Goal: Task Accomplishment & Management: Complete application form

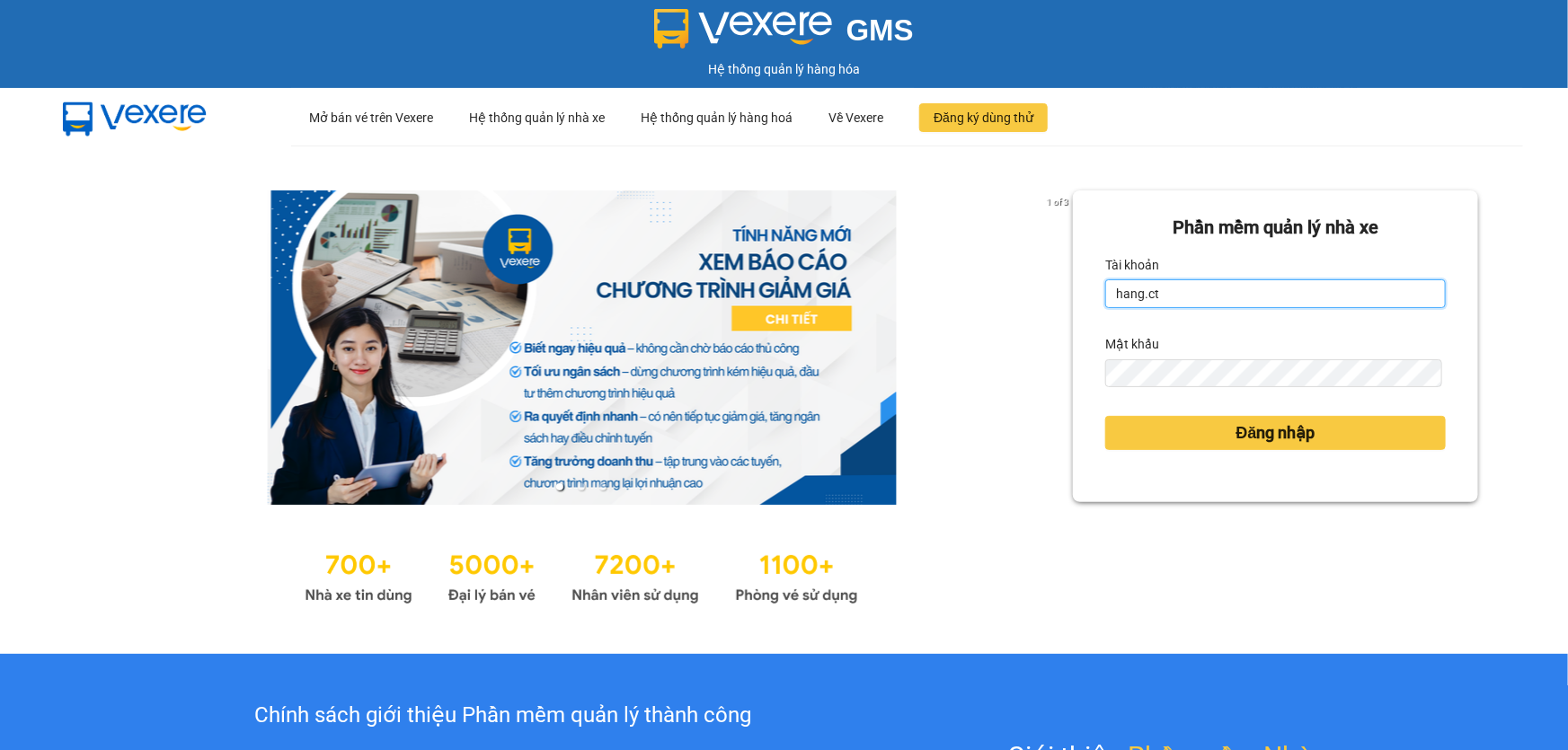
click at [1166, 288] on input "hang.ct" at bounding box center [1276, 294] width 341 height 29
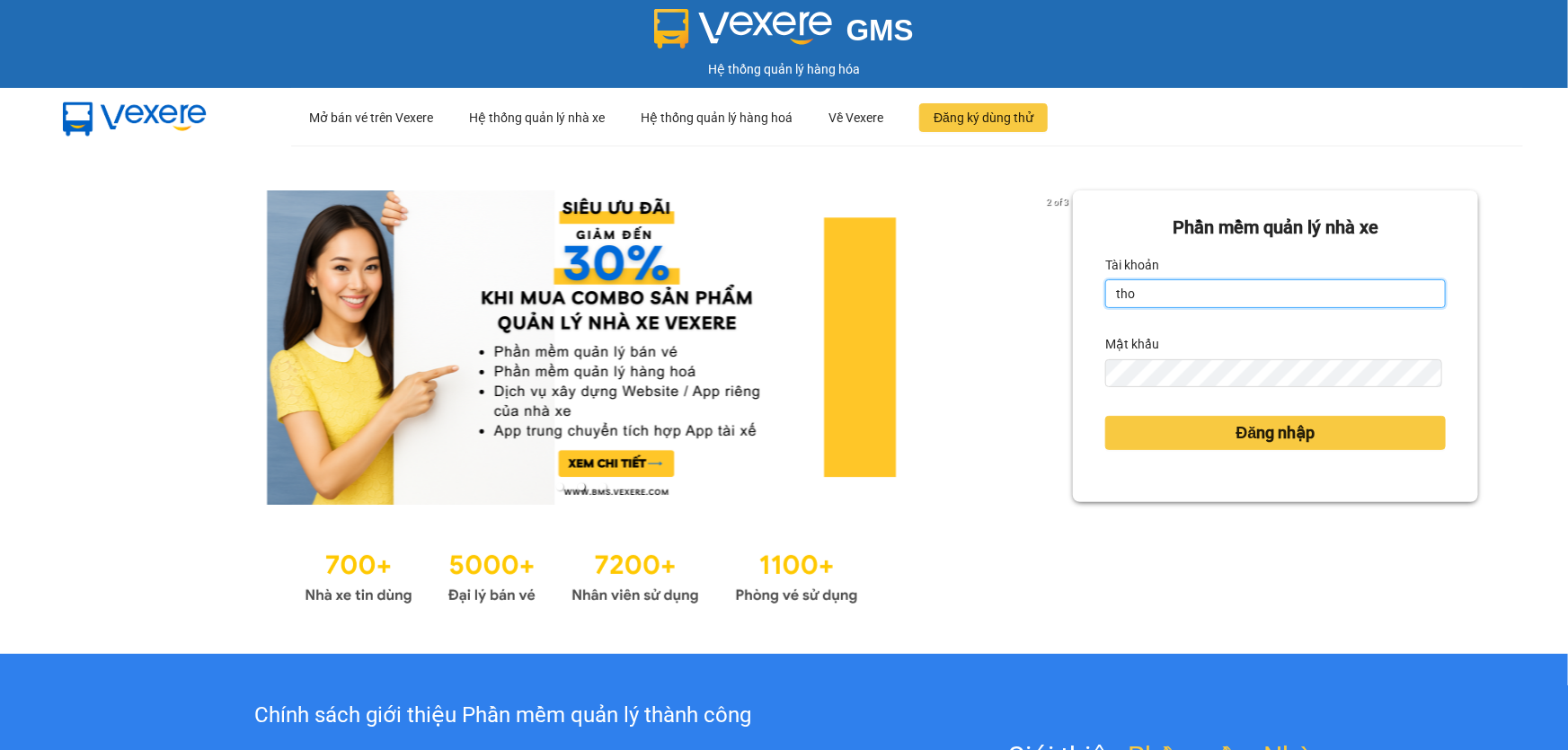
type input "thoan1.ct"
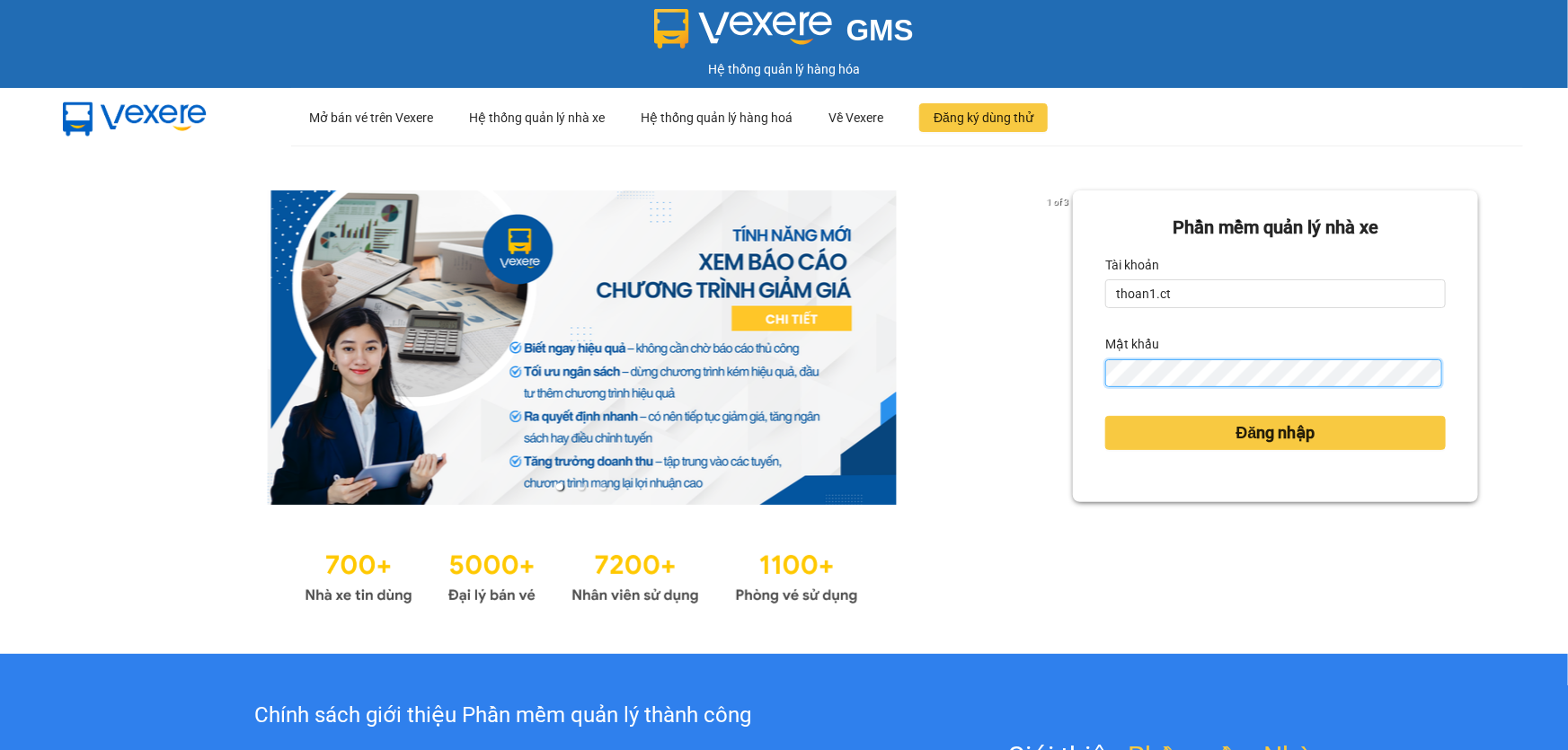
click at [1106, 416] on button "Đăng nhập" at bounding box center [1276, 432] width 341 height 34
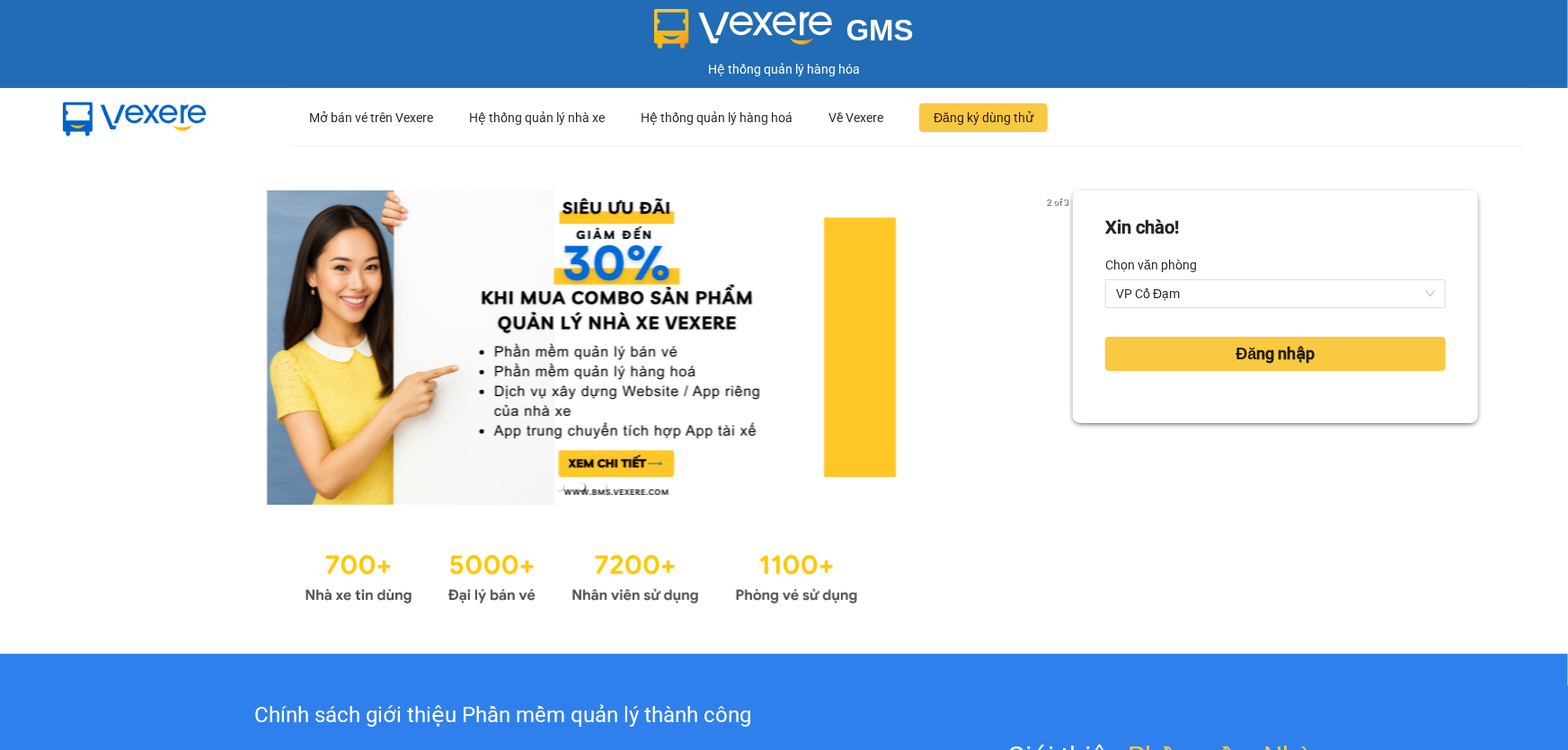
click at [1199, 426] on div "Xin chào! Chọn văn phòng VP Cổ Đạm Đăng nhập" at bounding box center [1275, 399] width 405 height 419
click at [1237, 353] on span "Đăng nhập" at bounding box center [1276, 354] width 79 height 25
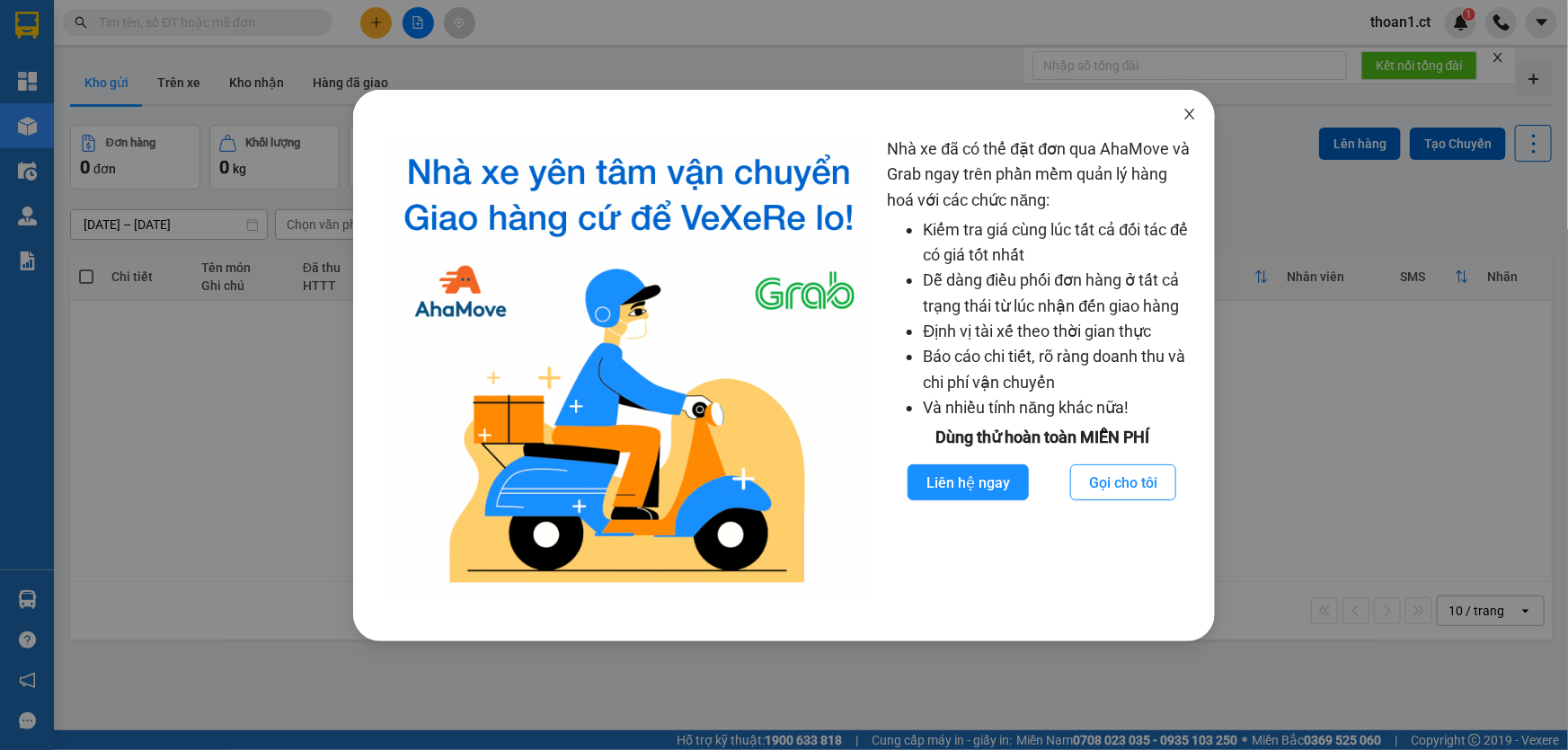
click at [1195, 117] on icon "close" at bounding box center [1189, 114] width 15 height 15
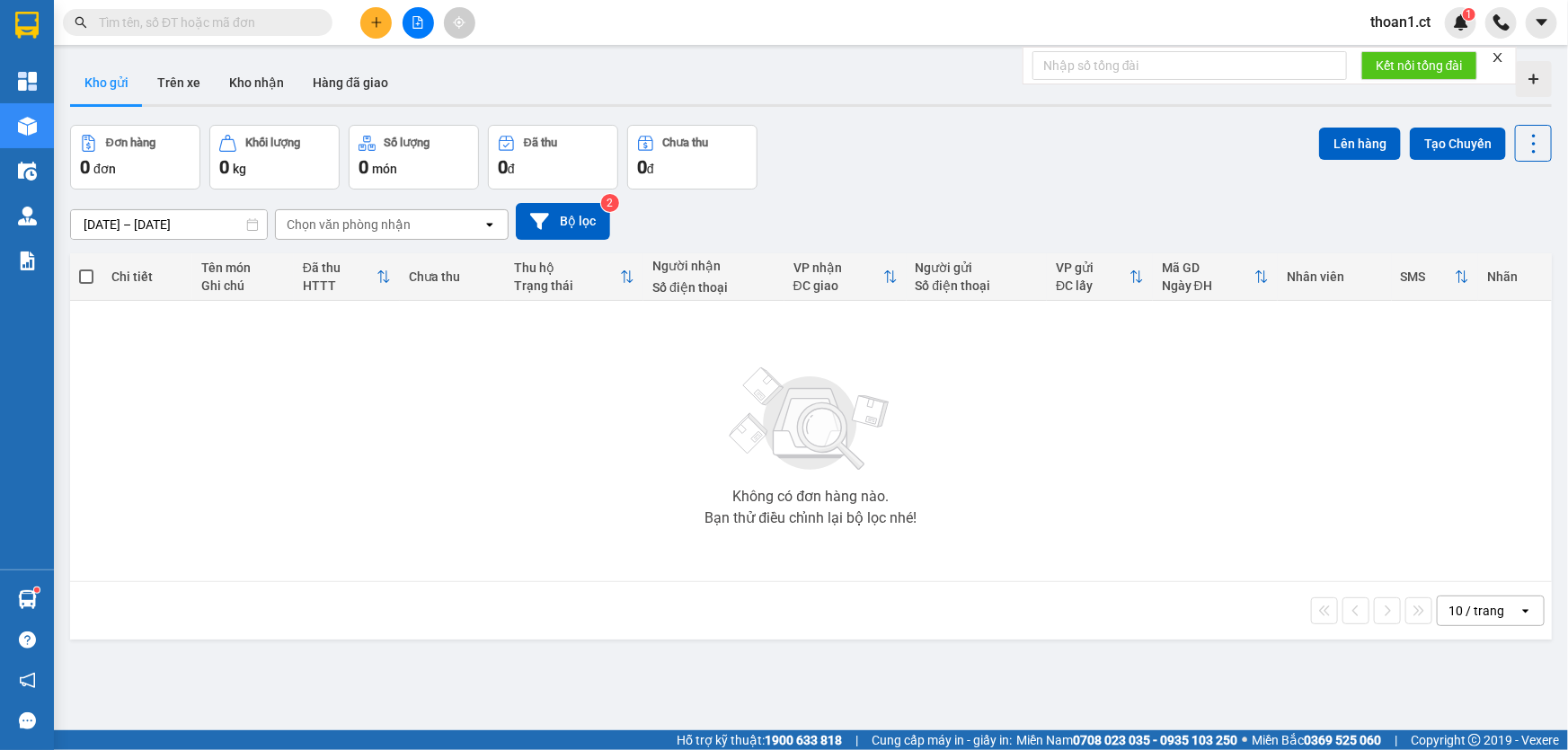
click at [236, 23] on input "text" at bounding box center [205, 22] width 212 height 19
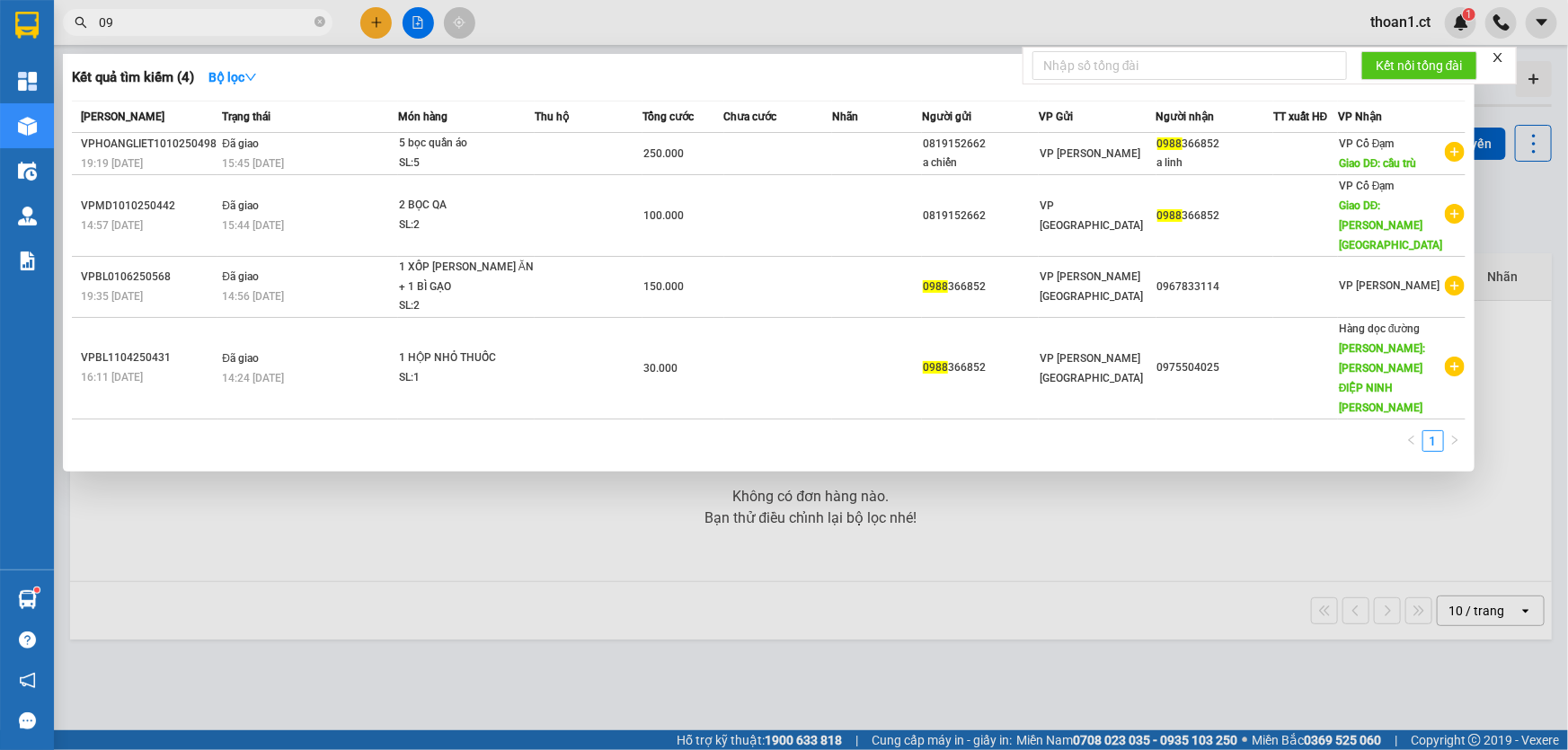
type input "0"
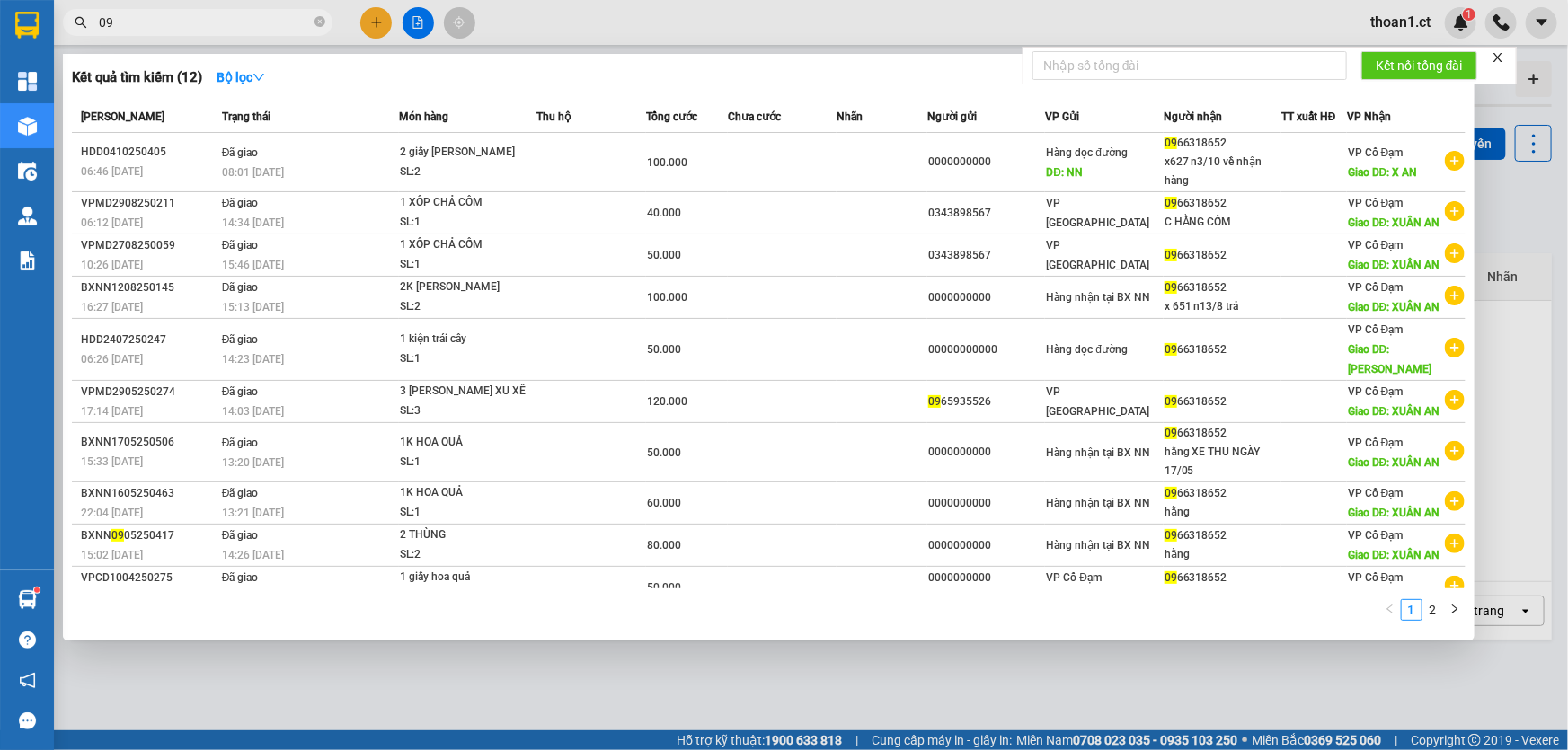
type input "0"
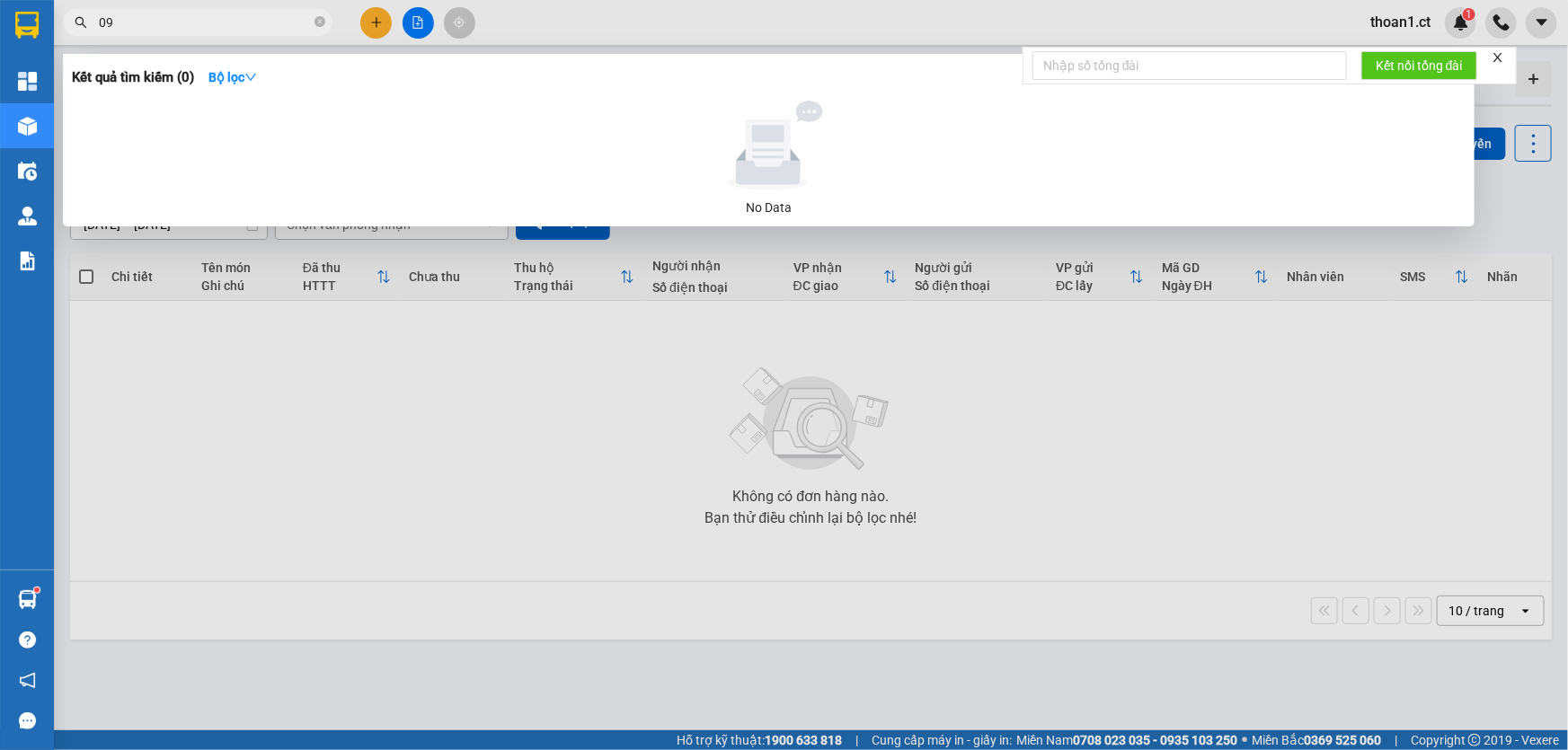
type input "0"
type input "2"
type input "0"
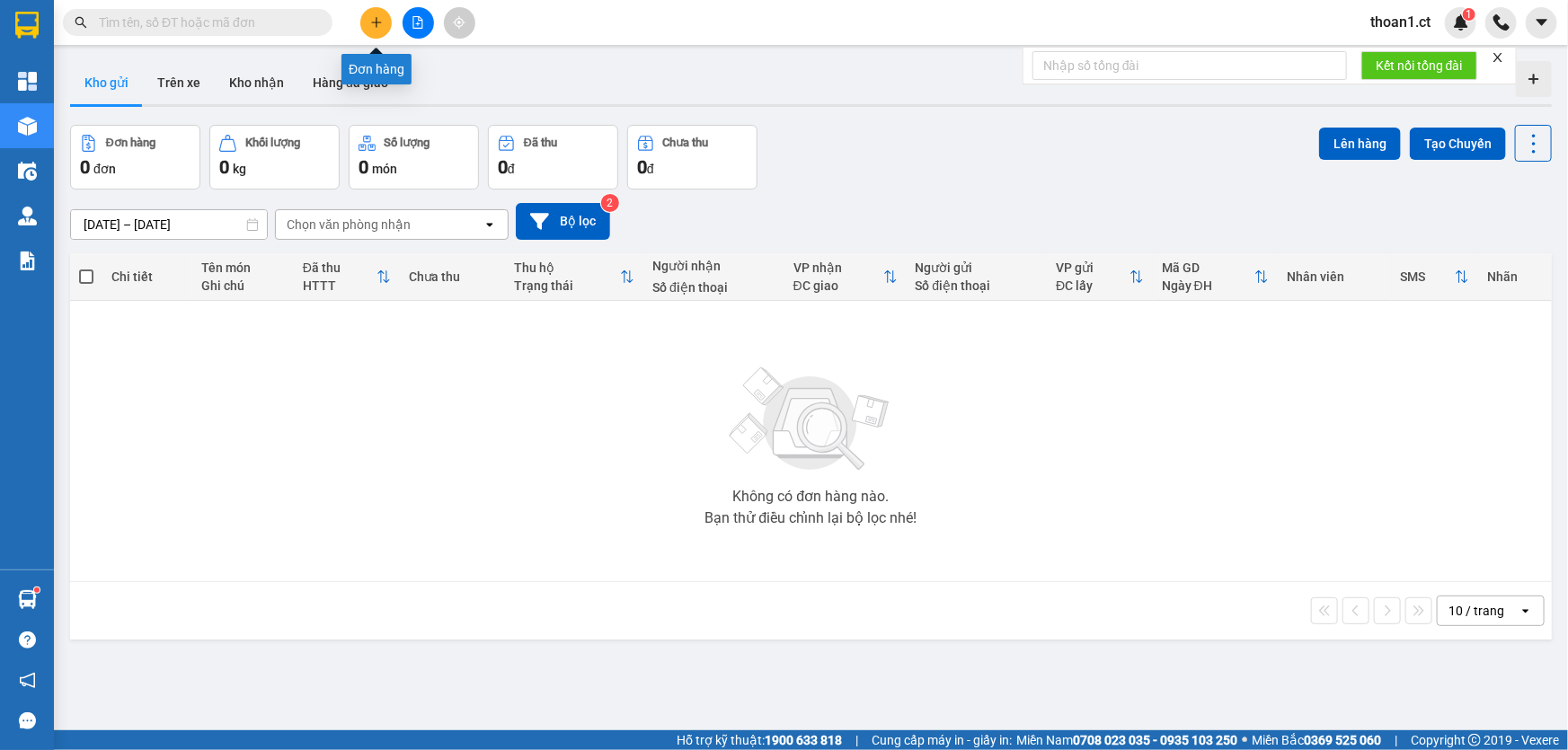
click at [372, 17] on icon "plus" at bounding box center [376, 22] width 13 height 13
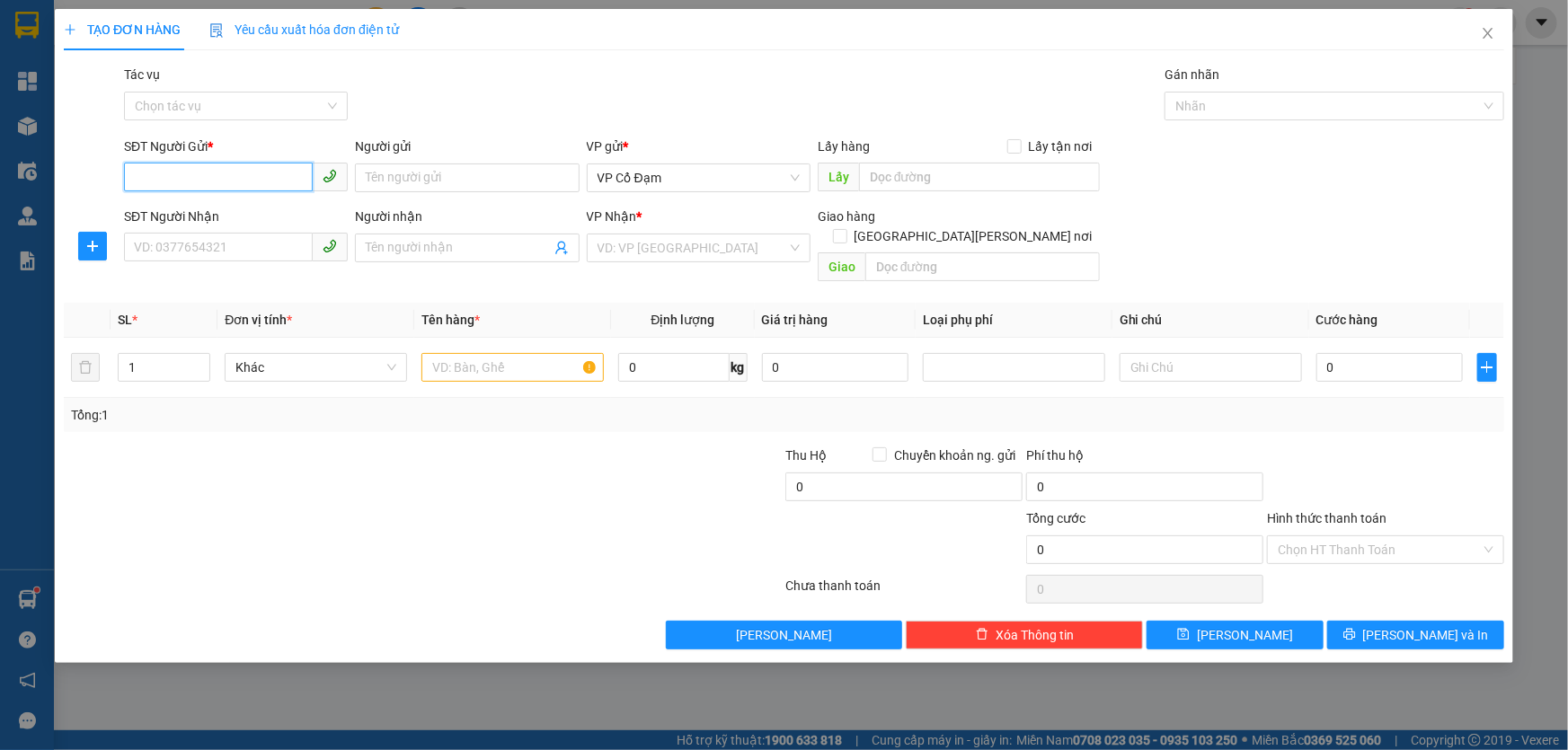
click at [216, 166] on input "SĐT Người Gửi *" at bounding box center [219, 177] width 188 height 29
type input "0000000000"
click at [410, 85] on div "Gói vận chuyển * Tiêu chuẩn Tác vụ Chọn tác vụ Gán nhãn Nhãn" at bounding box center [814, 96] width 1387 height 63
click at [248, 251] on input "SĐT Người Nhận" at bounding box center [219, 248] width 188 height 29
type input "0965699158"
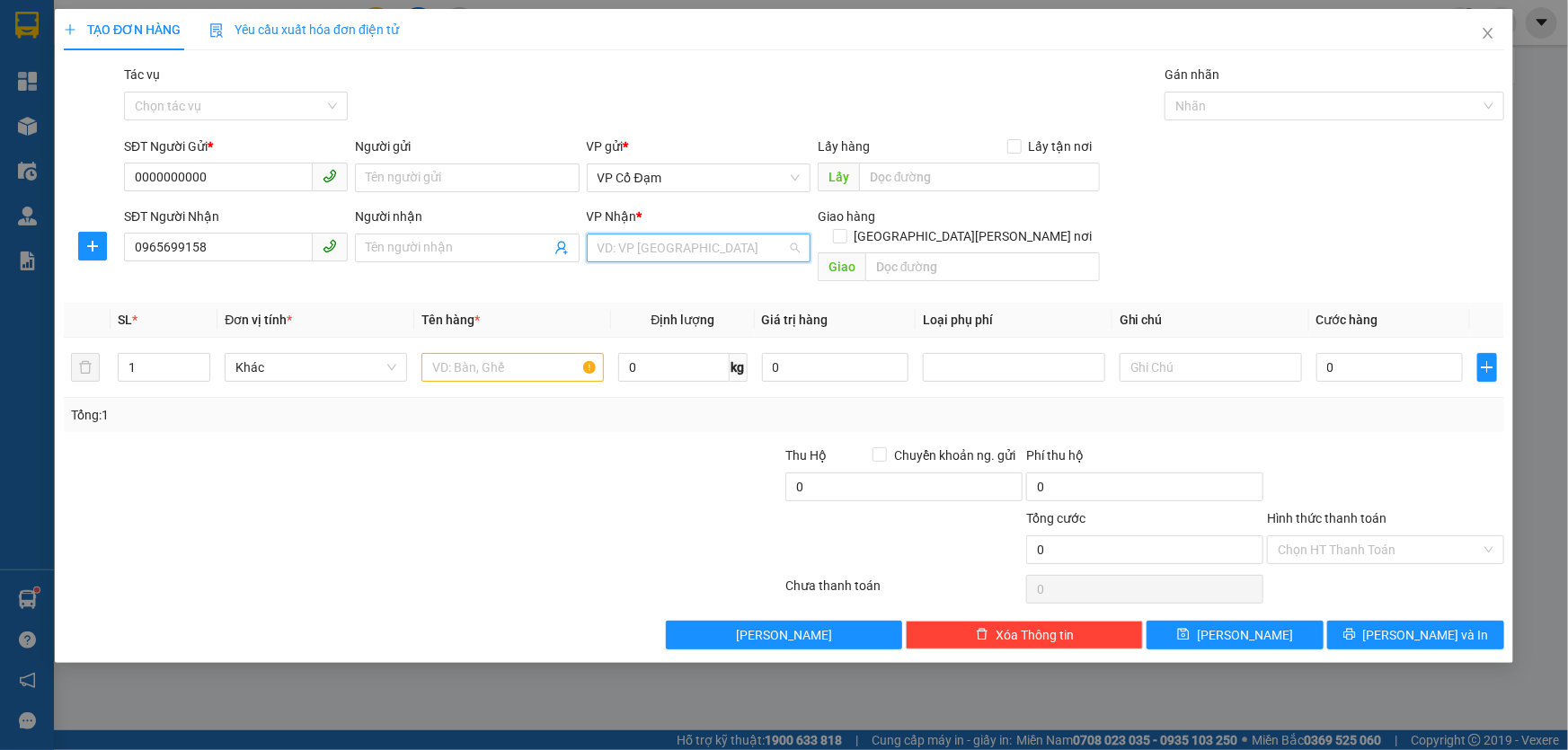
click at [699, 246] on input "search" at bounding box center [692, 248] width 189 height 27
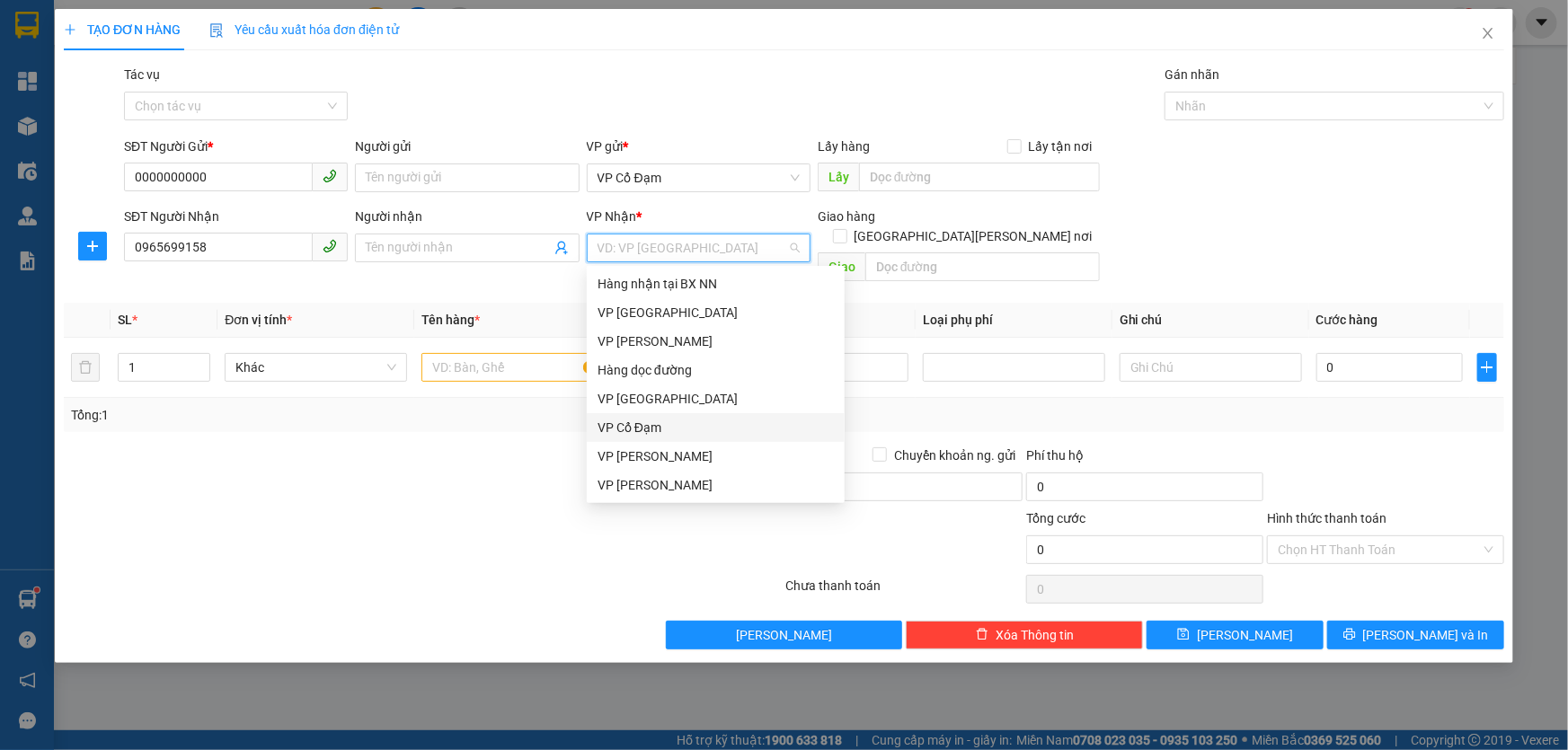
click at [662, 429] on div "VP Cổ Đạm" at bounding box center [715, 427] width 236 height 19
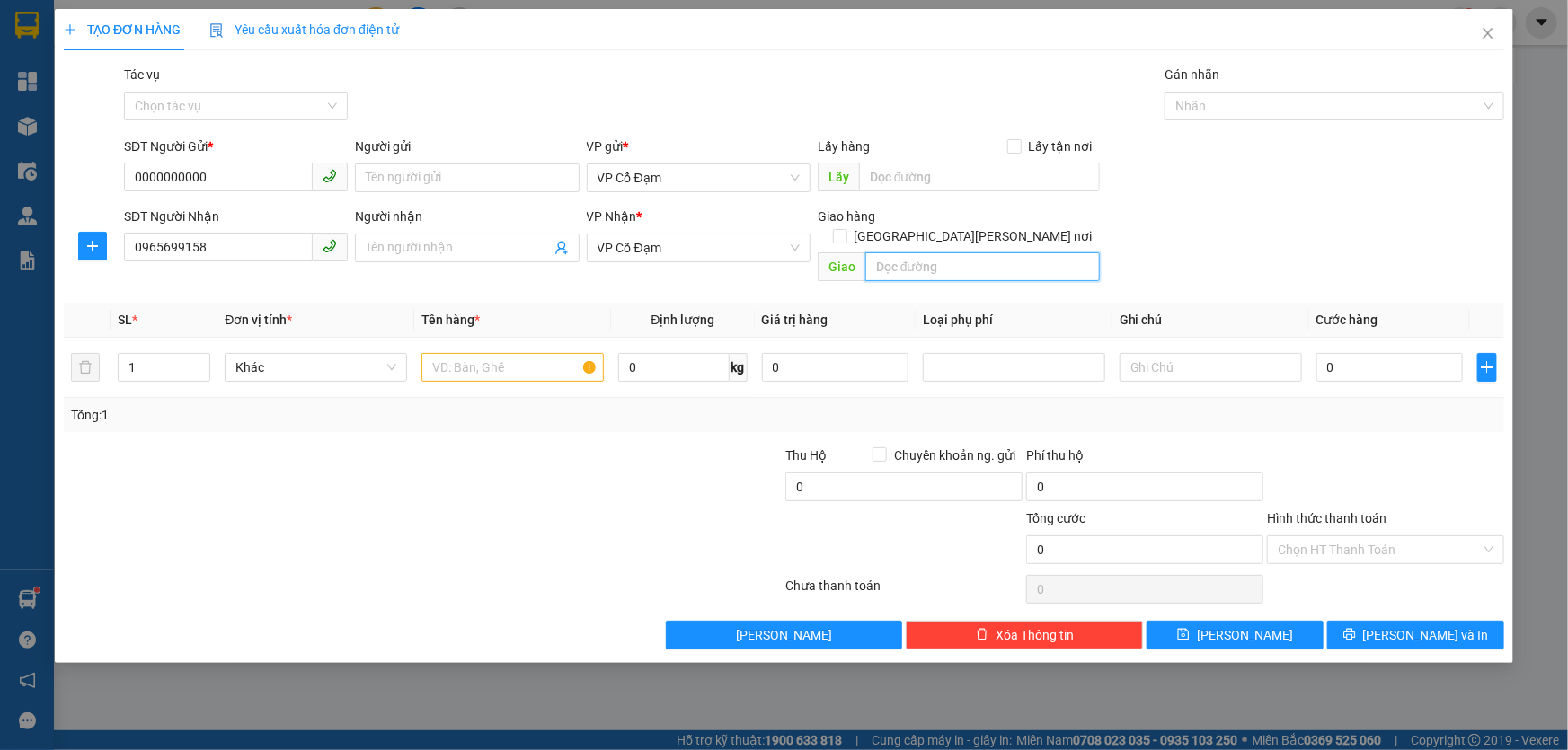
click at [906, 253] on input "text" at bounding box center [982, 267] width 234 height 29
type input "X AN"
click at [520, 353] on input "text" at bounding box center [513, 367] width 183 height 29
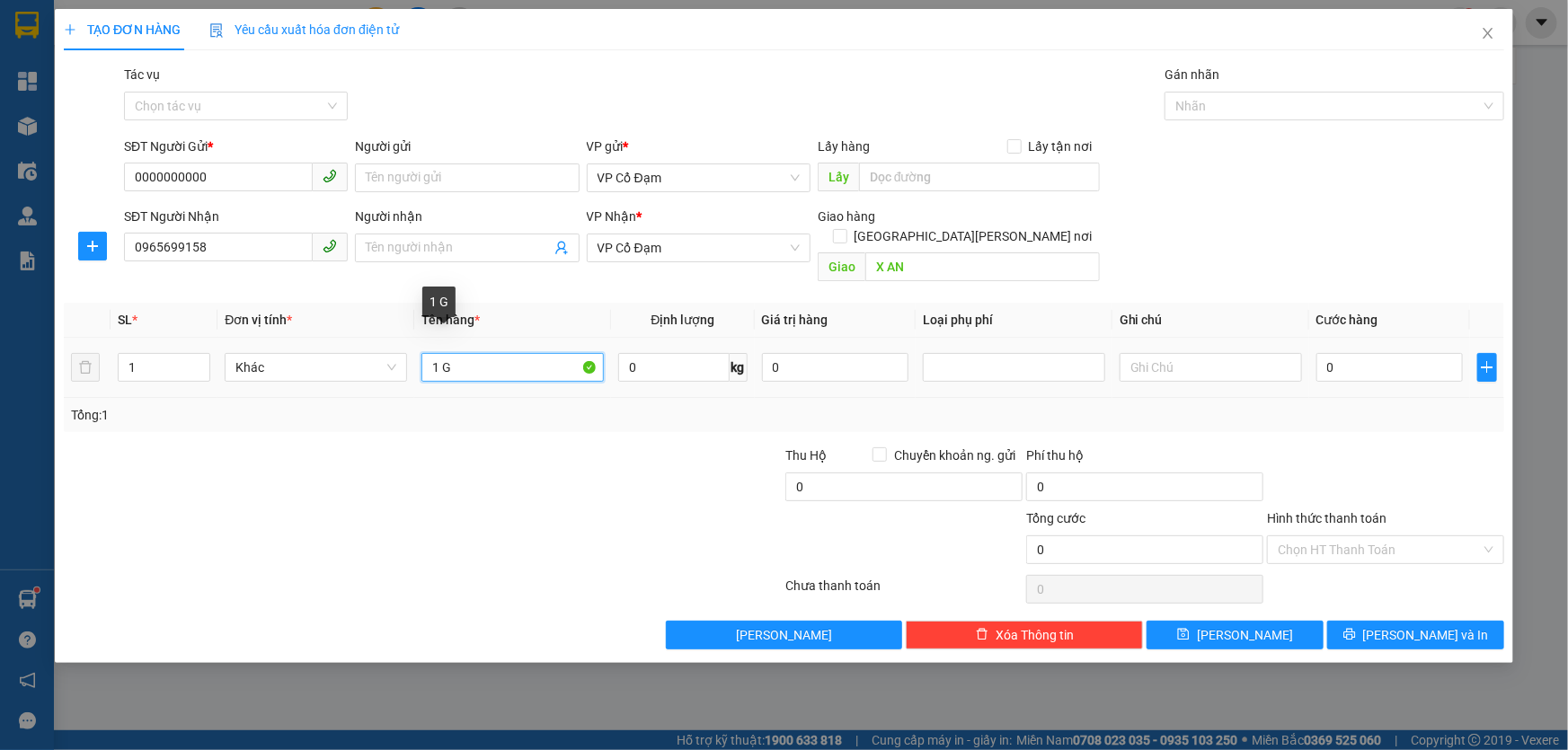
click at [489, 353] on input "1 G" at bounding box center [513, 367] width 183 height 29
type input "1 GIẤY"
click at [629, 423] on div "Transit Pickup Surcharge Ids Transit Deliver Surcharge Ids Transit Deliver Surc…" at bounding box center [784, 358] width 1440 height 585
click at [299, 101] on input "Tác vụ" at bounding box center [229, 106] width 189 height 27
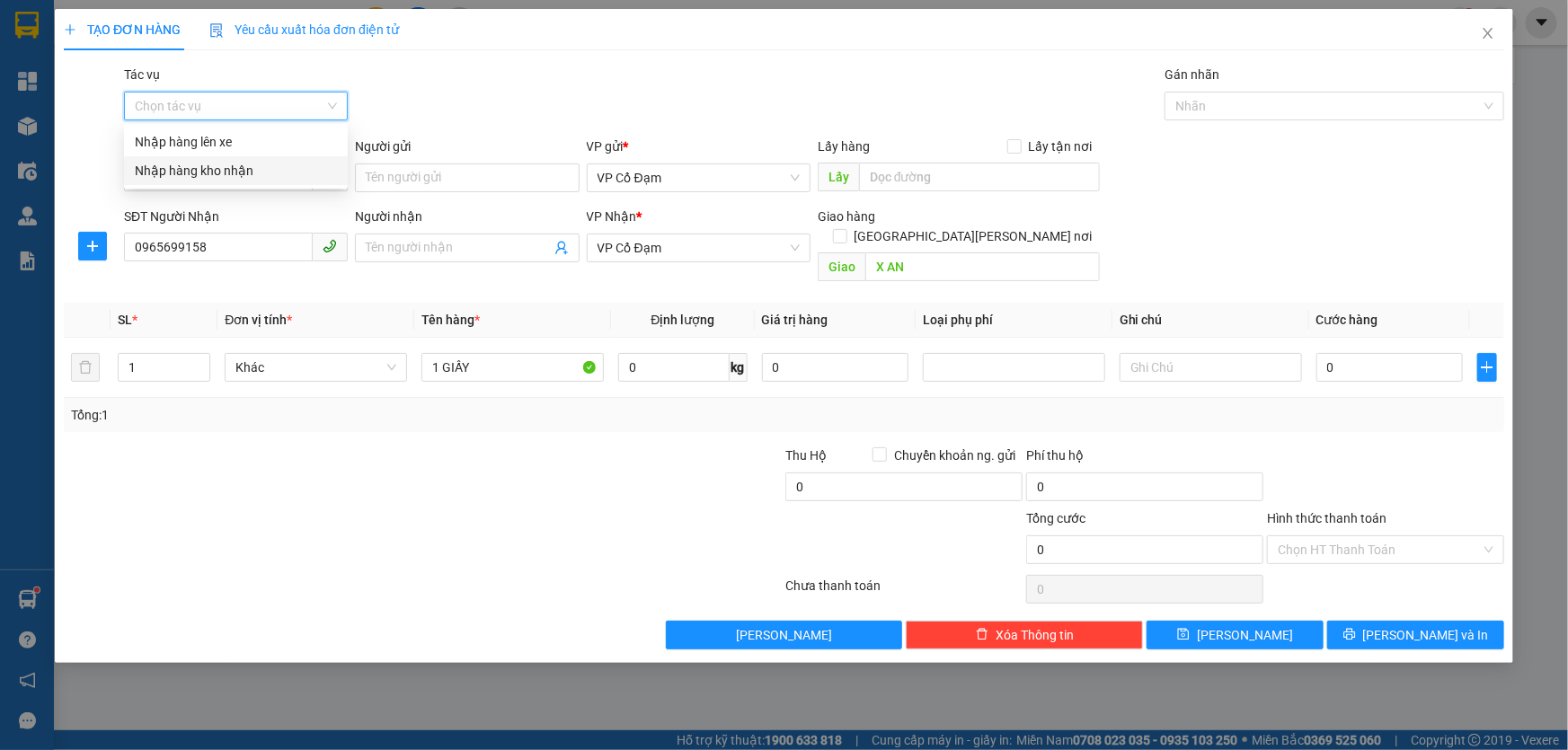
click at [246, 166] on div "Nhập hàng kho nhận" at bounding box center [236, 171] width 202 height 19
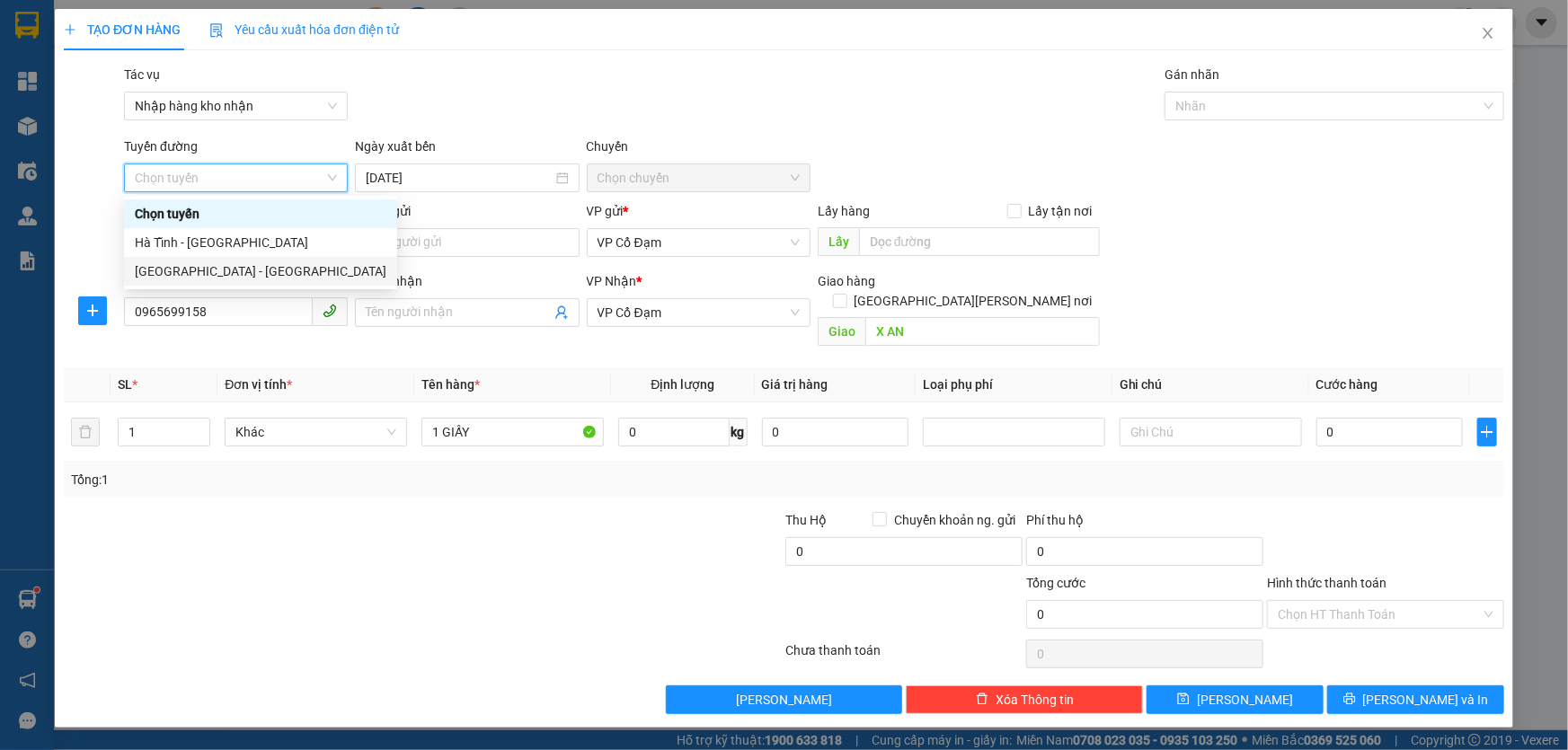
click at [211, 269] on div "Hà Nội - Hà Tĩnh" at bounding box center [260, 271] width 252 height 19
type input "13/10/2025"
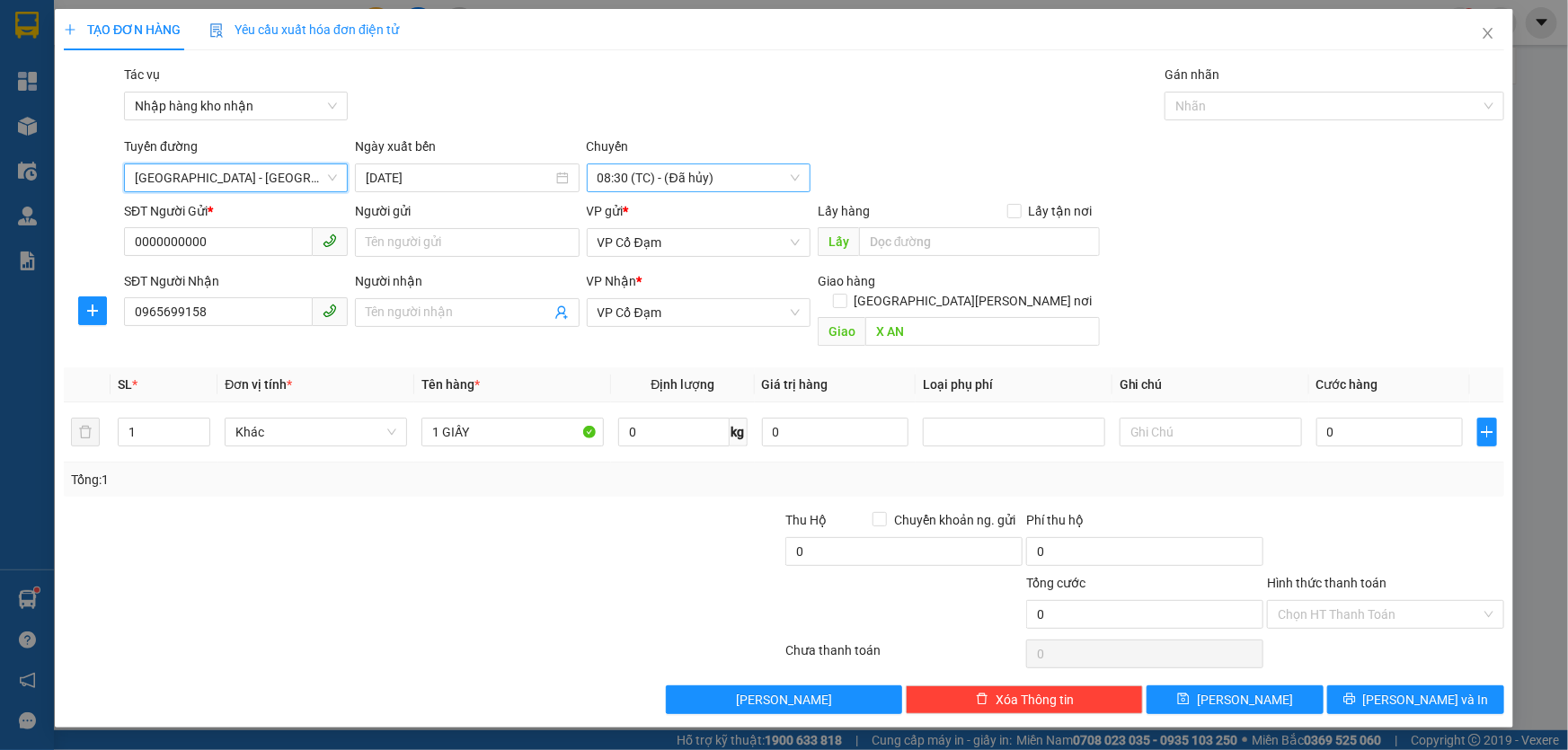
click at [686, 177] on span "08:30 (TC) - (Đã hủy)" at bounding box center [699, 178] width 202 height 27
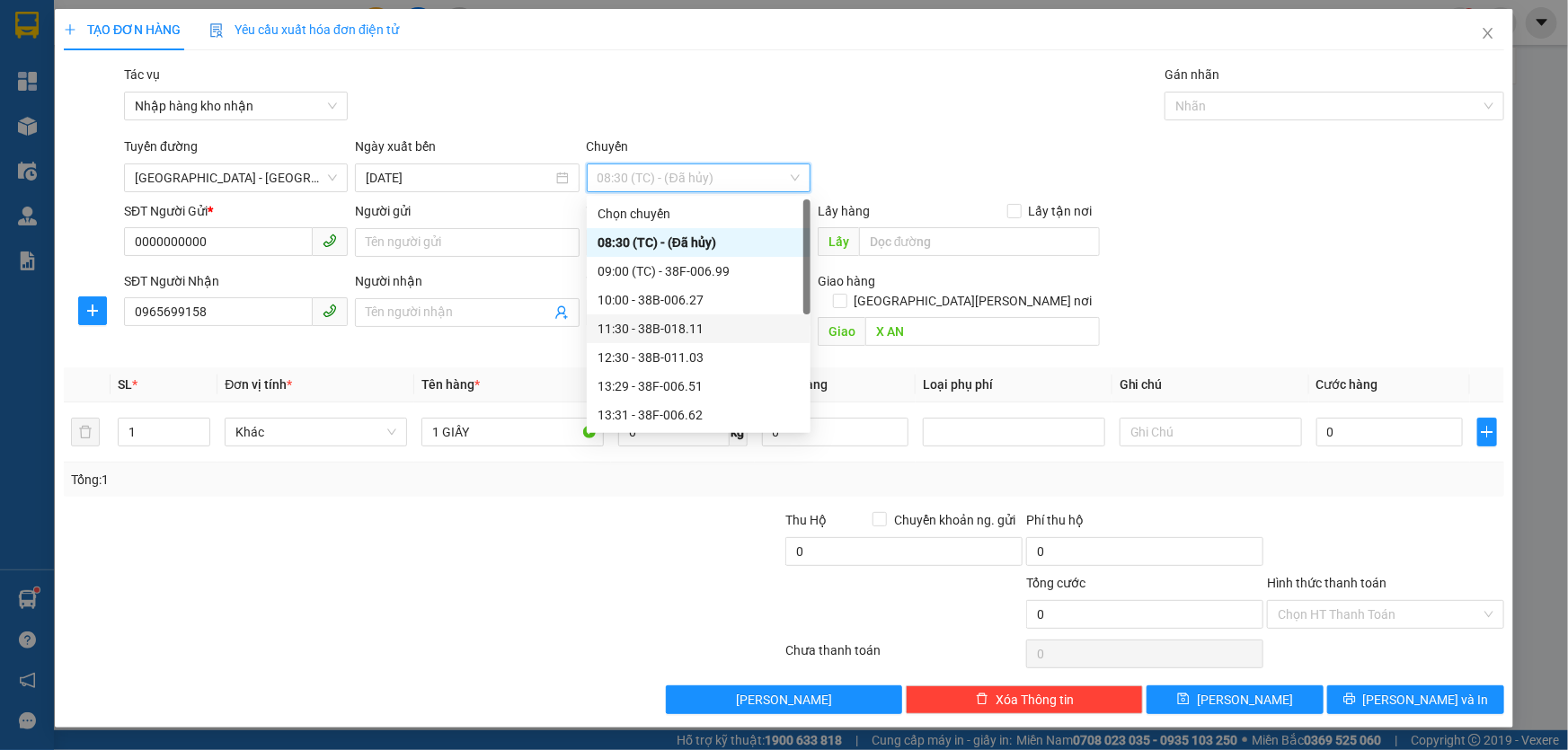
click at [678, 324] on div "11:30 - 38B-018.11" at bounding box center [699, 328] width 202 height 19
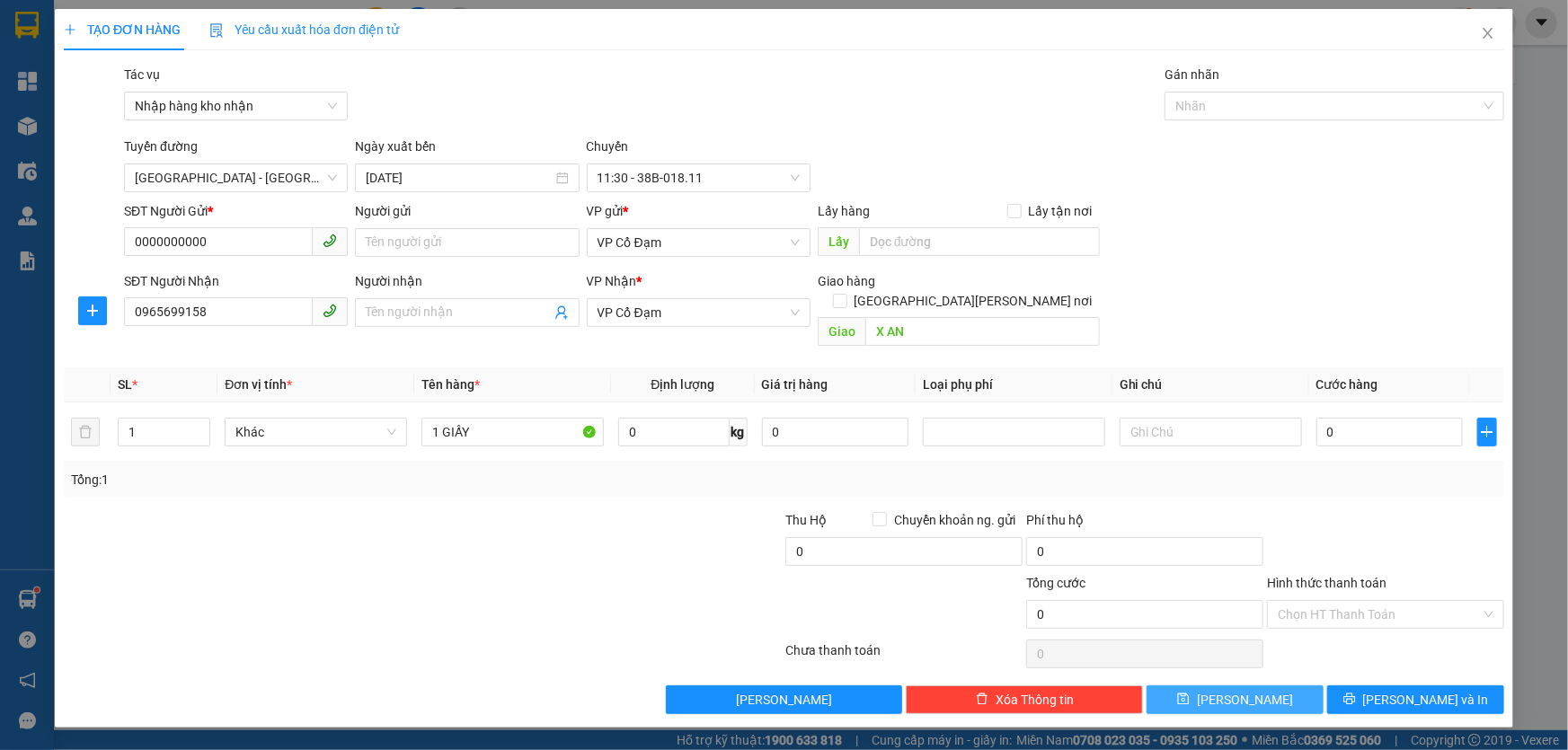
click at [1235, 690] on span "Lưu" at bounding box center [1244, 699] width 96 height 19
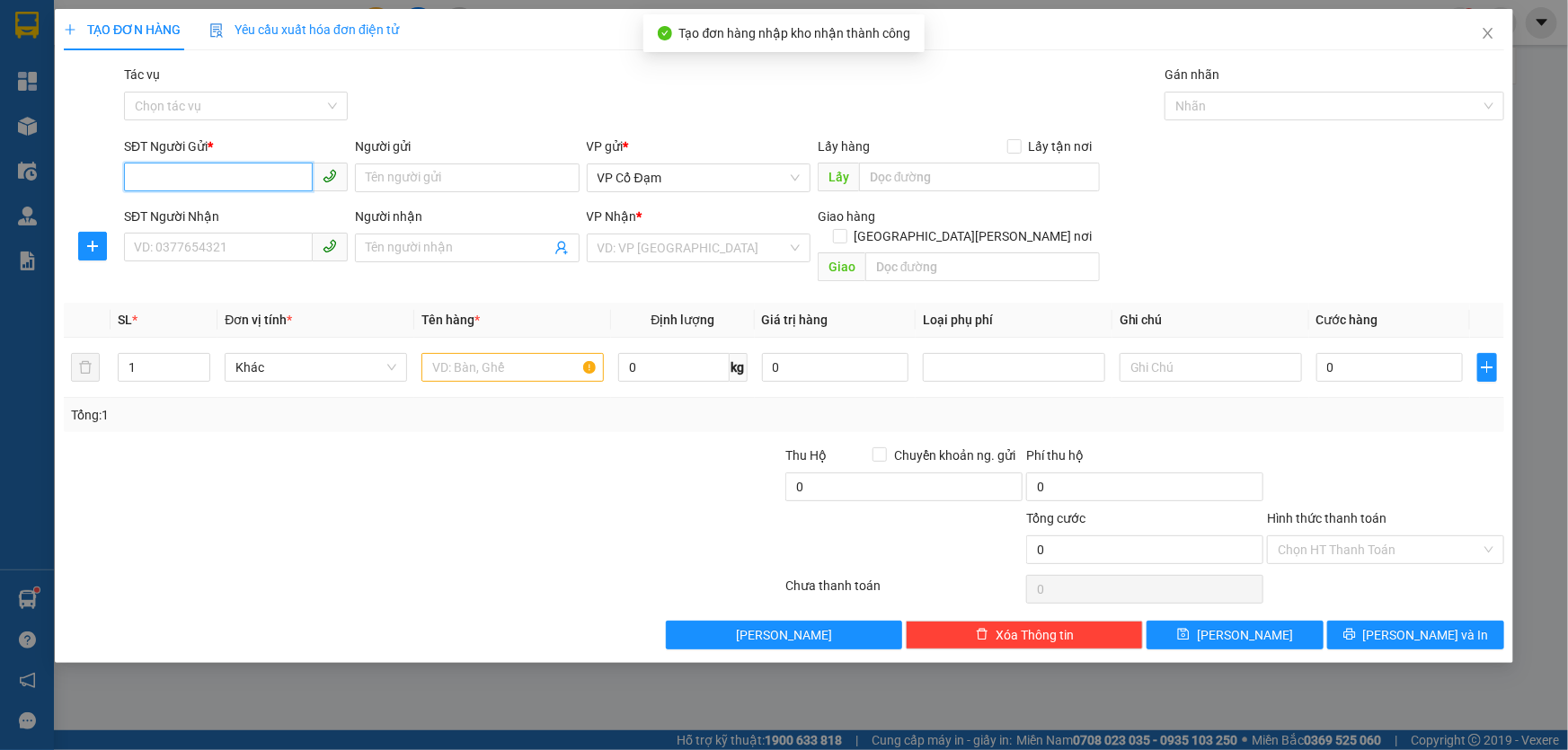
click at [238, 184] on input "SĐT Người Gửi *" at bounding box center [219, 177] width 188 height 29
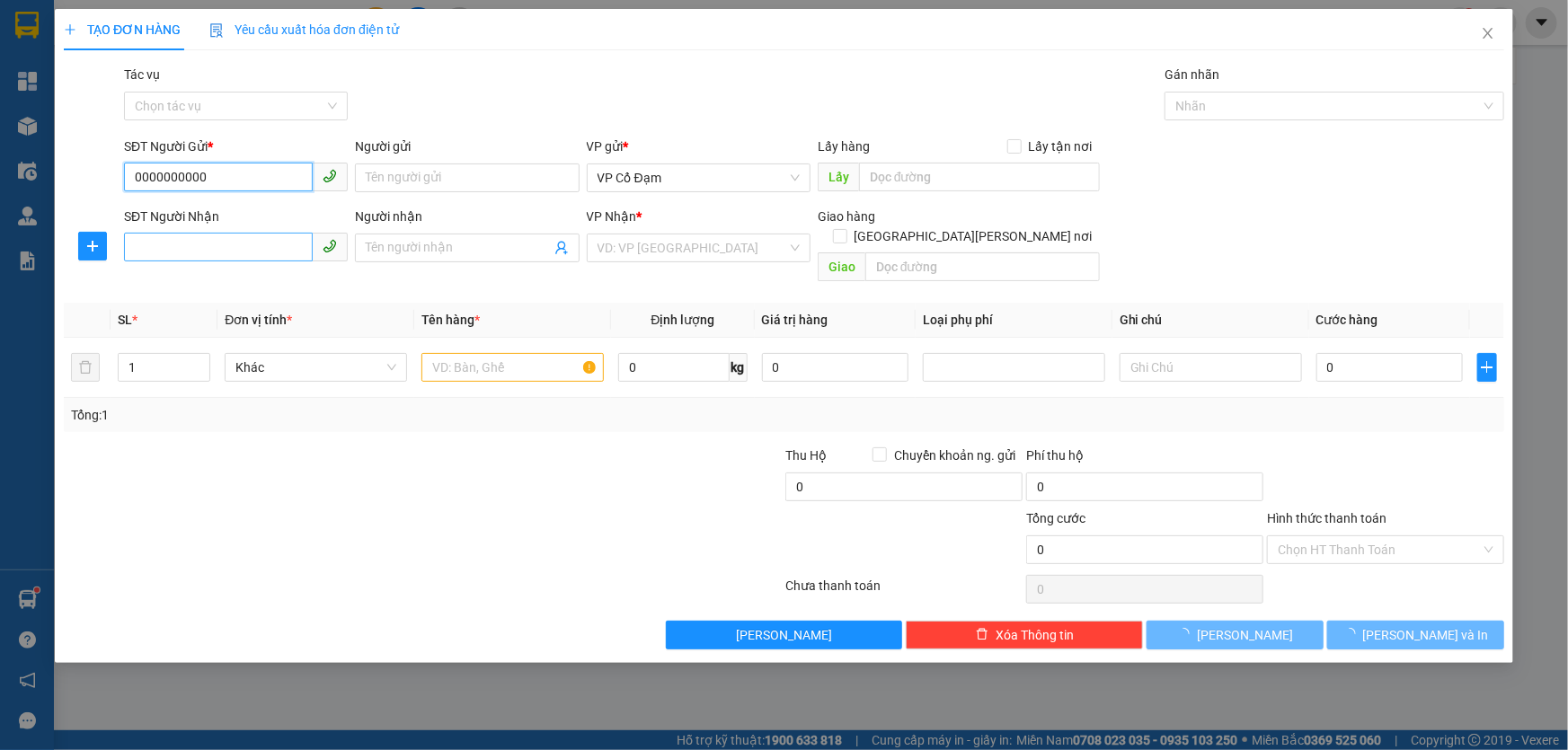
type input "0000000000"
click at [252, 240] on input "SĐT Người Nhận" at bounding box center [219, 248] width 188 height 29
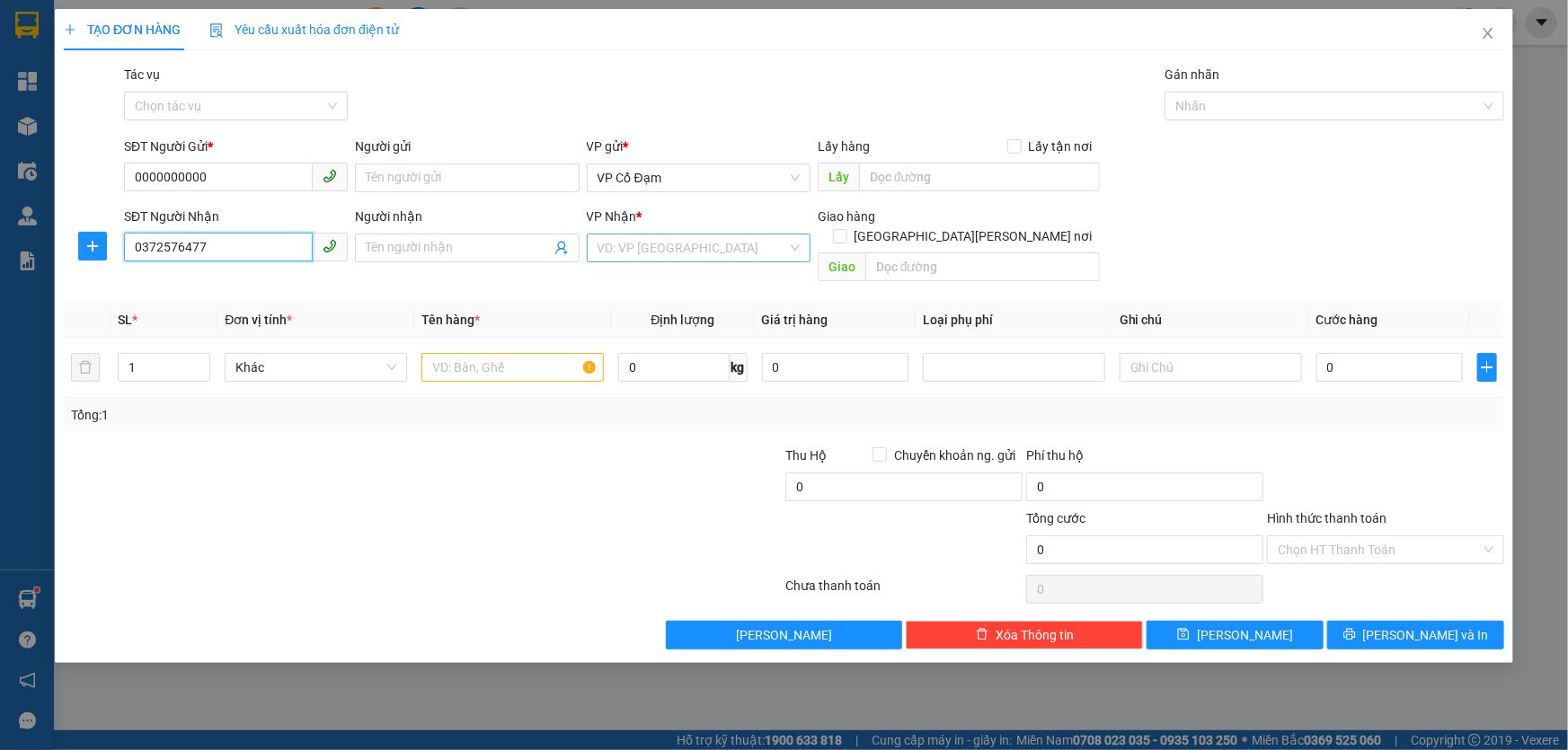
type input "0372576477"
click at [636, 252] on input "search" at bounding box center [692, 248] width 189 height 27
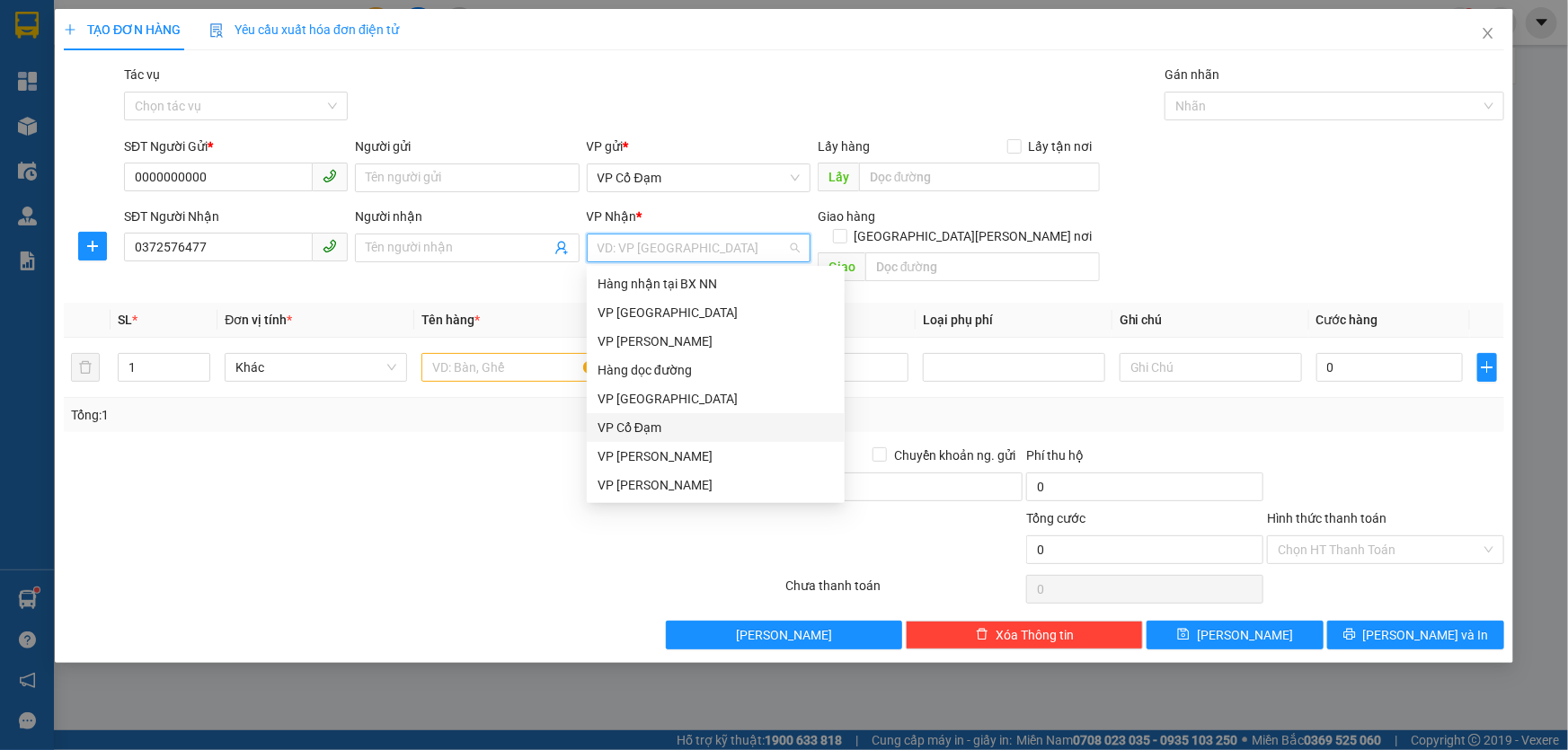
click at [639, 426] on div "VP Cổ Đạm" at bounding box center [715, 427] width 236 height 19
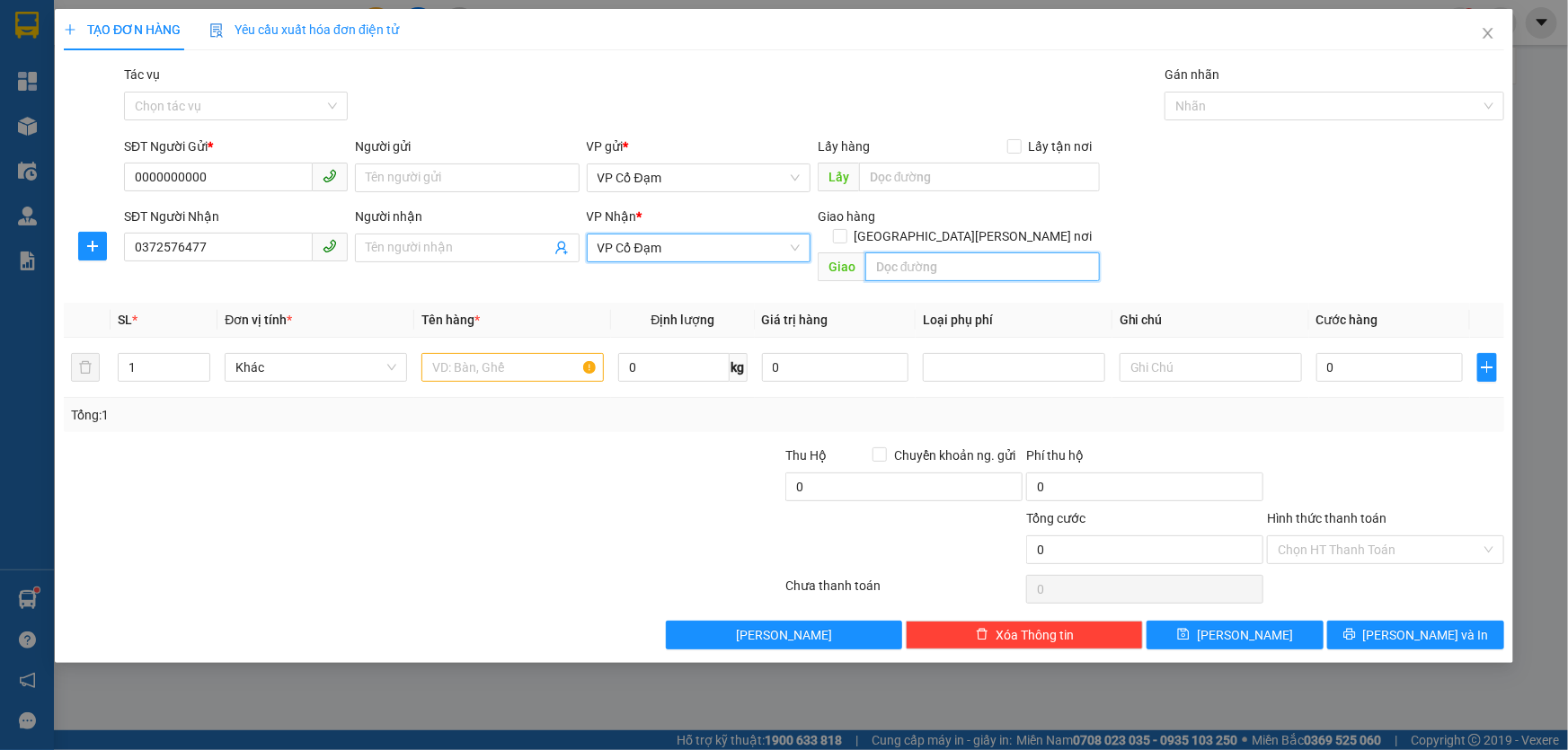
click at [954, 253] on input "text" at bounding box center [982, 267] width 234 height 29
type input "TIÊN ĐIỀN"
click at [691, 89] on div "Gói vận chuyển * Tiêu chuẩn Tác vụ Chọn tác vụ Gán nhãn Nhãn" at bounding box center [814, 96] width 1387 height 63
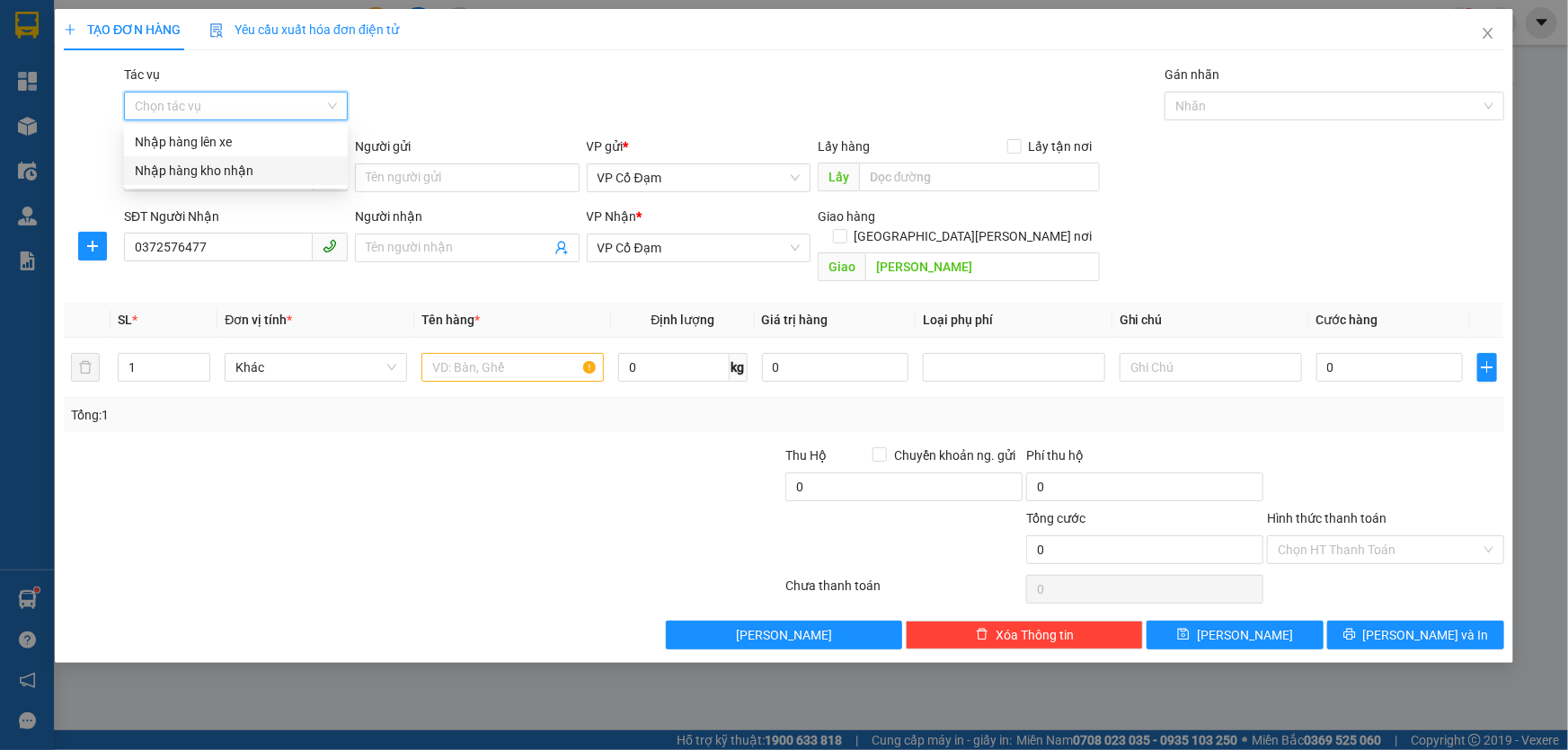
click at [255, 102] on input "Tác vụ" at bounding box center [229, 106] width 189 height 27
click at [232, 168] on div "Nhập hàng kho nhận" at bounding box center [236, 171] width 202 height 19
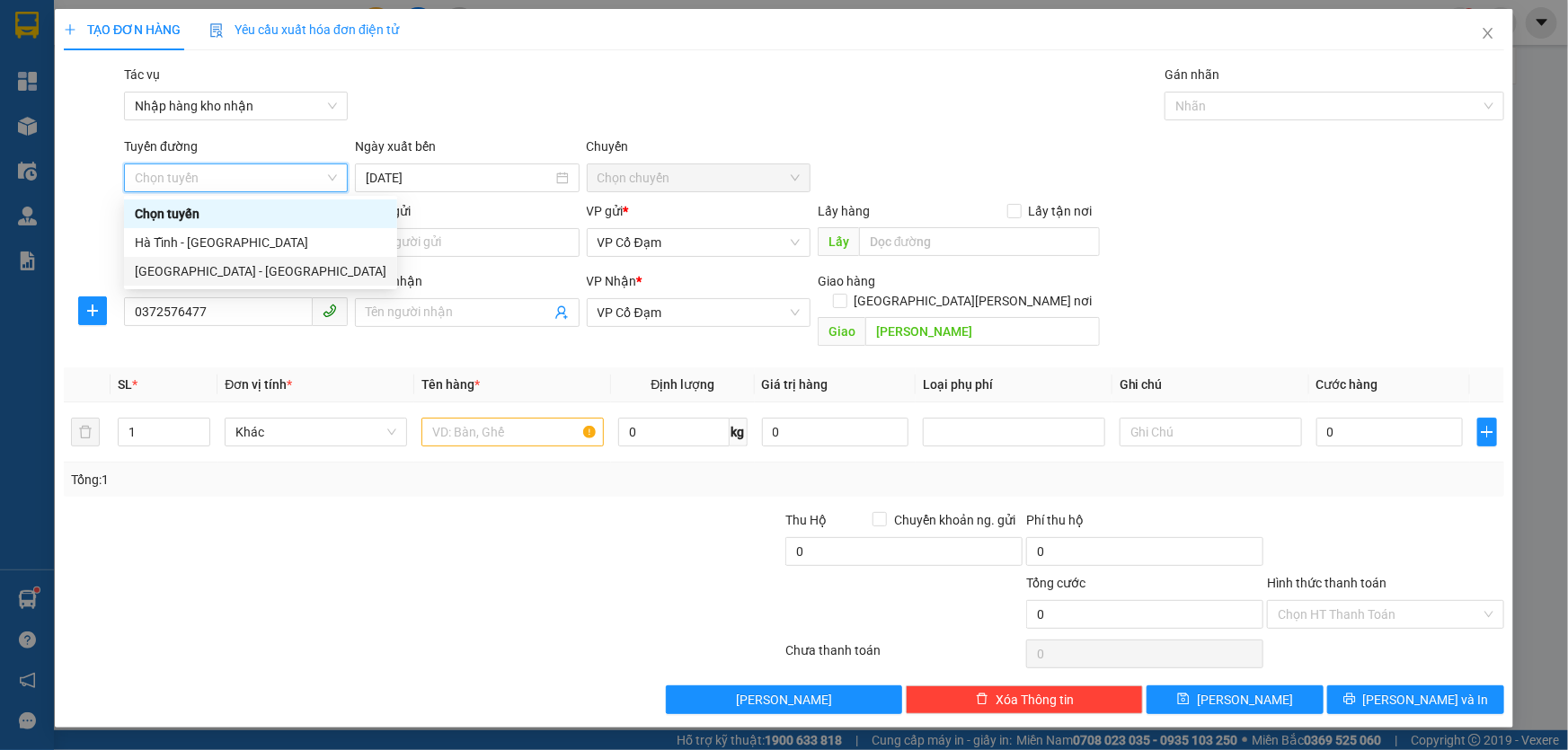
click at [197, 269] on div "Hà Nội - Hà Tĩnh" at bounding box center [260, 271] width 252 height 19
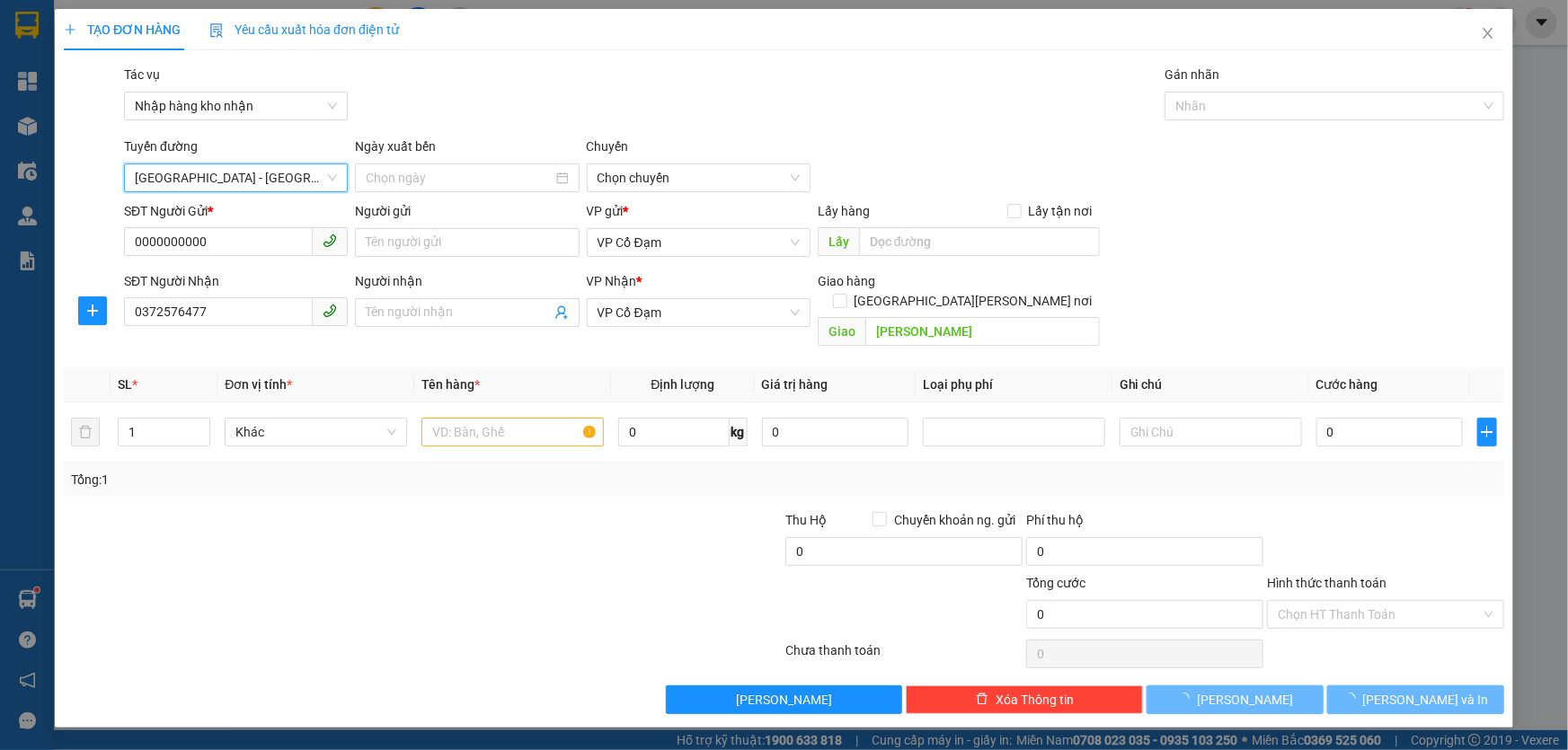
type input "13/10/2025"
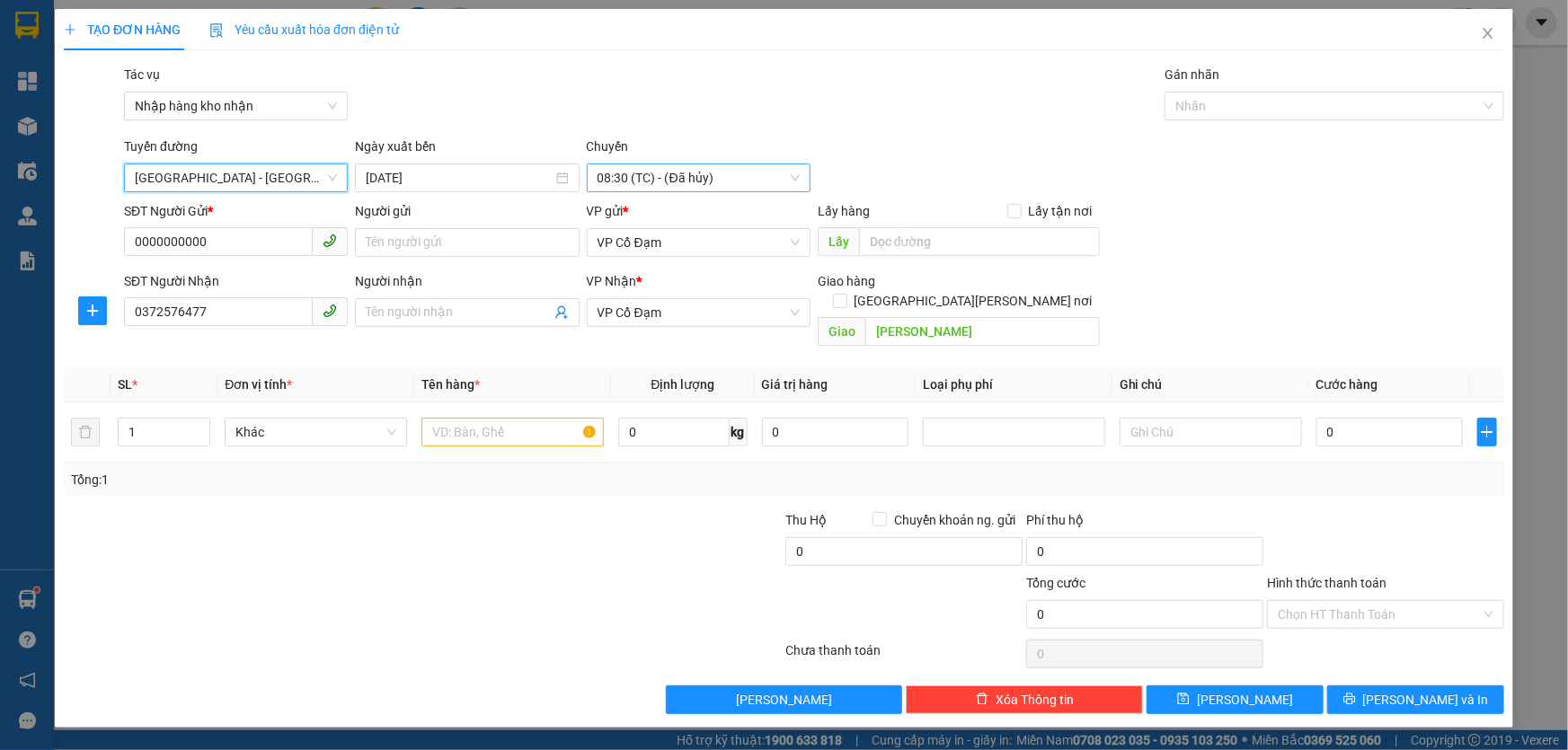
click at [682, 182] on span "08:30 (TC) - (Đã hủy)" at bounding box center [699, 178] width 202 height 27
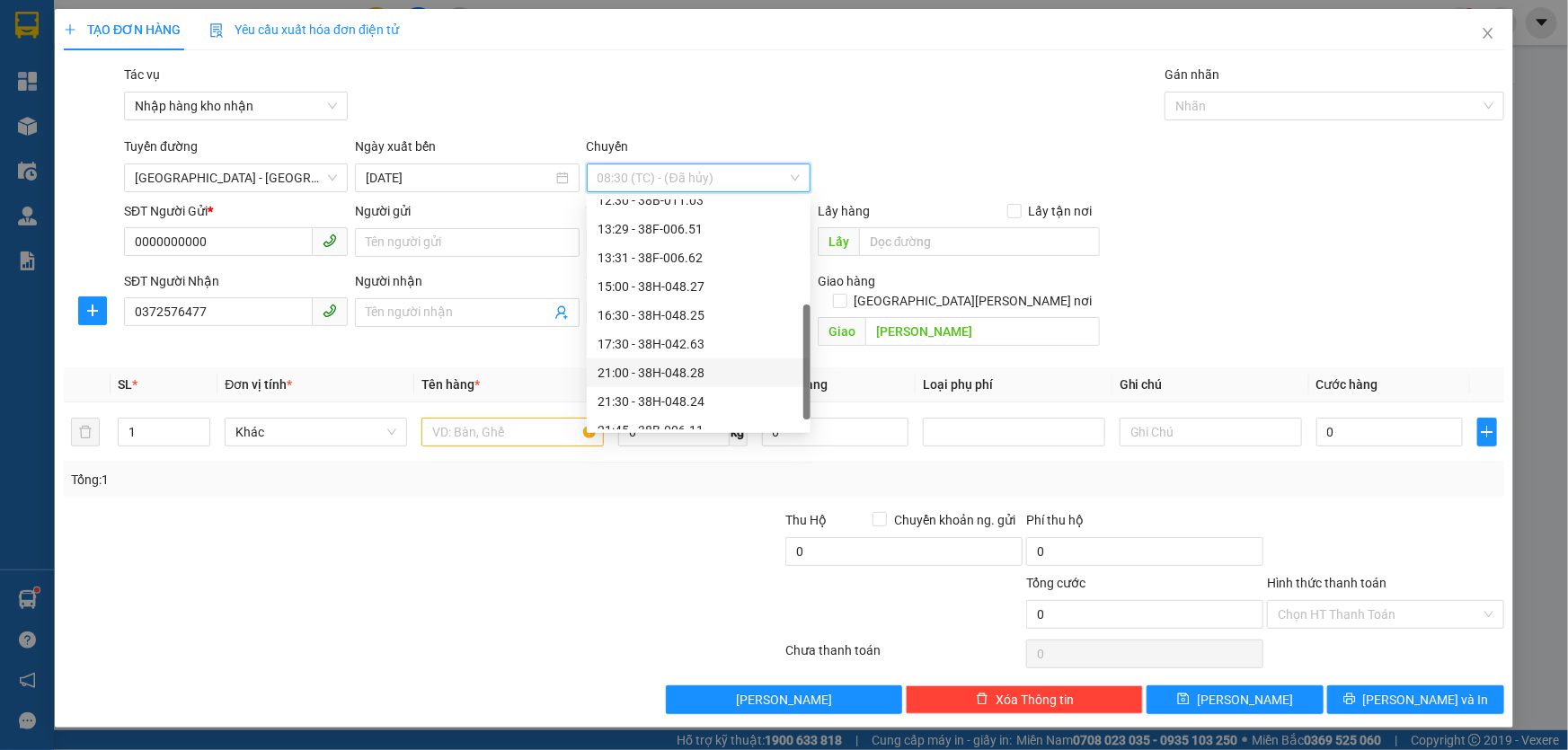
scroll to position [172, 0]
click at [689, 328] on div "17:30 - 38H-042.63" at bounding box center [699, 329] width 202 height 19
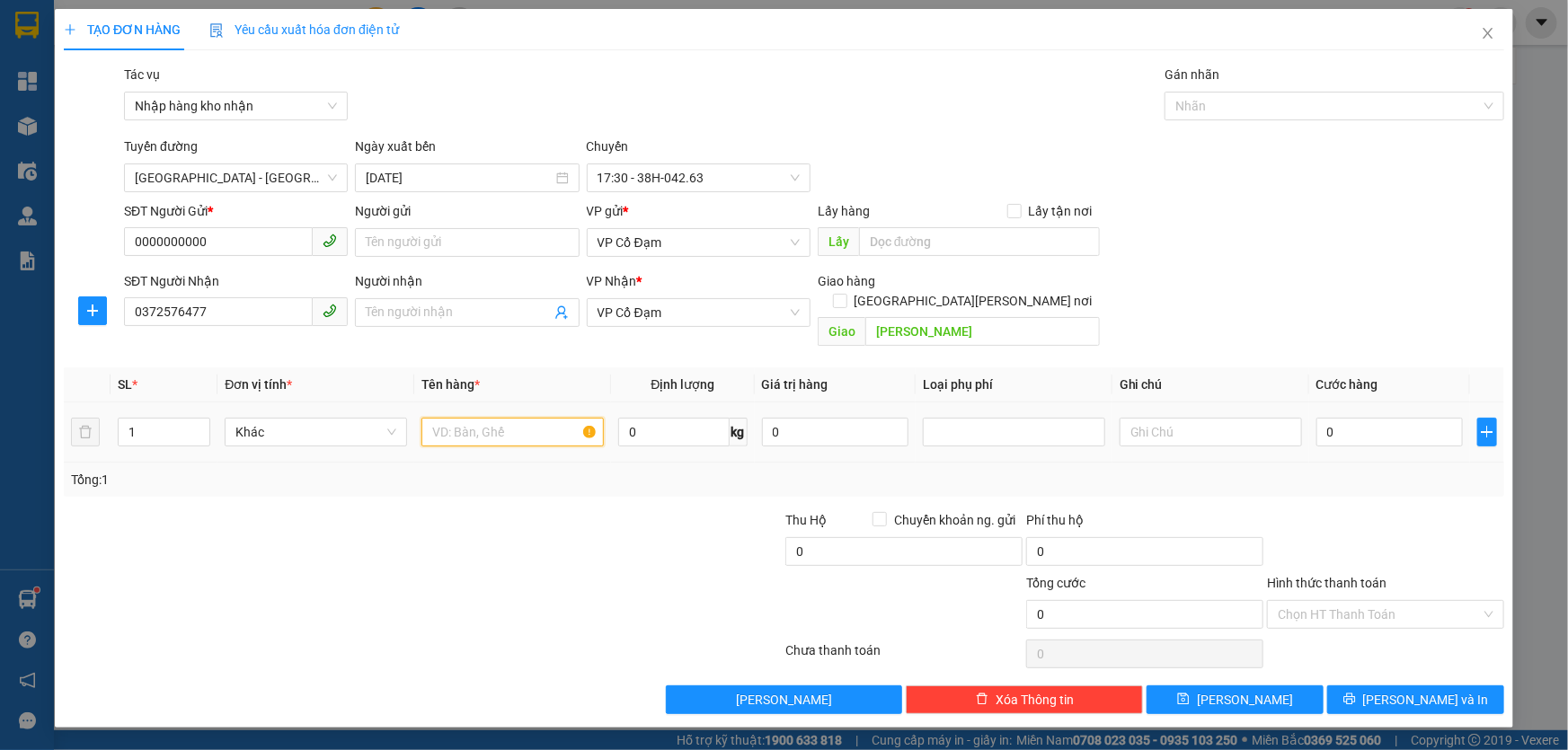
click at [496, 418] on input "text" at bounding box center [513, 432] width 183 height 29
type input "1 BỌC TRẮNG NHỎ"
click at [1179, 686] on button "Lưu" at bounding box center [1235, 700] width 177 height 29
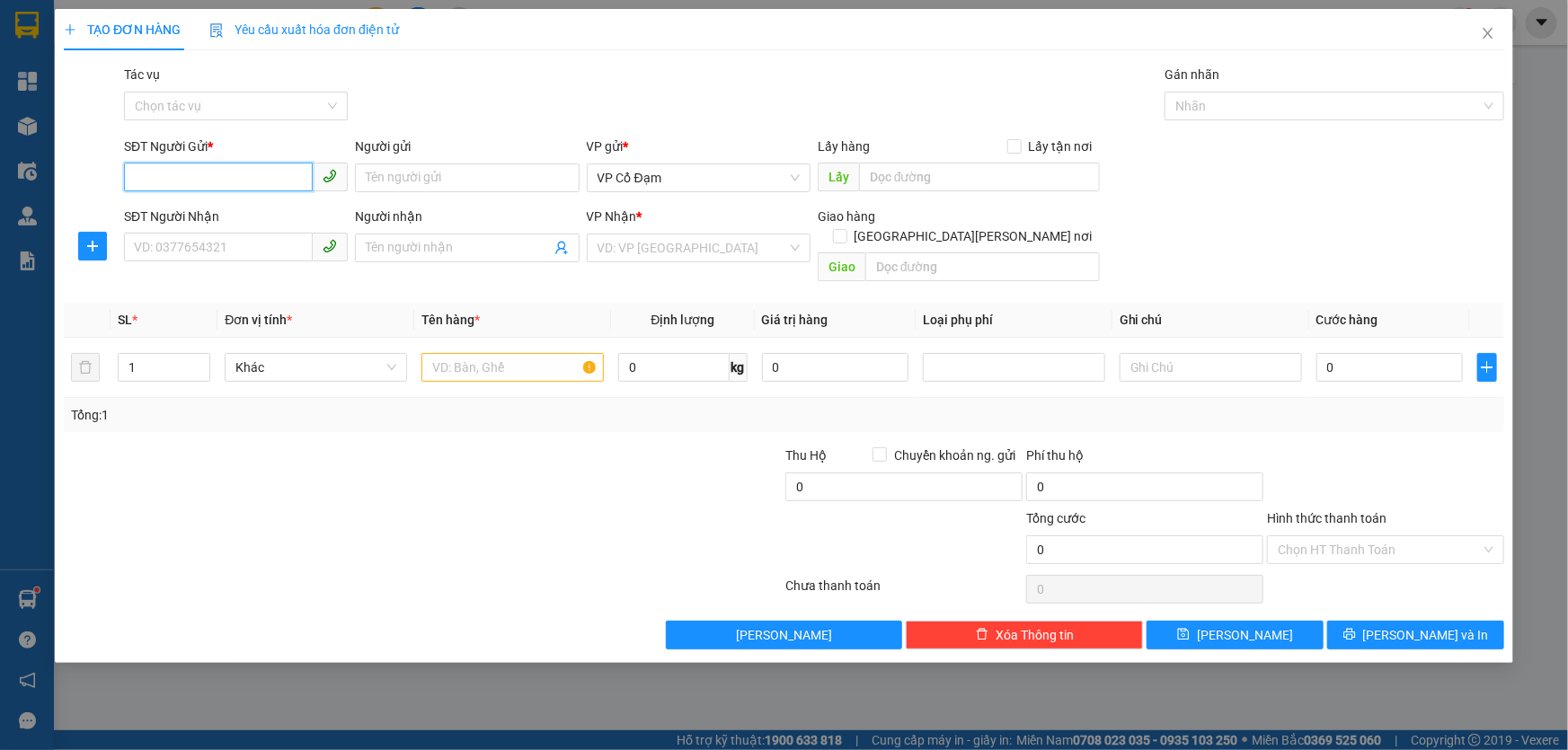
click at [246, 171] on input "SĐT Người Gửi *" at bounding box center [219, 177] width 188 height 29
type input "0000000000"
click at [228, 242] on input "SĐT Người Nhận" at bounding box center [219, 248] width 188 height 29
type input "0987112289"
click at [663, 248] on input "search" at bounding box center [692, 248] width 189 height 27
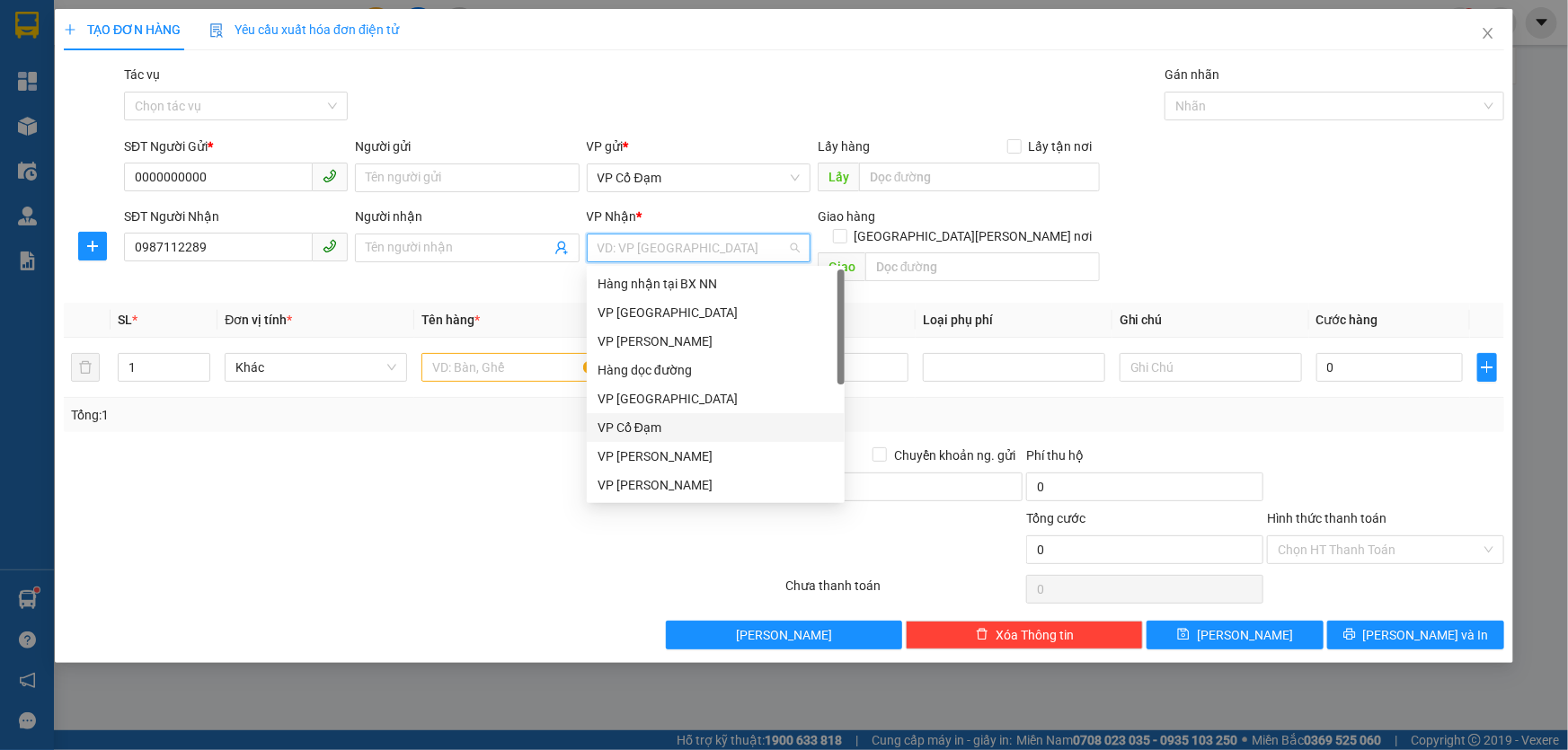
click at [646, 425] on div "VP Cổ Đạm" at bounding box center [715, 427] width 236 height 19
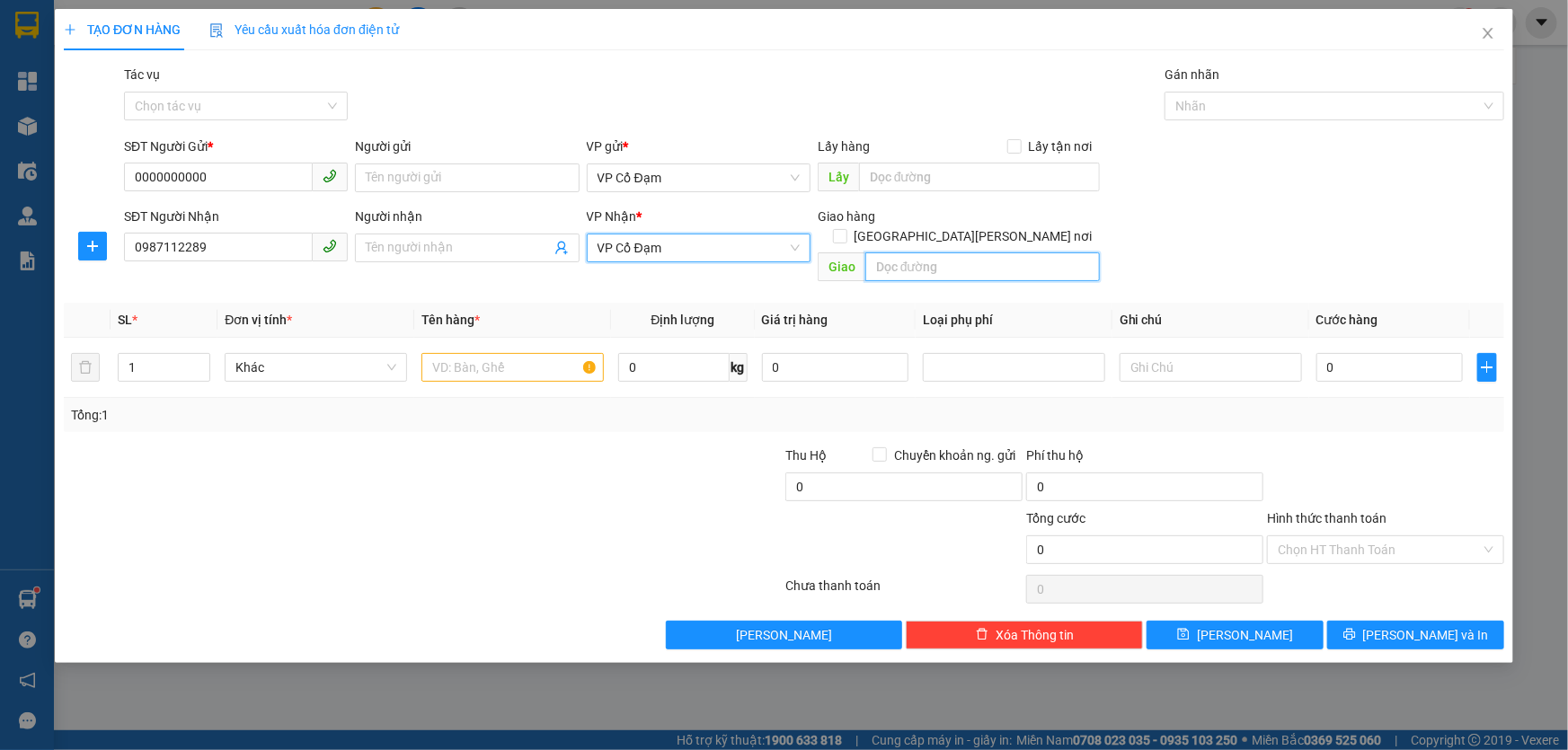
click at [957, 253] on input "text" at bounding box center [982, 267] width 234 height 29
type input "CHỢ ĐÌNH"
click at [487, 353] on input "text" at bounding box center [513, 367] width 183 height 29
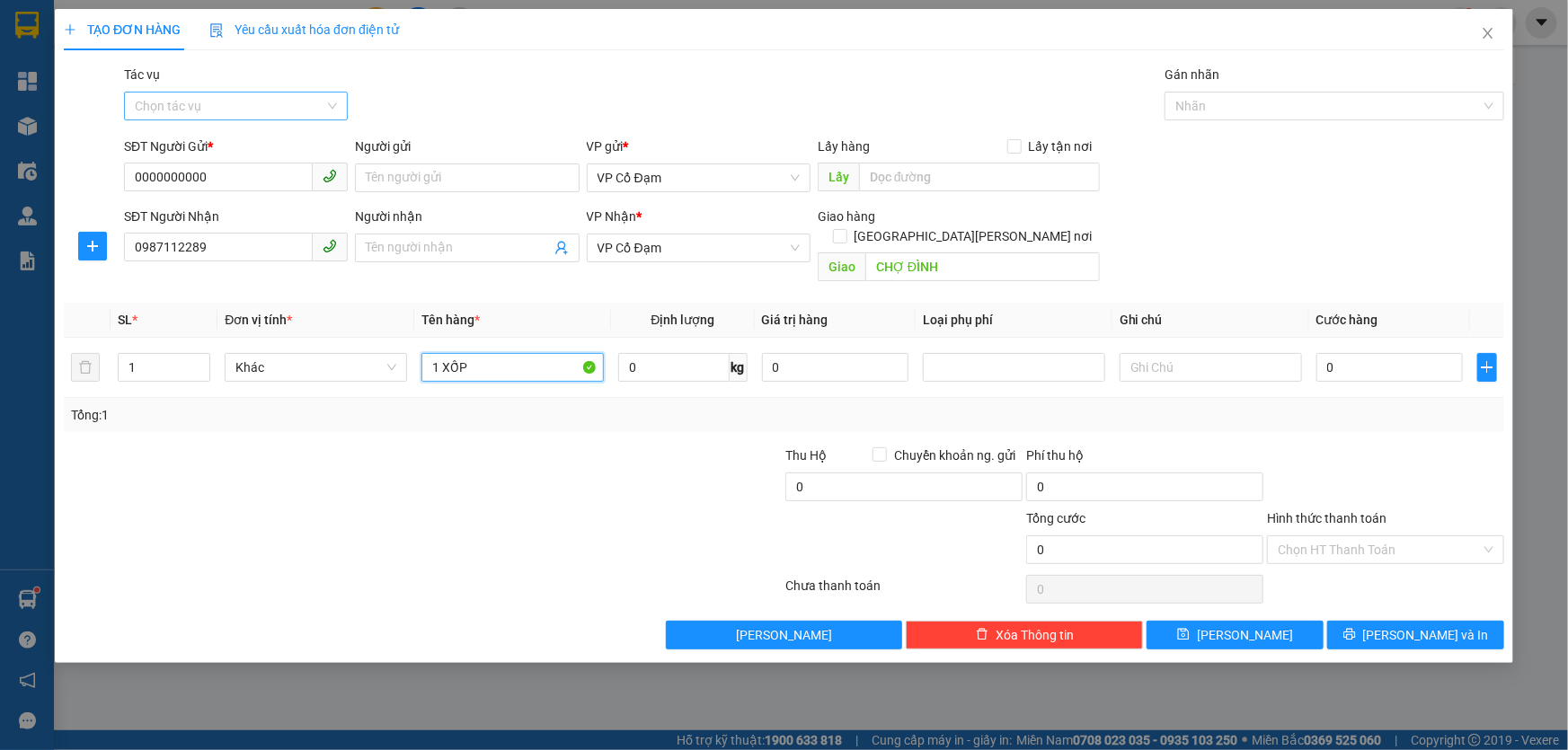
type input "1 XỐP"
click at [249, 107] on input "Tác vụ" at bounding box center [229, 106] width 189 height 27
click at [248, 174] on div "Nhập hàng kho nhận" at bounding box center [236, 171] width 202 height 19
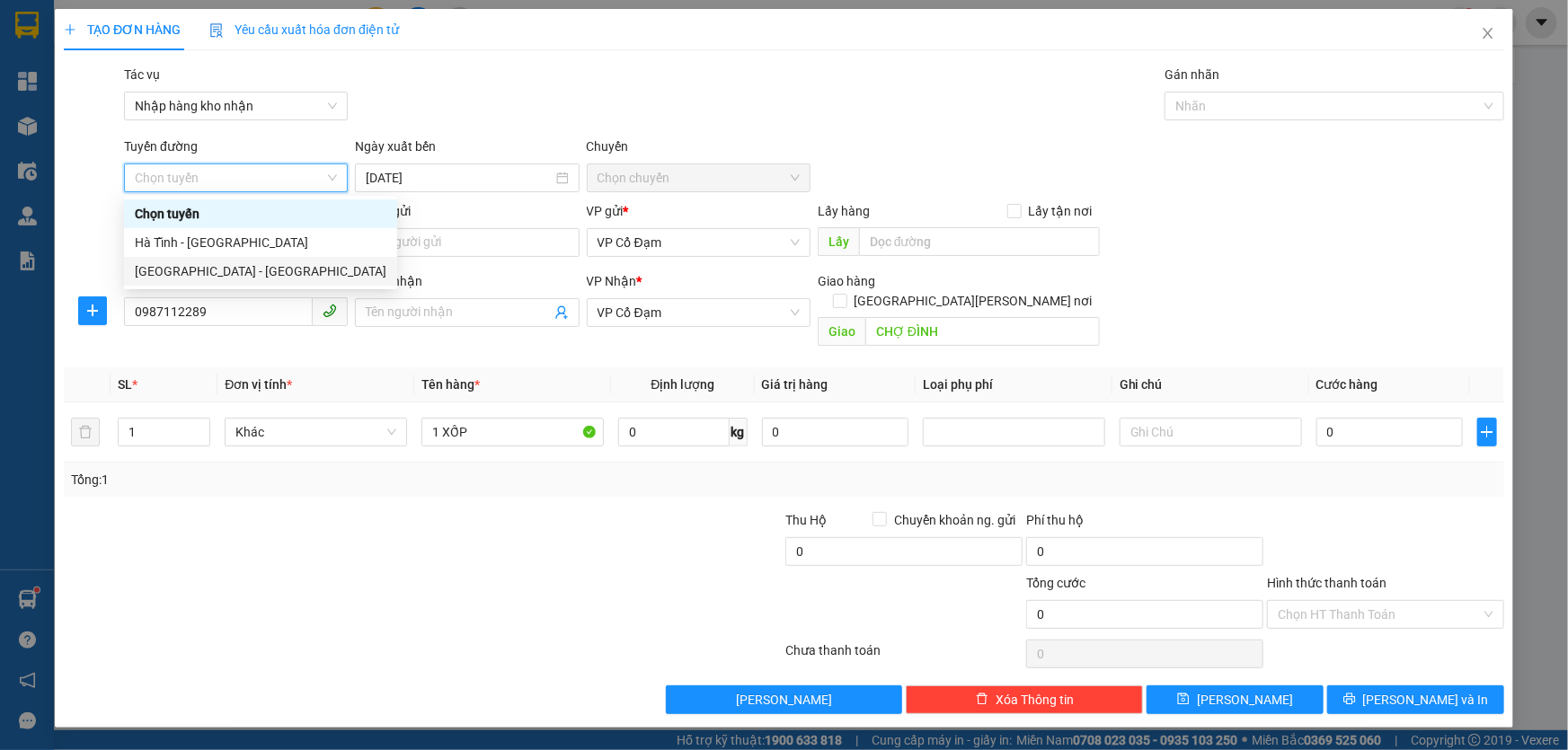
click at [206, 272] on div "Hà Nội - Hà Tĩnh" at bounding box center [260, 271] width 252 height 19
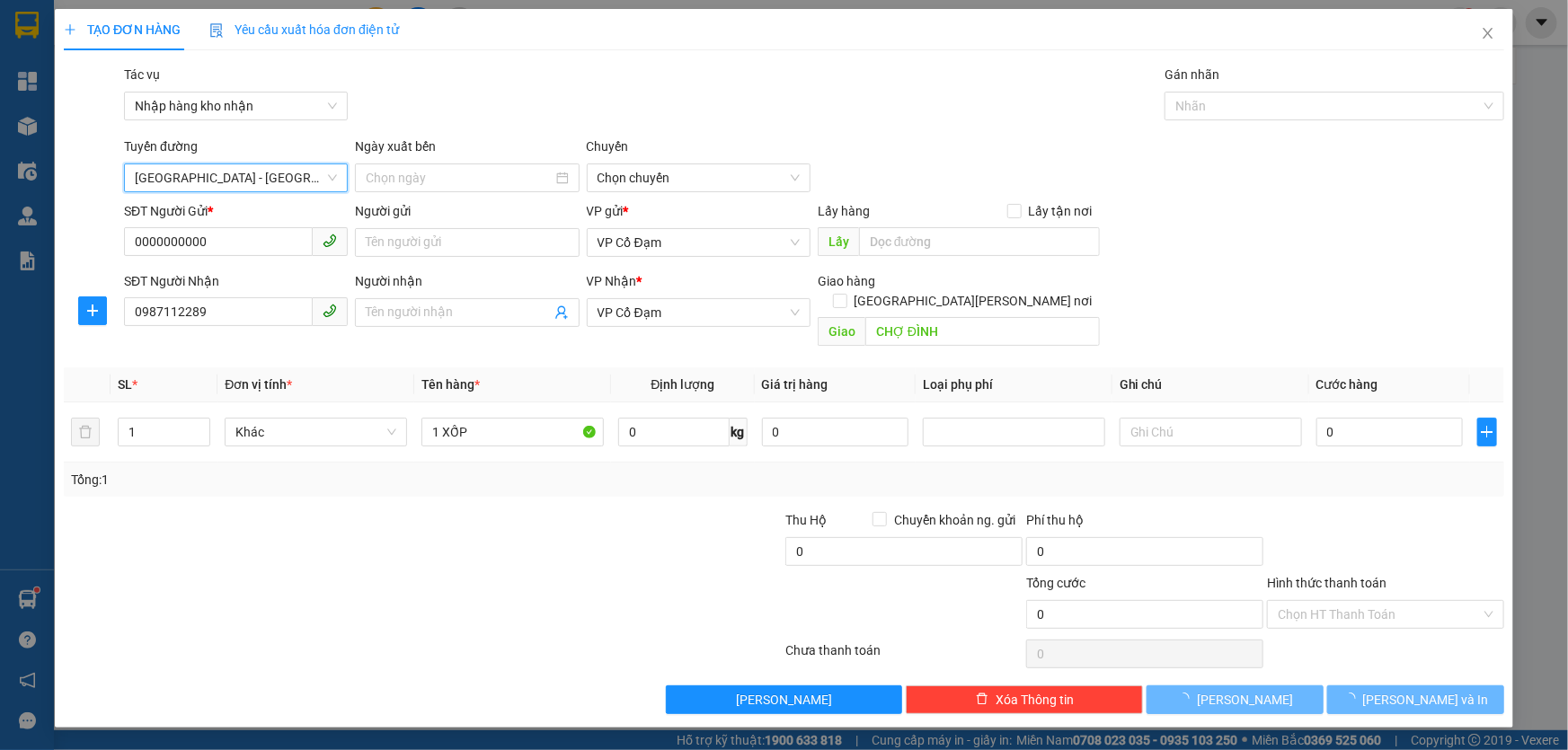
type input "13/10/2025"
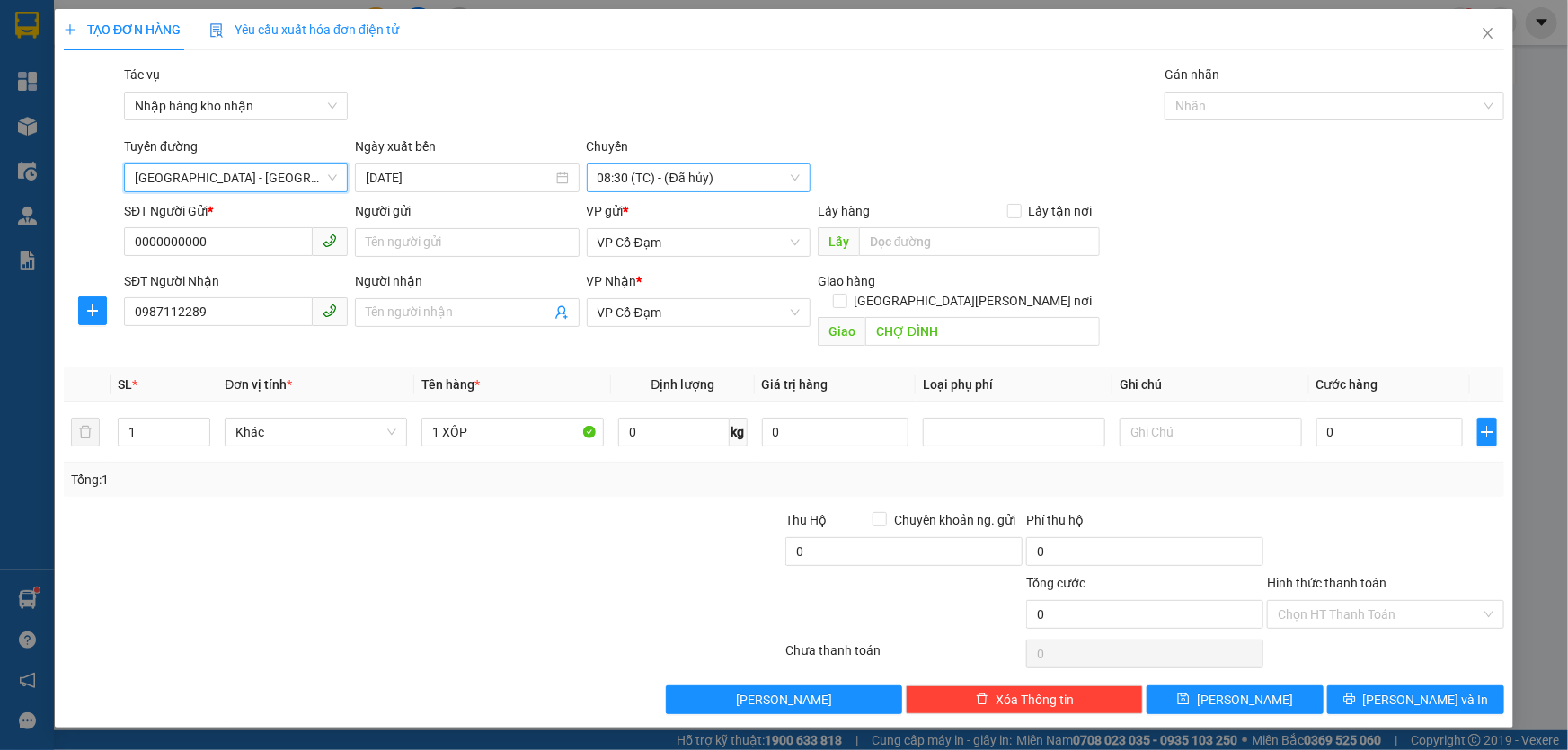
click at [630, 174] on span "08:30 (TC) - (Đã hủy)" at bounding box center [699, 178] width 202 height 27
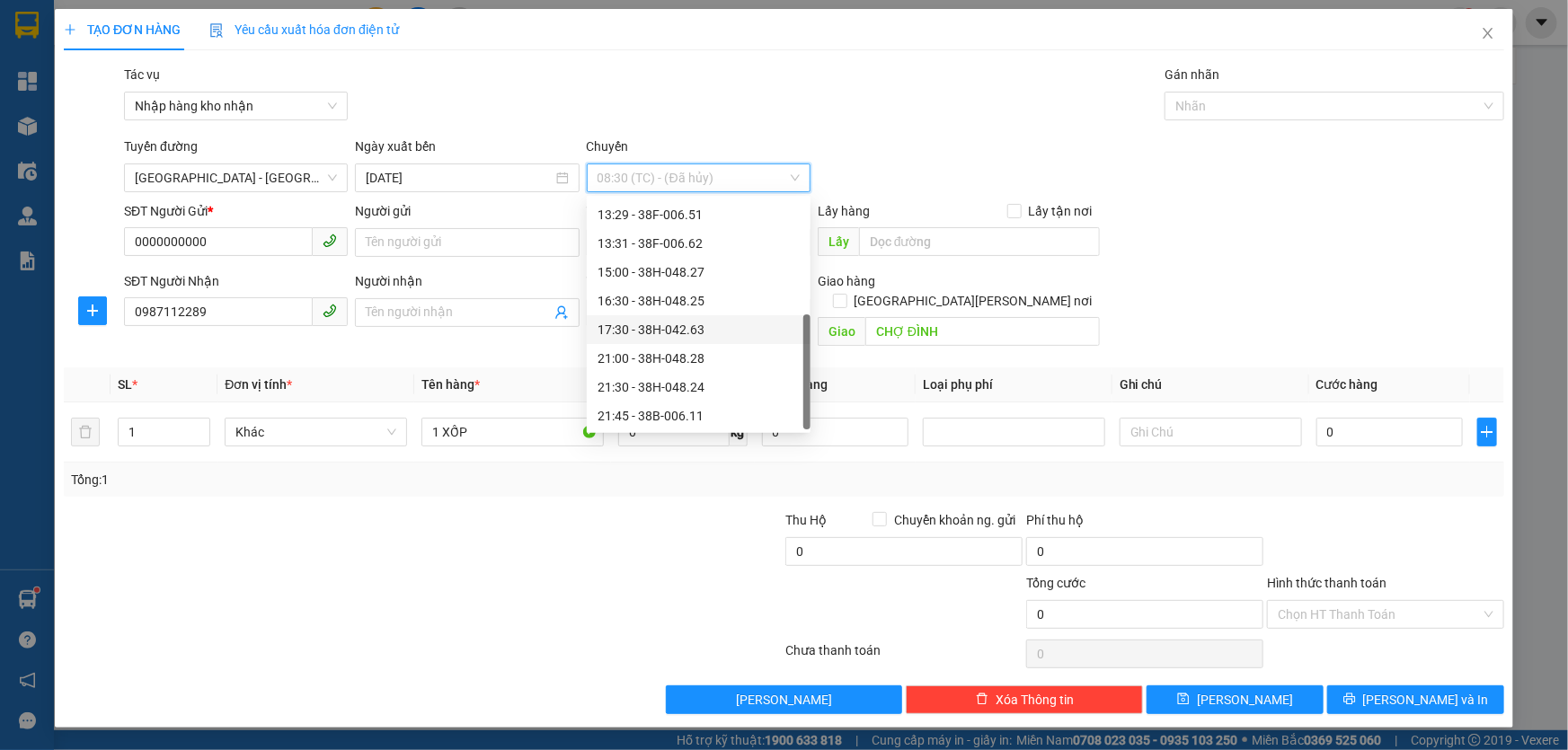
click at [683, 329] on div "17:30 - 38H-042.63" at bounding box center [699, 329] width 202 height 19
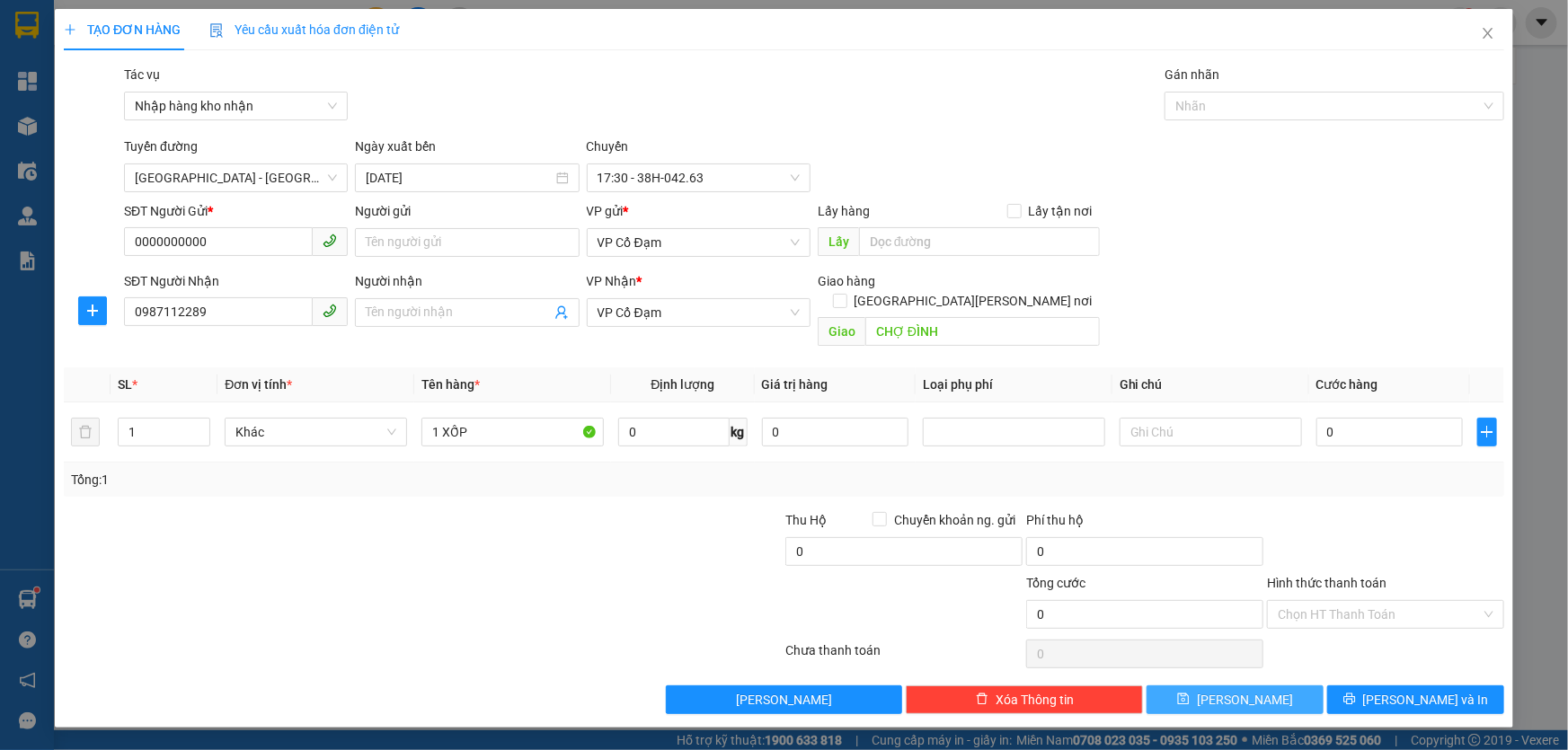
click at [1259, 686] on button "Lưu" at bounding box center [1235, 700] width 177 height 29
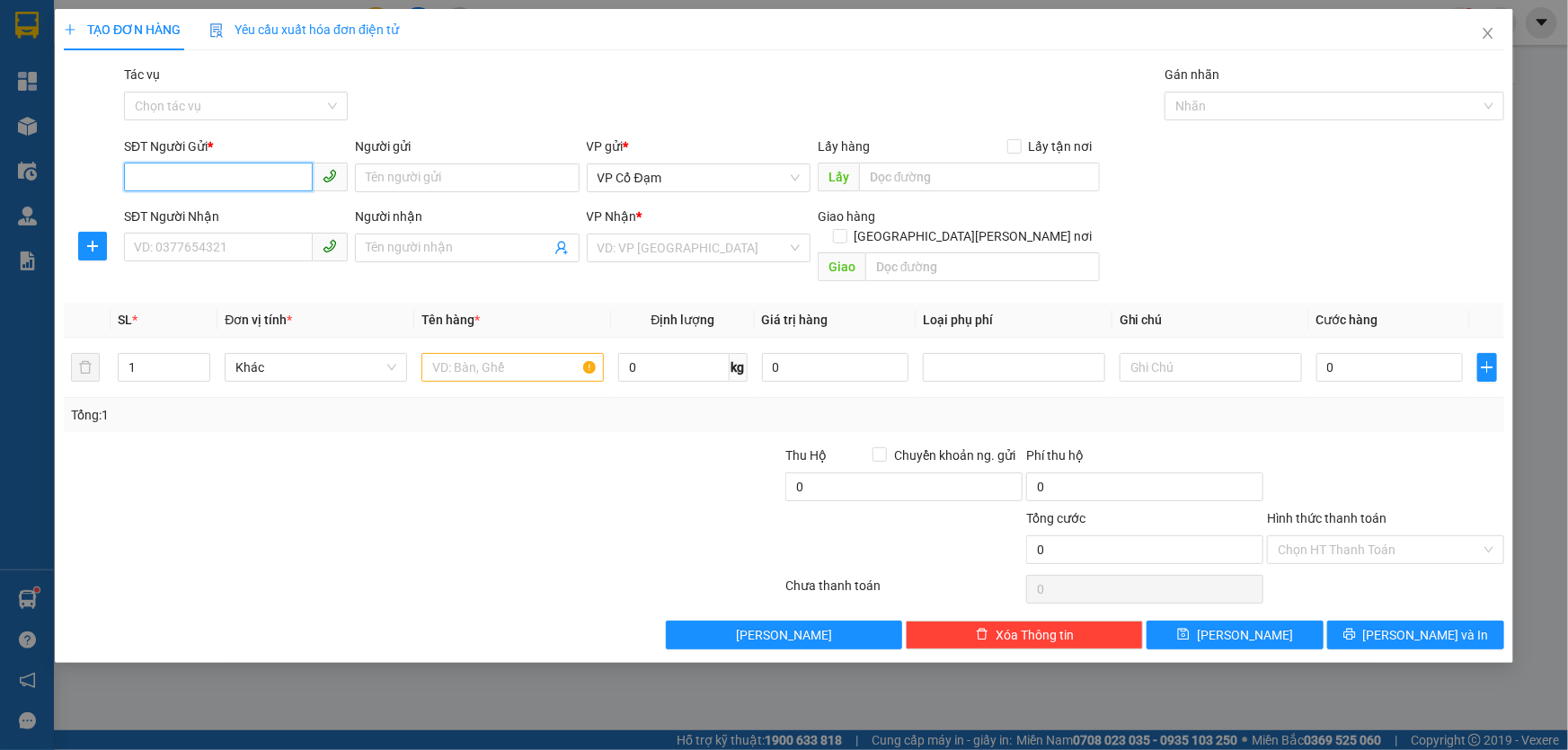
click at [241, 178] on input "SĐT Người Gửi *" at bounding box center [219, 177] width 188 height 29
type input "0000000000"
click at [233, 242] on input "SĐT Người Nhận" at bounding box center [219, 248] width 188 height 29
type input "0963823065"
click at [418, 248] on input "Người nhận" at bounding box center [458, 248] width 185 height 19
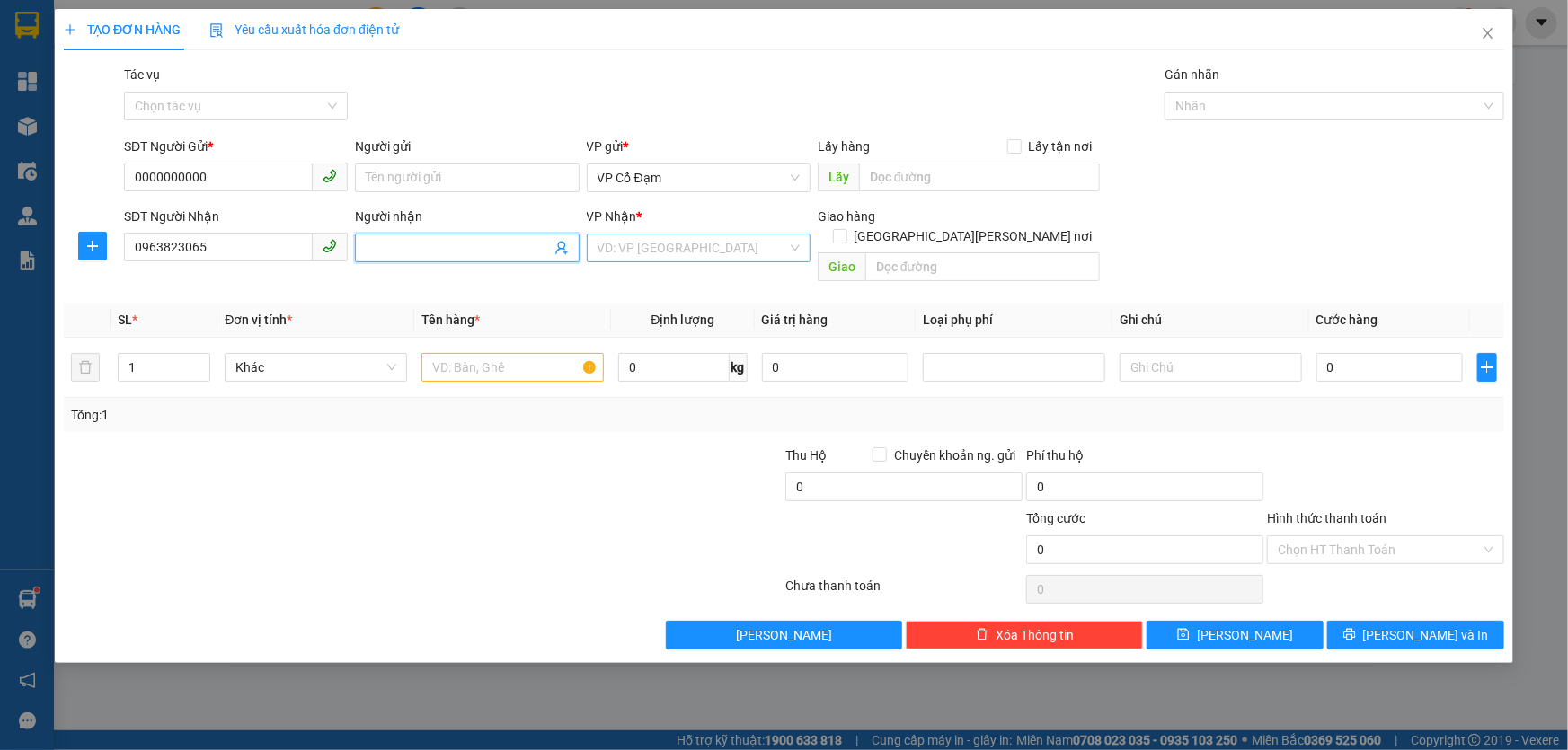
click at [647, 257] on input "search" at bounding box center [692, 248] width 189 height 27
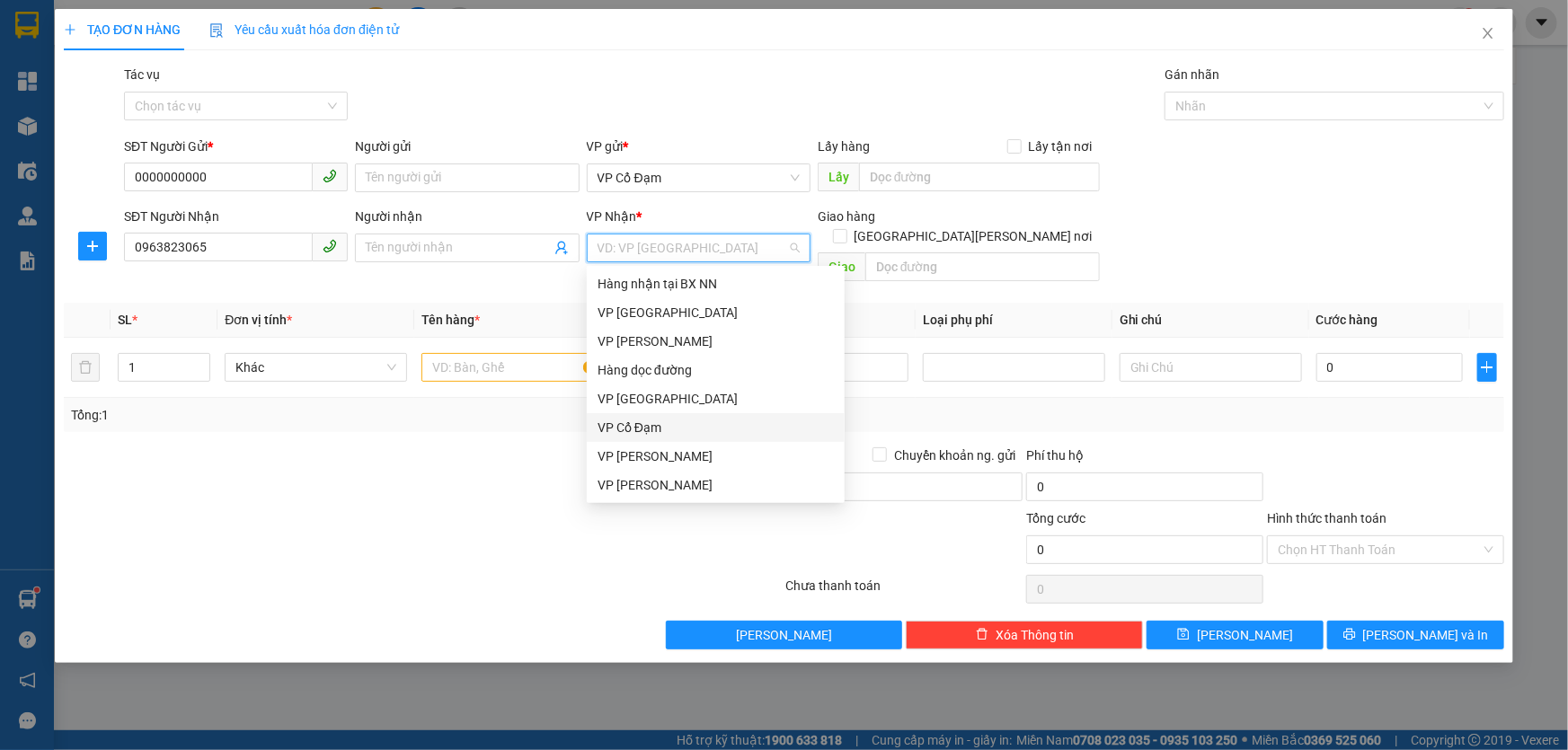
click at [652, 424] on div "VP Cổ Đạm" at bounding box center [715, 427] width 236 height 19
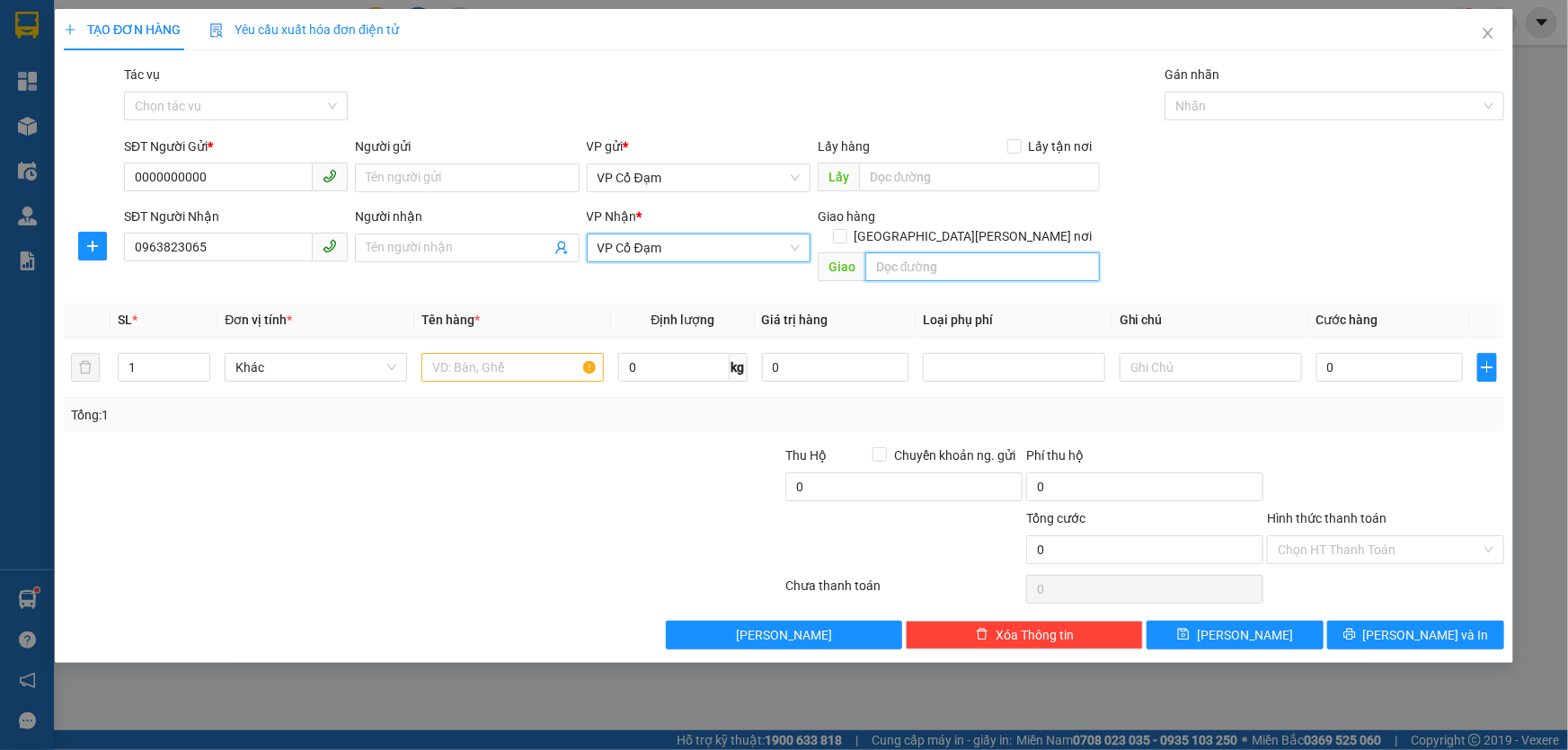
click at [909, 253] on input "text" at bounding box center [982, 267] width 234 height 29
type input "X HOA"
click at [491, 353] on input "text" at bounding box center [513, 367] width 183 height 29
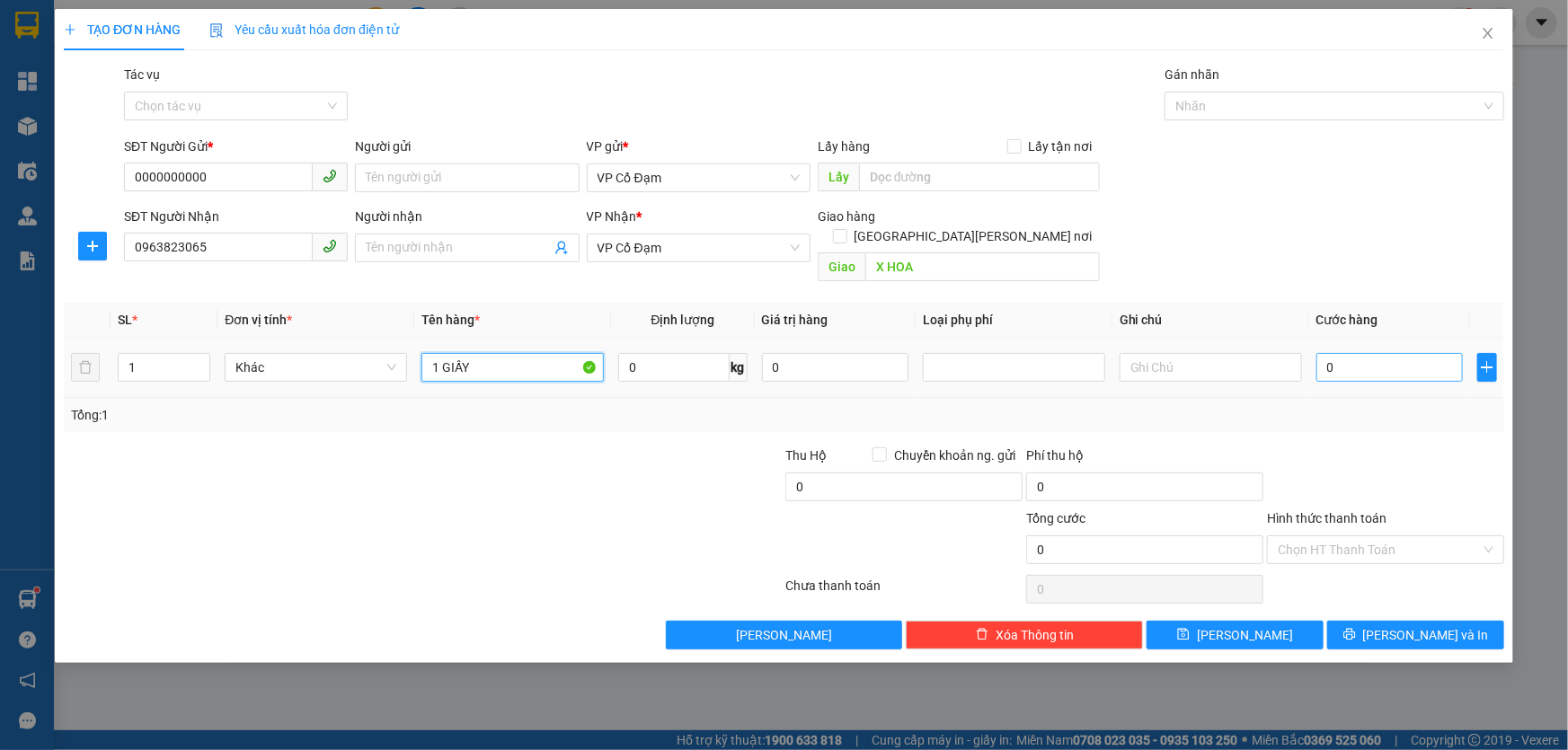
type input "1 GIẤY"
click at [1378, 353] on input "0" at bounding box center [1389, 367] width 147 height 29
type input "7"
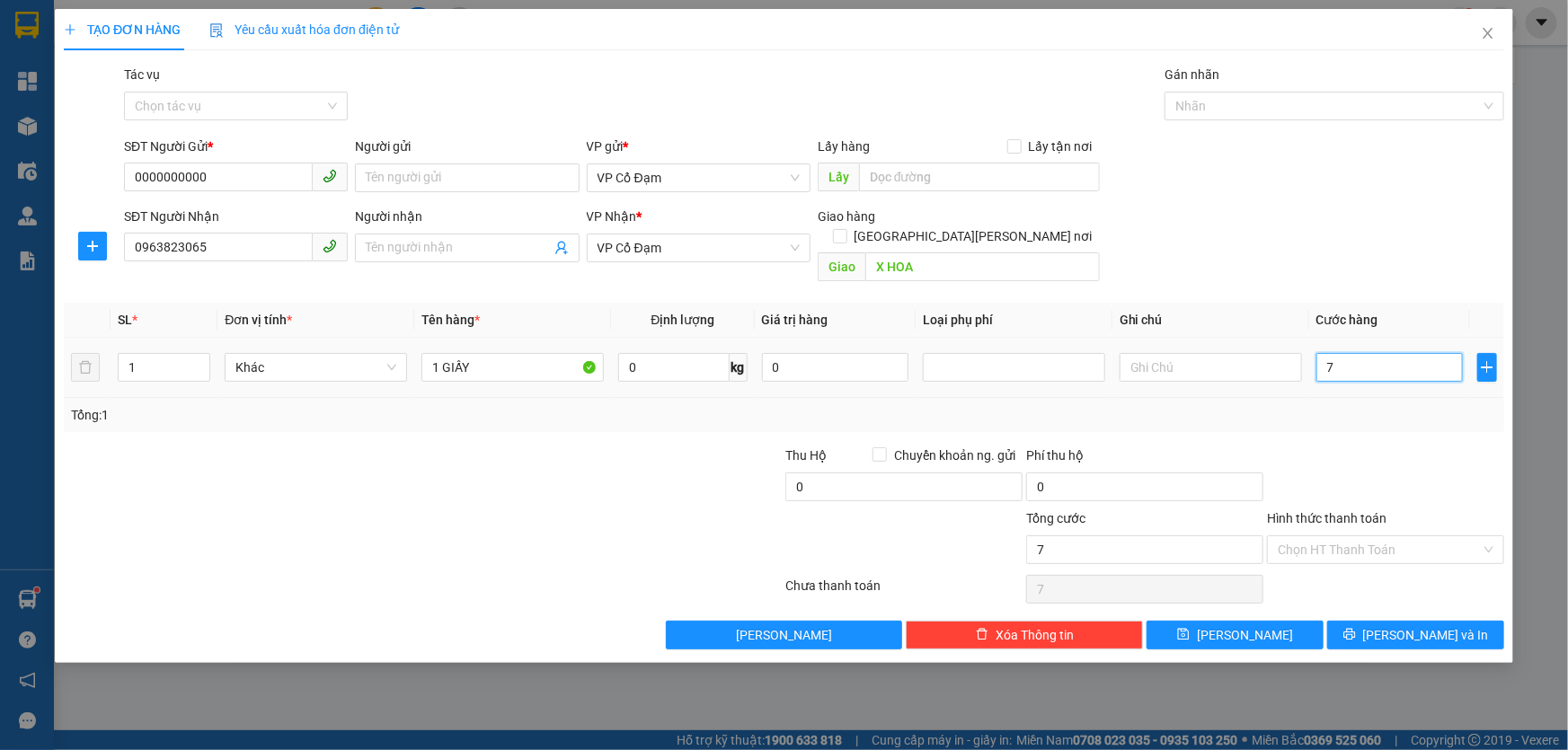
type input "70"
click at [1270, 412] on div "Tổng: 1" at bounding box center [784, 415] width 1440 height 34
type input "70.000"
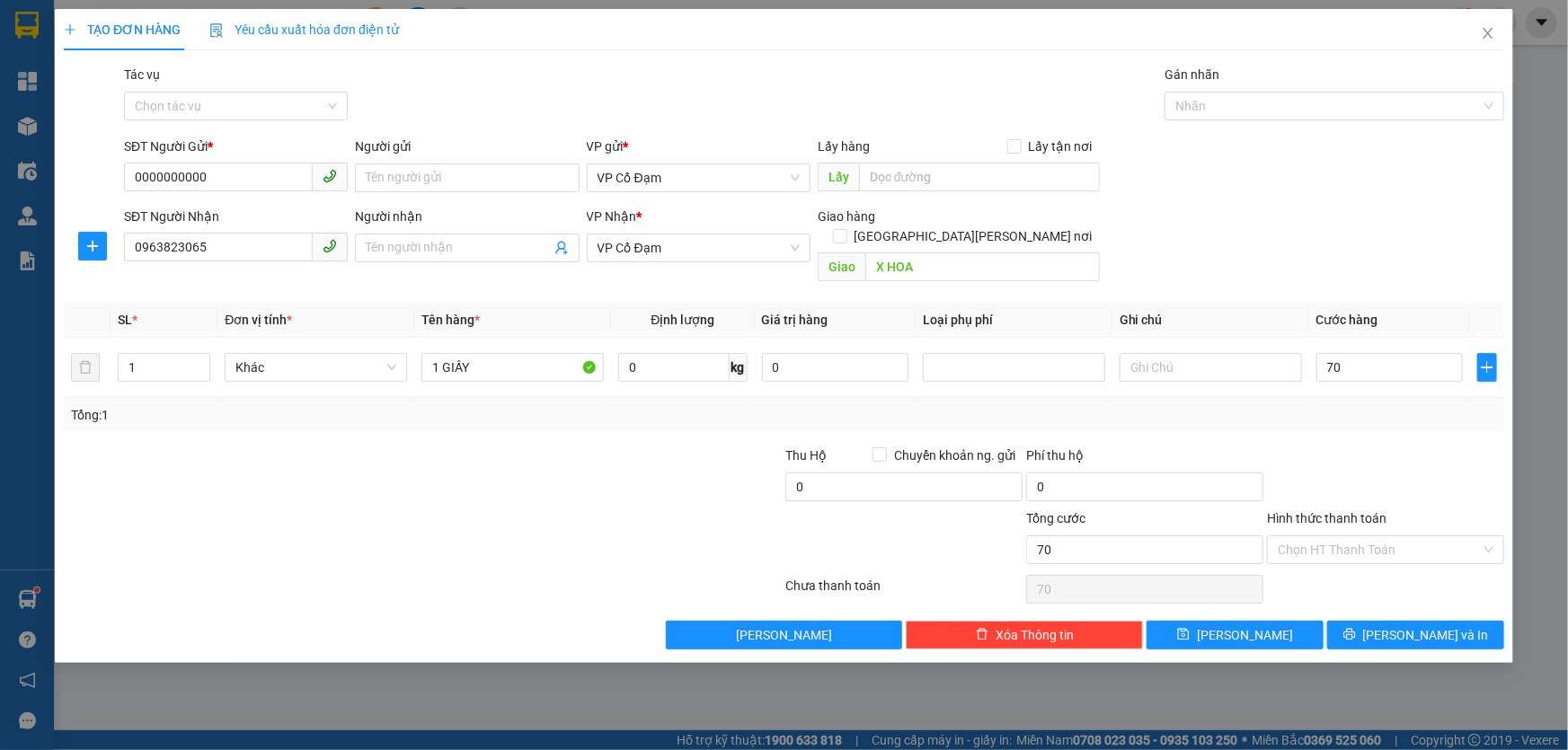
type input "70.000"
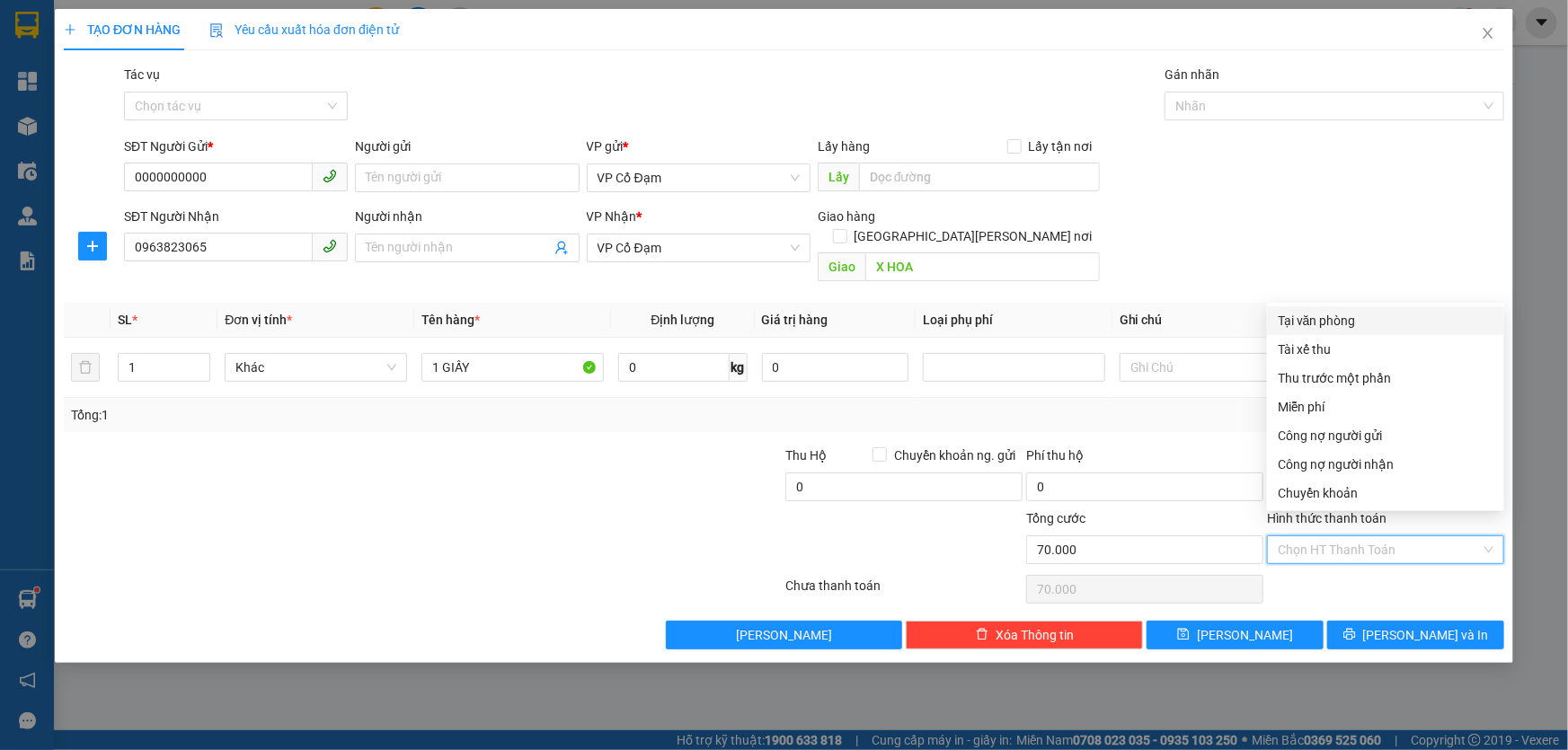
click at [1312, 536] on input "Hình thức thanh toán" at bounding box center [1379, 550] width 203 height 27
click at [1307, 347] on div "Tài xế thu" at bounding box center [1385, 350] width 216 height 19
type input "0"
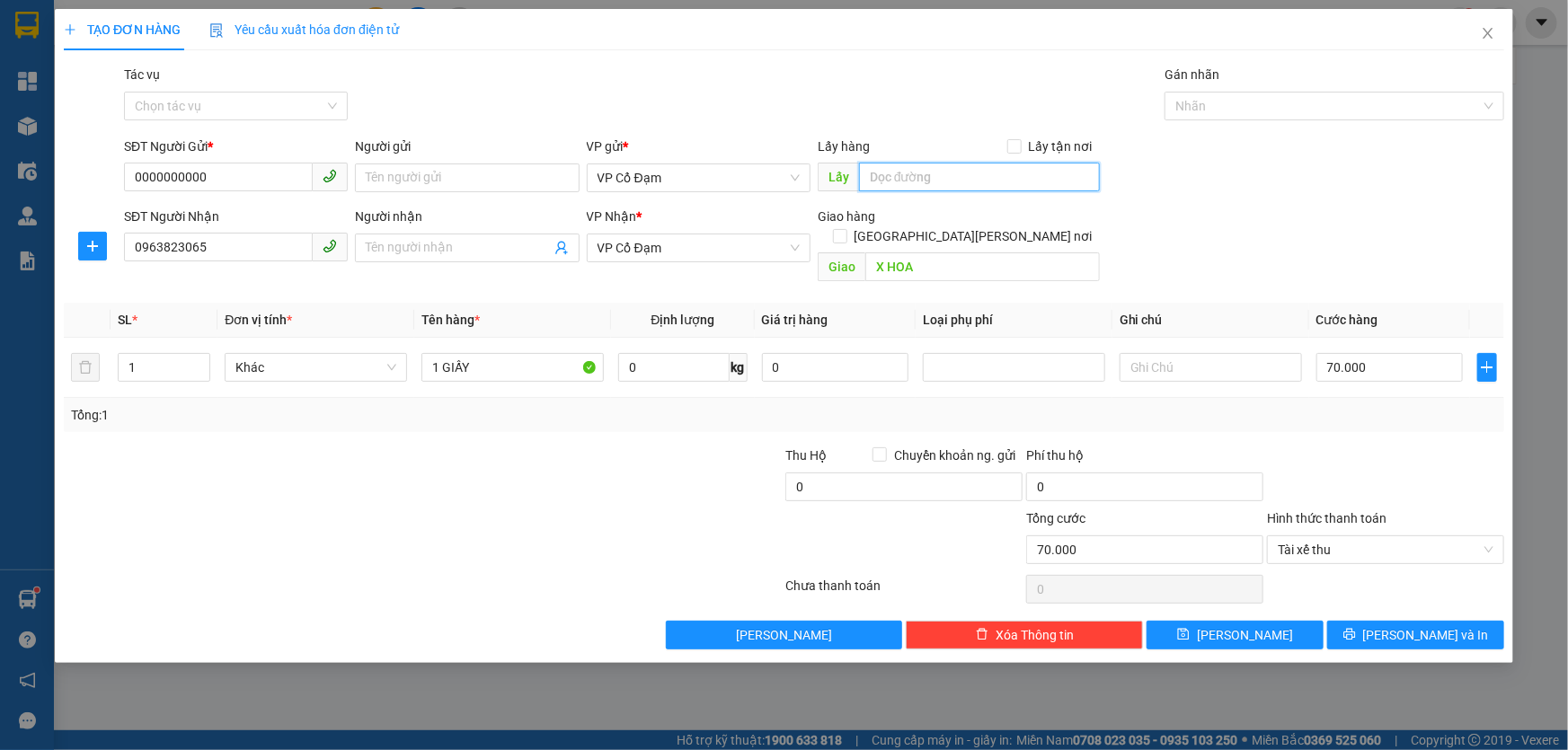
click at [913, 182] on input "text" at bounding box center [979, 177] width 241 height 29
type input "KO BIẾT XE MÔ NHẬN"
click at [286, 97] on input "Tác vụ" at bounding box center [229, 106] width 189 height 27
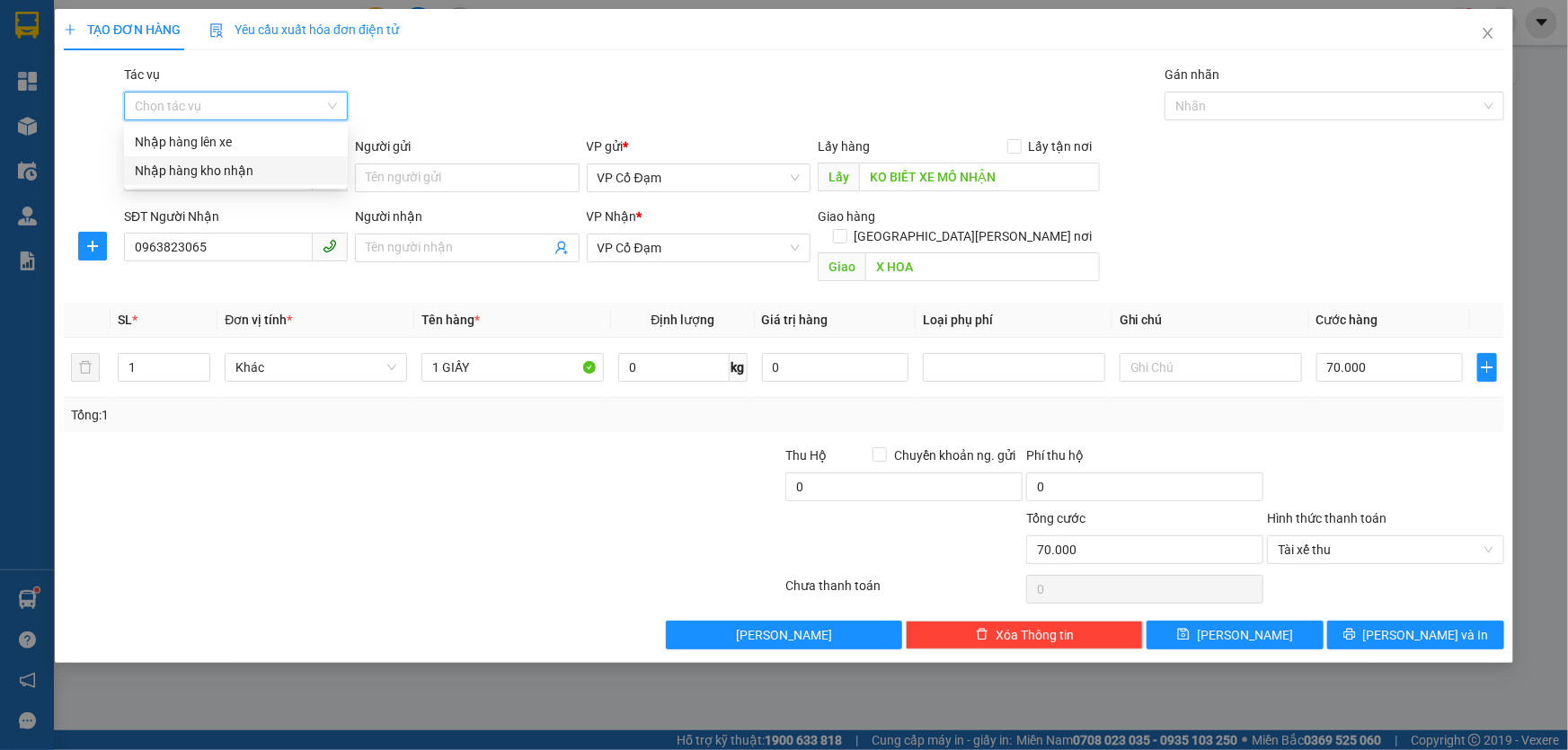
click at [243, 171] on div "Nhập hàng kho nhận" at bounding box center [236, 171] width 202 height 19
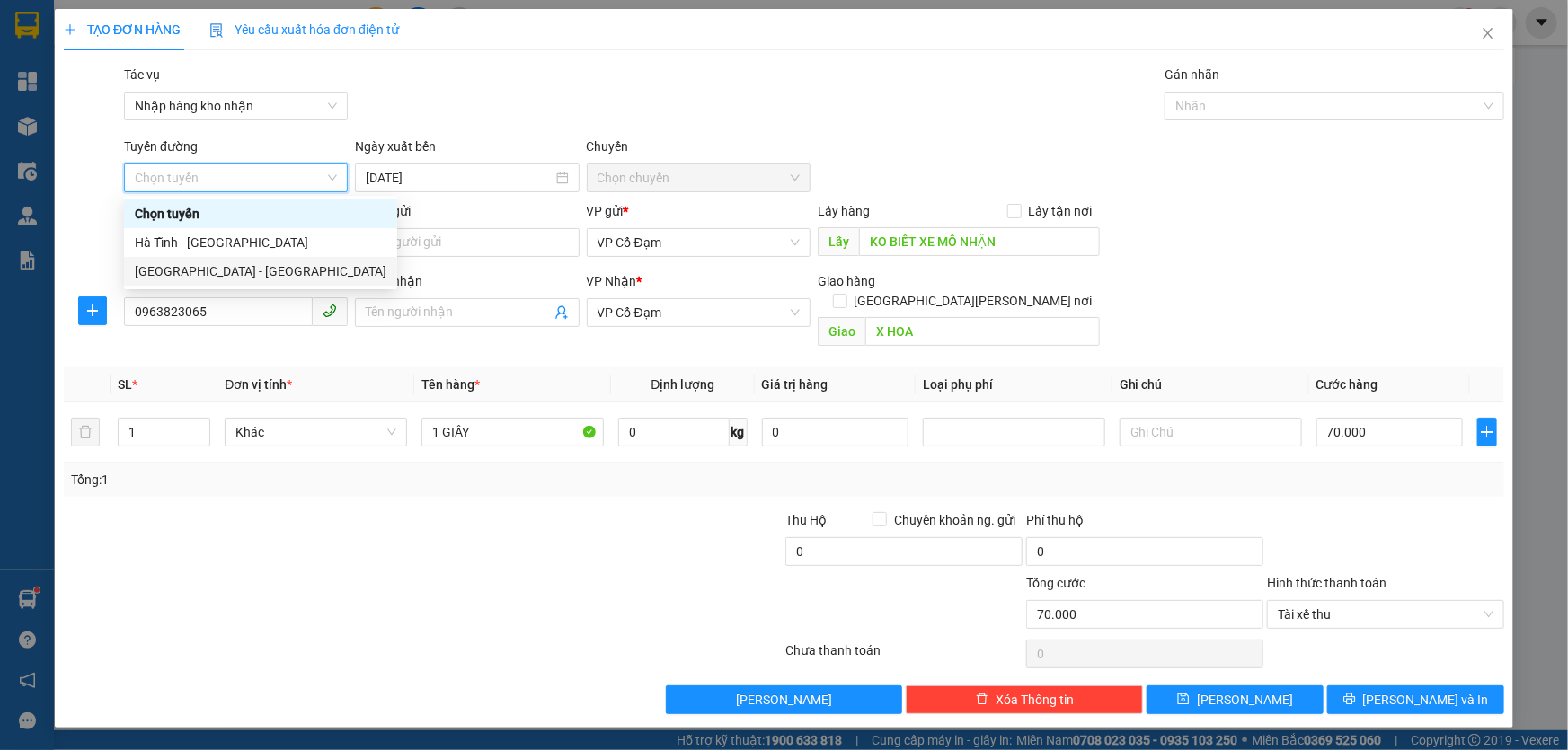
click at [218, 268] on div "Hà Nội - Hà Tĩnh" at bounding box center [260, 271] width 252 height 19
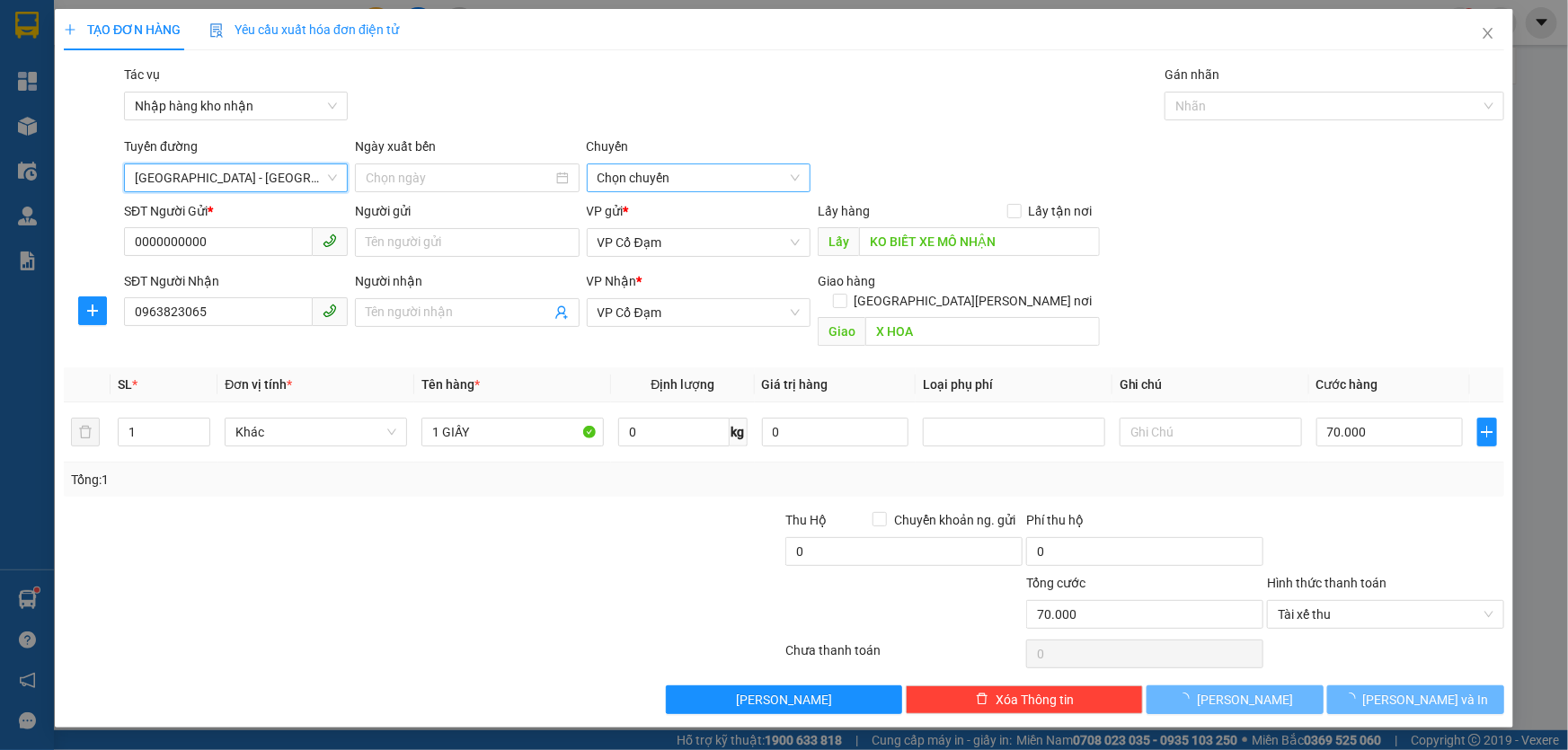
type input "13/10/2025"
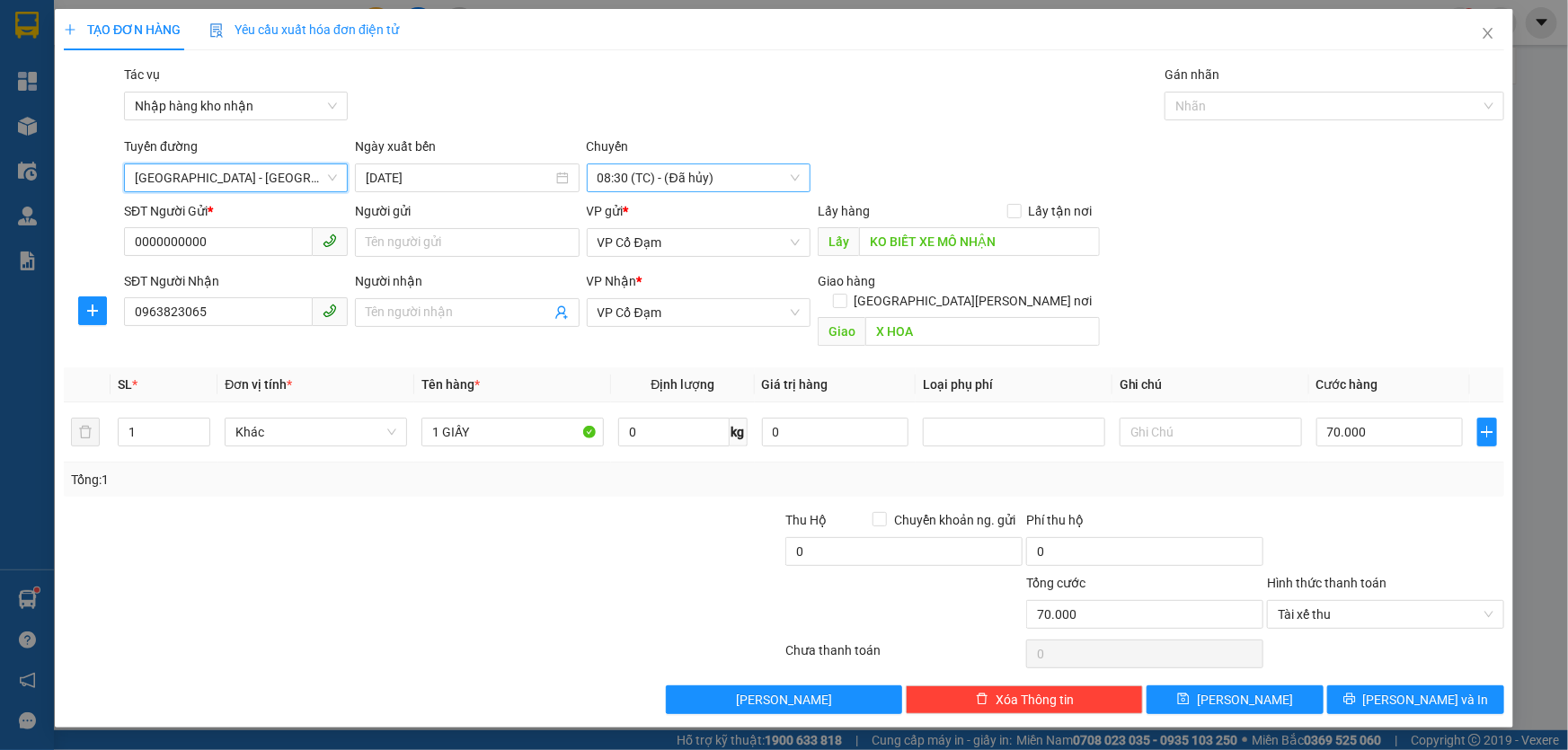
click at [681, 184] on span "08:30 (TC) - (Đã hủy)" at bounding box center [699, 178] width 202 height 27
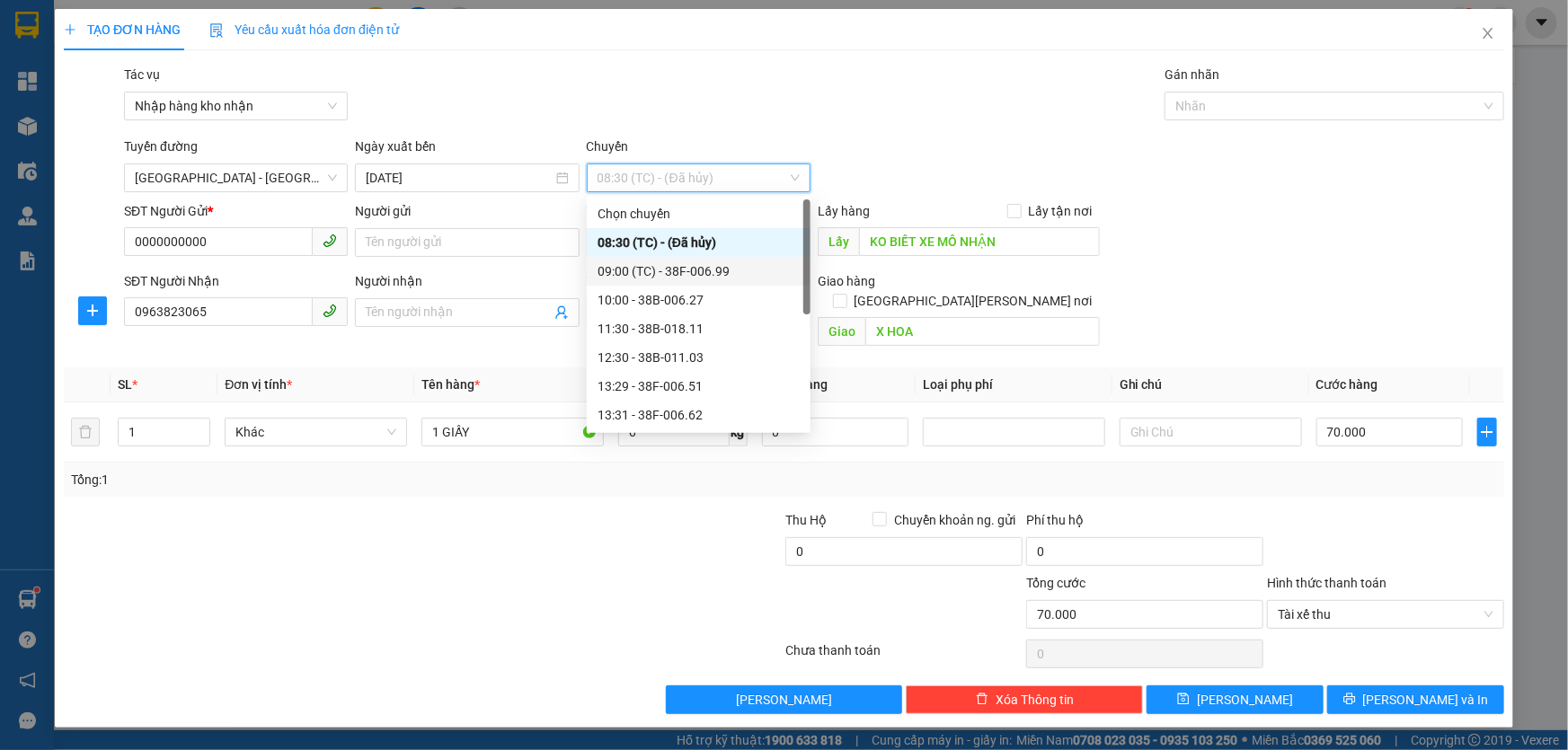
click at [683, 269] on div "09:00 (TC) - 38F-006.99" at bounding box center [699, 271] width 202 height 19
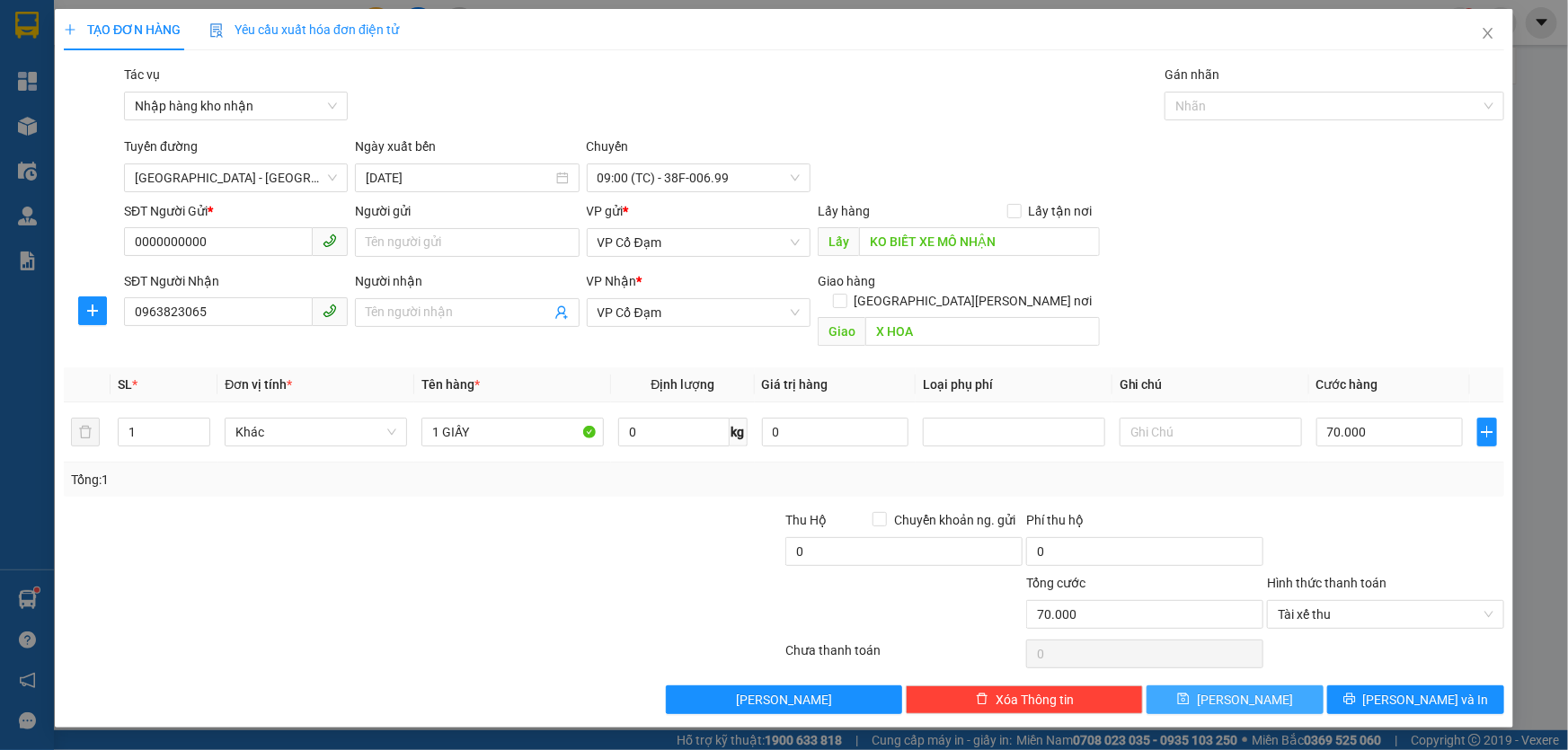
click at [1274, 686] on button "Lưu" at bounding box center [1235, 700] width 177 height 29
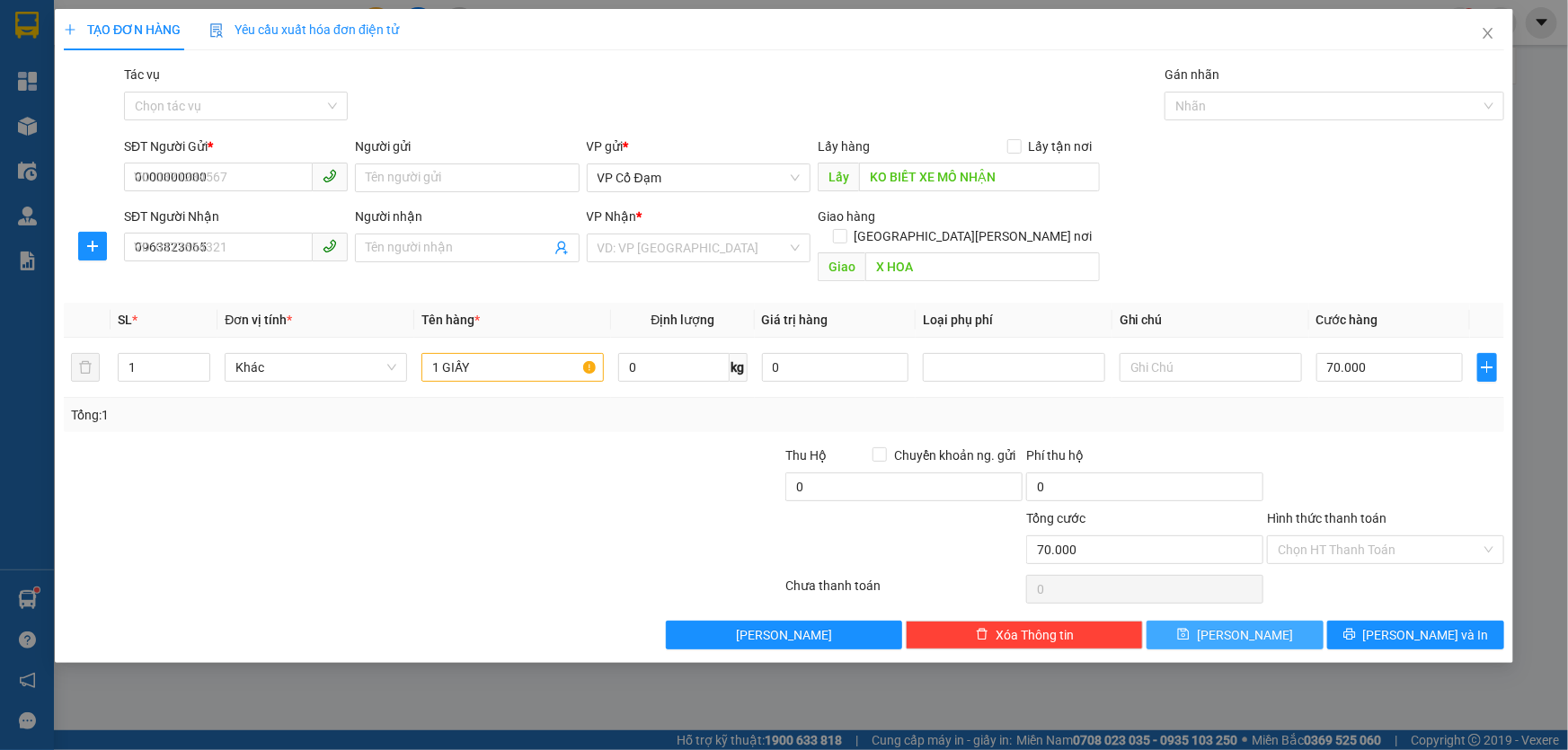
type input "0"
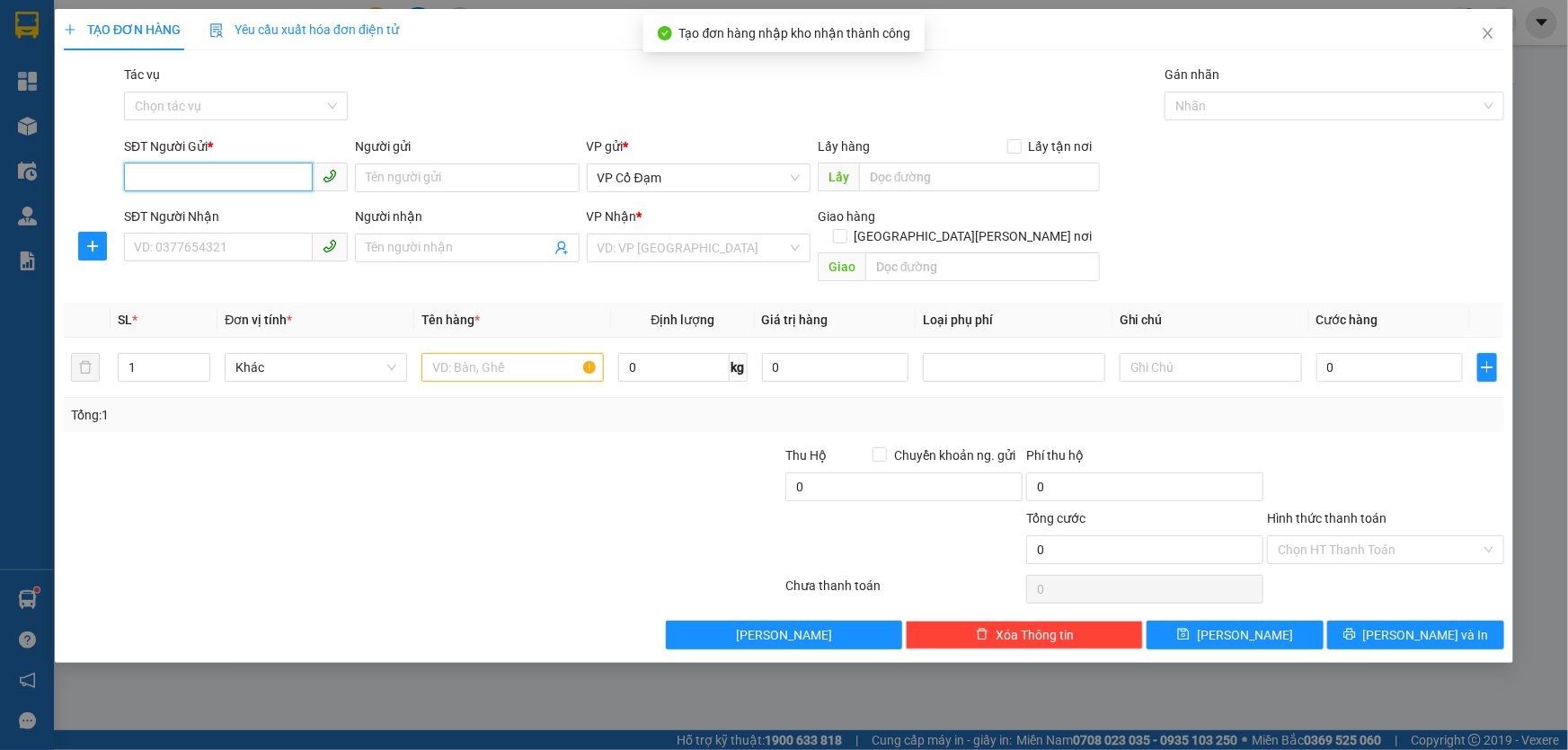
click at [240, 181] on input "SĐT Người Gửi *" at bounding box center [219, 177] width 188 height 29
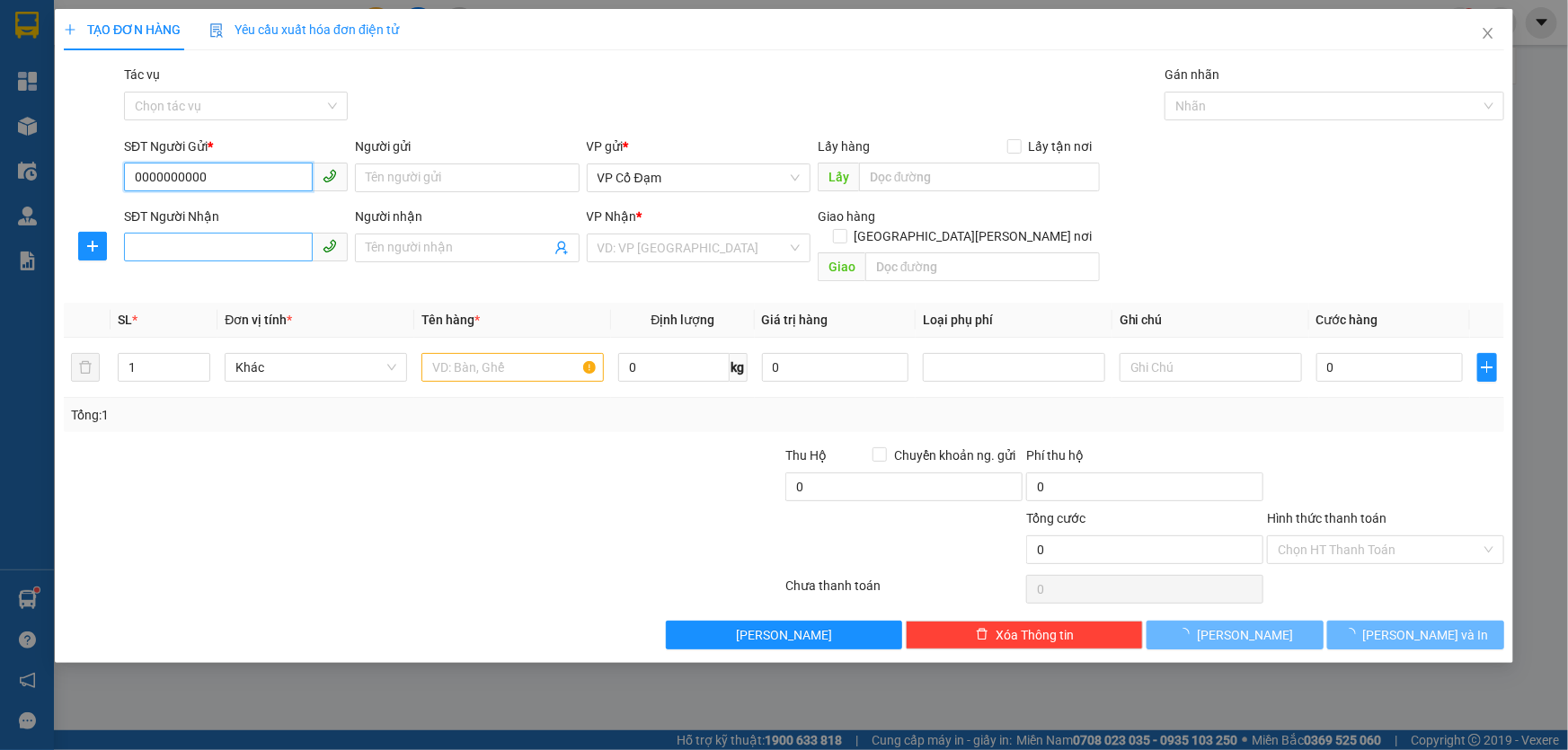
type input "0000000000"
click at [224, 251] on input "SĐT Người Nhận" at bounding box center [219, 248] width 188 height 29
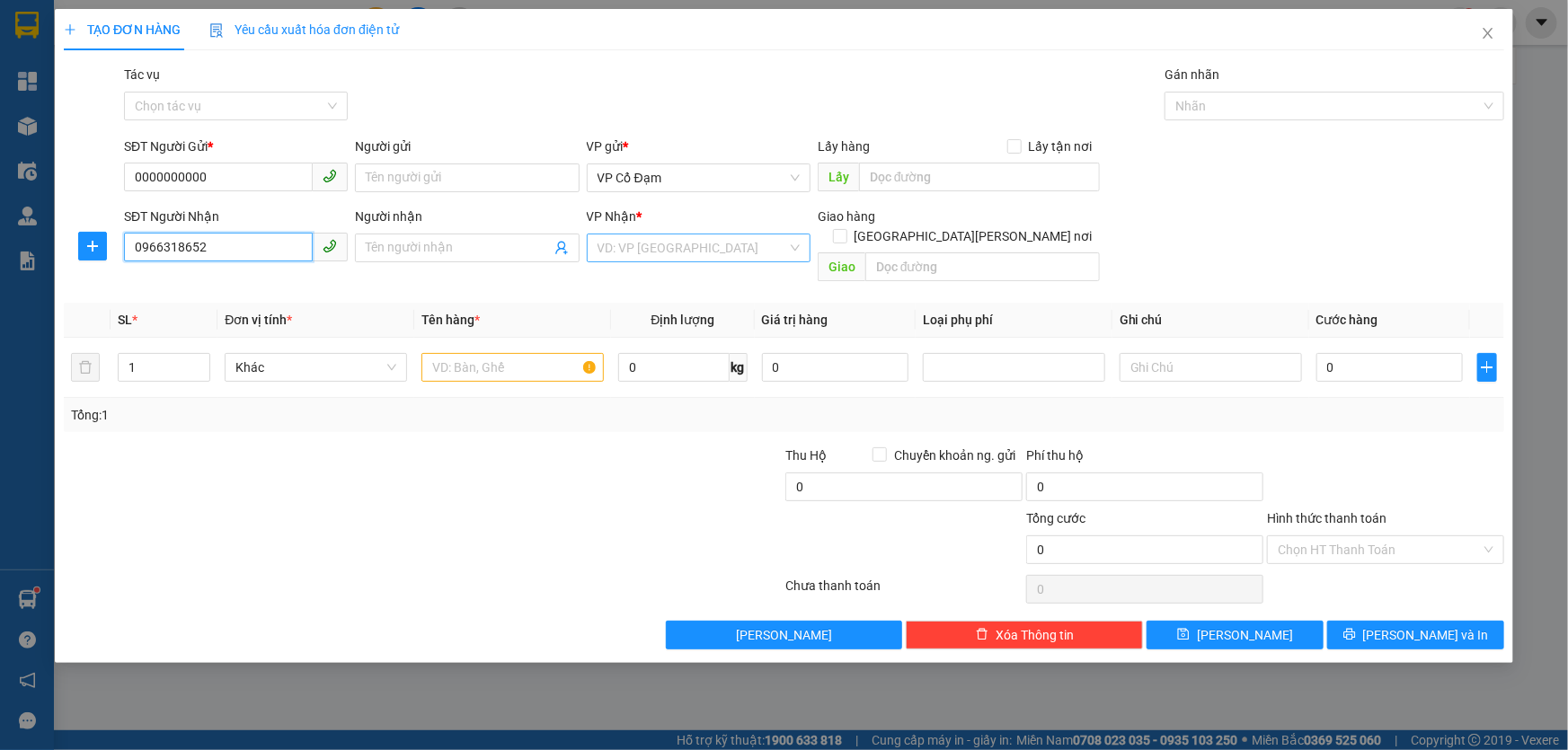
type input "0966318652"
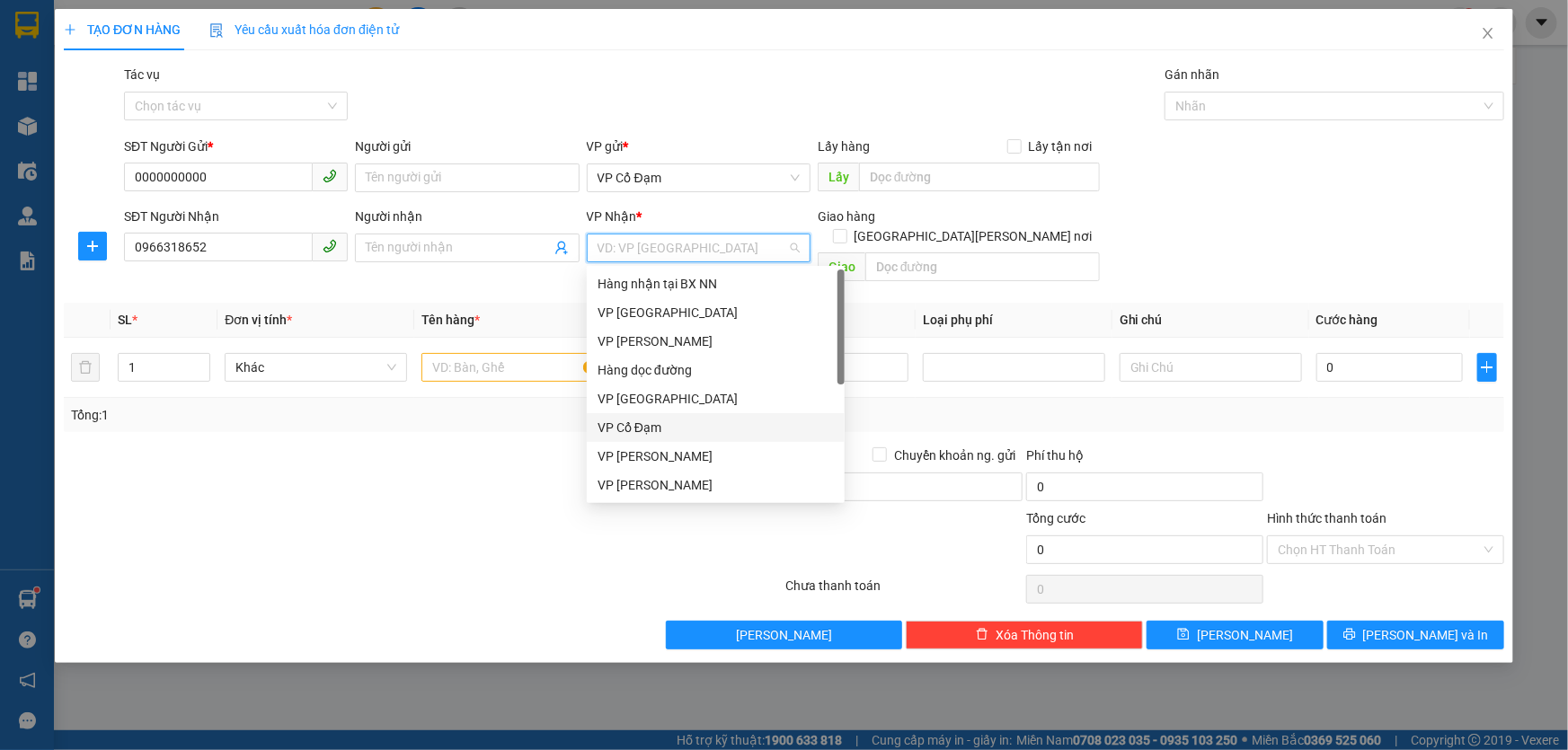
click at [656, 245] on input "search" at bounding box center [692, 248] width 189 height 27
click at [651, 422] on div "VP Cổ Đạm" at bounding box center [715, 427] width 236 height 19
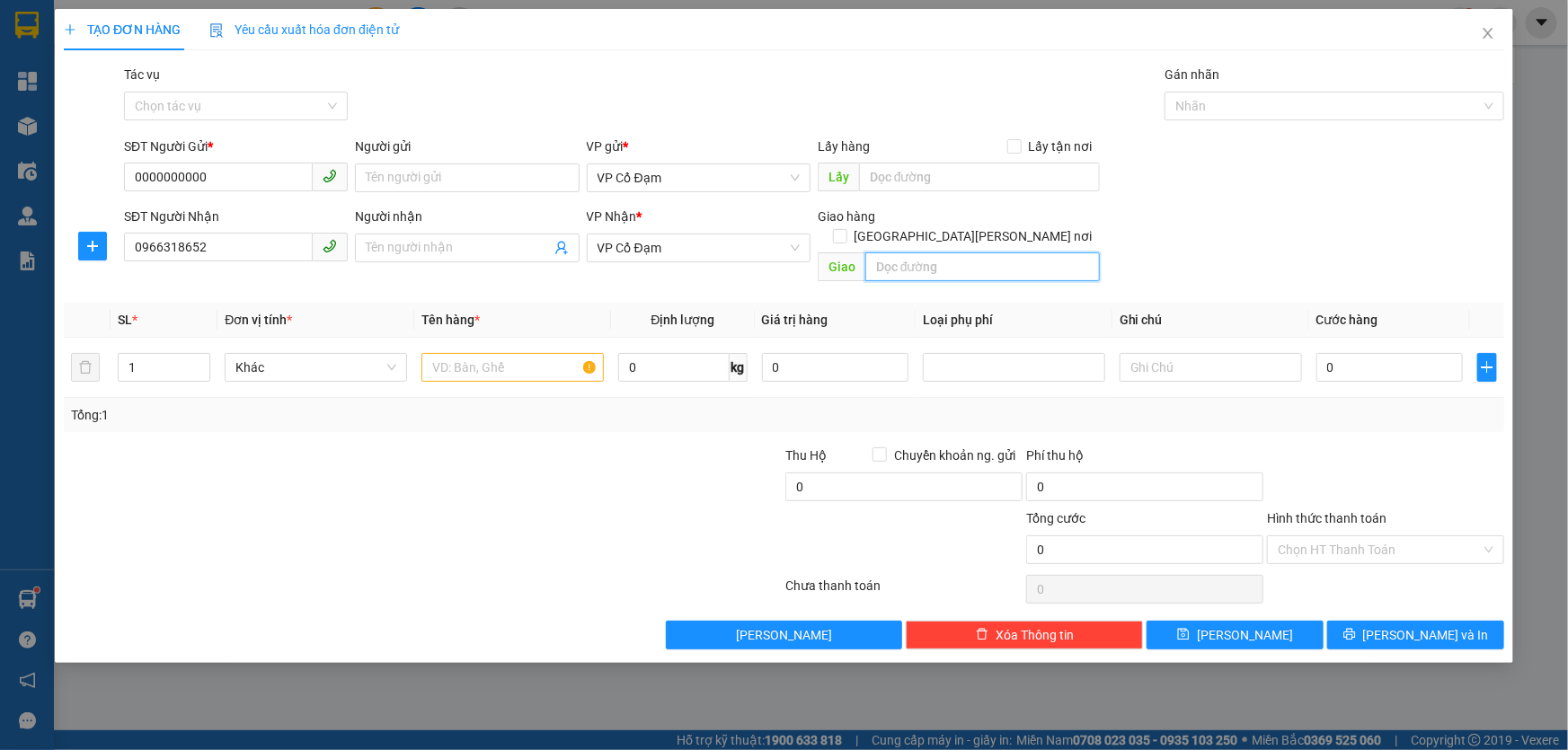
click at [942, 254] on input "text" at bounding box center [982, 267] width 234 height 29
type input "A"
type input "XUÂN AN"
click at [905, 179] on input "text" at bounding box center [979, 177] width 241 height 29
type input "XE 828"
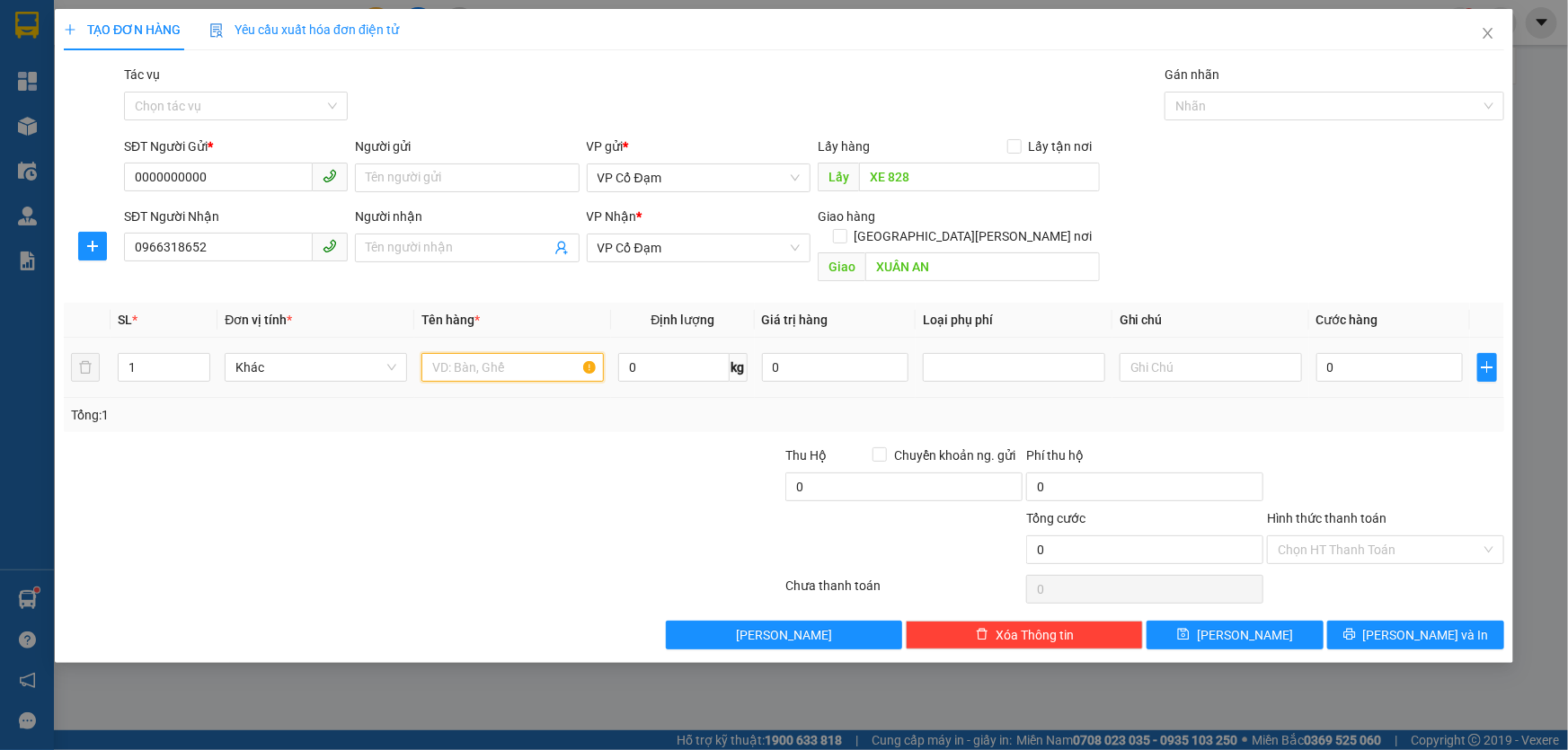
click at [495, 353] on input "text" at bounding box center [513, 367] width 183 height 29
type input "1 GIẤY HOA QUẢ"
click at [276, 109] on input "Tác vụ" at bounding box center [229, 106] width 189 height 27
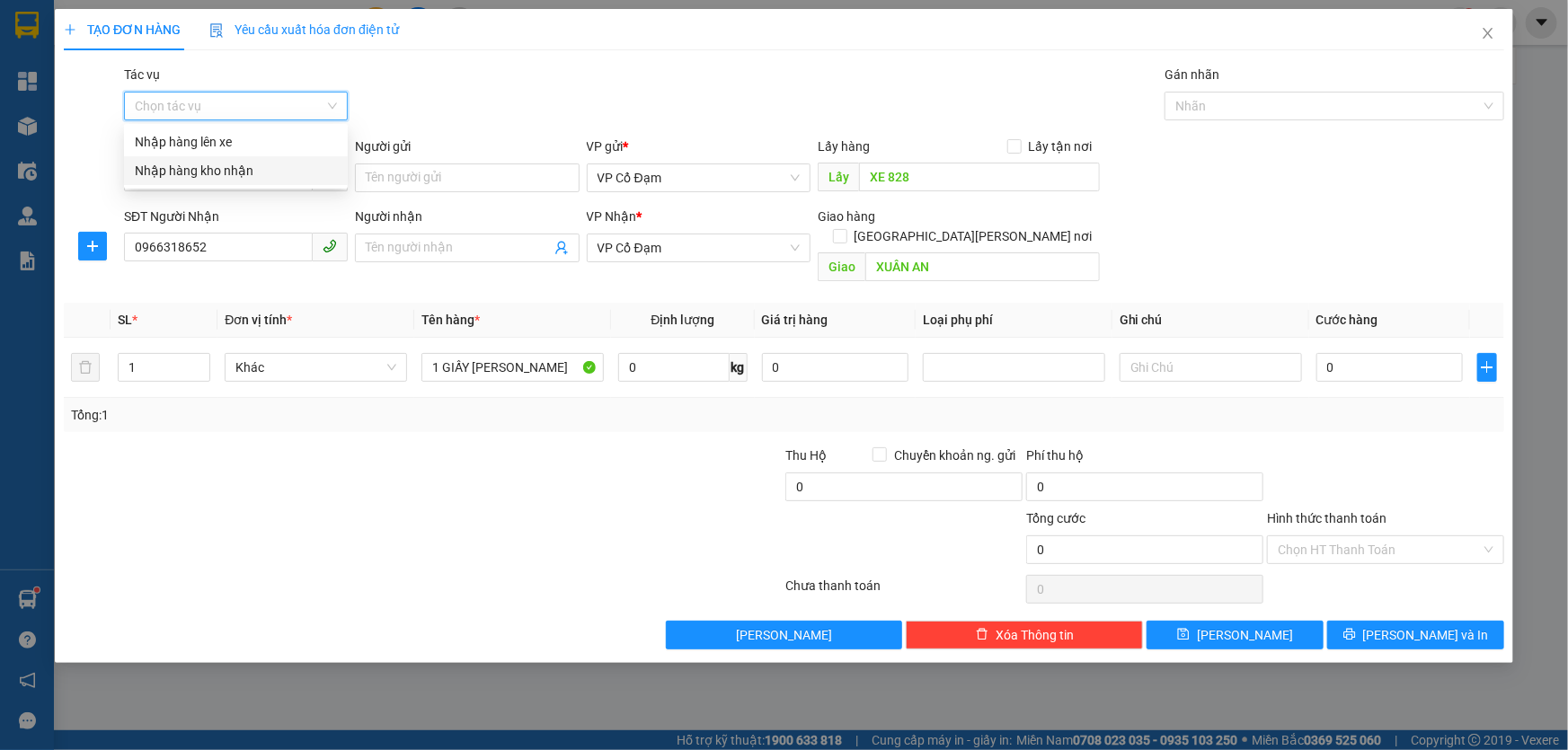
click at [243, 167] on div "Nhập hàng kho nhận" at bounding box center [236, 171] width 202 height 19
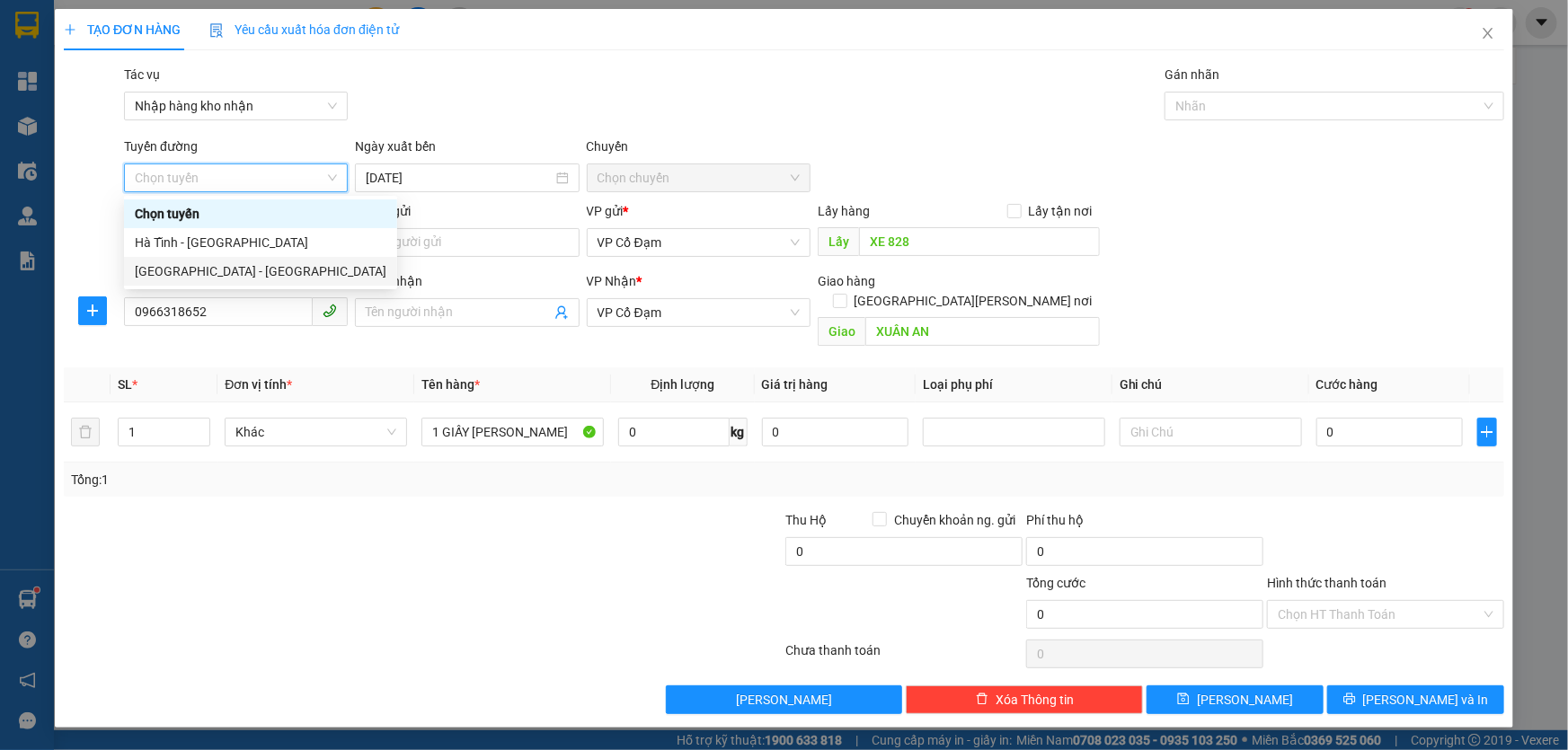
click at [185, 270] on div "Hà Nội - Hà Tĩnh" at bounding box center [260, 271] width 252 height 19
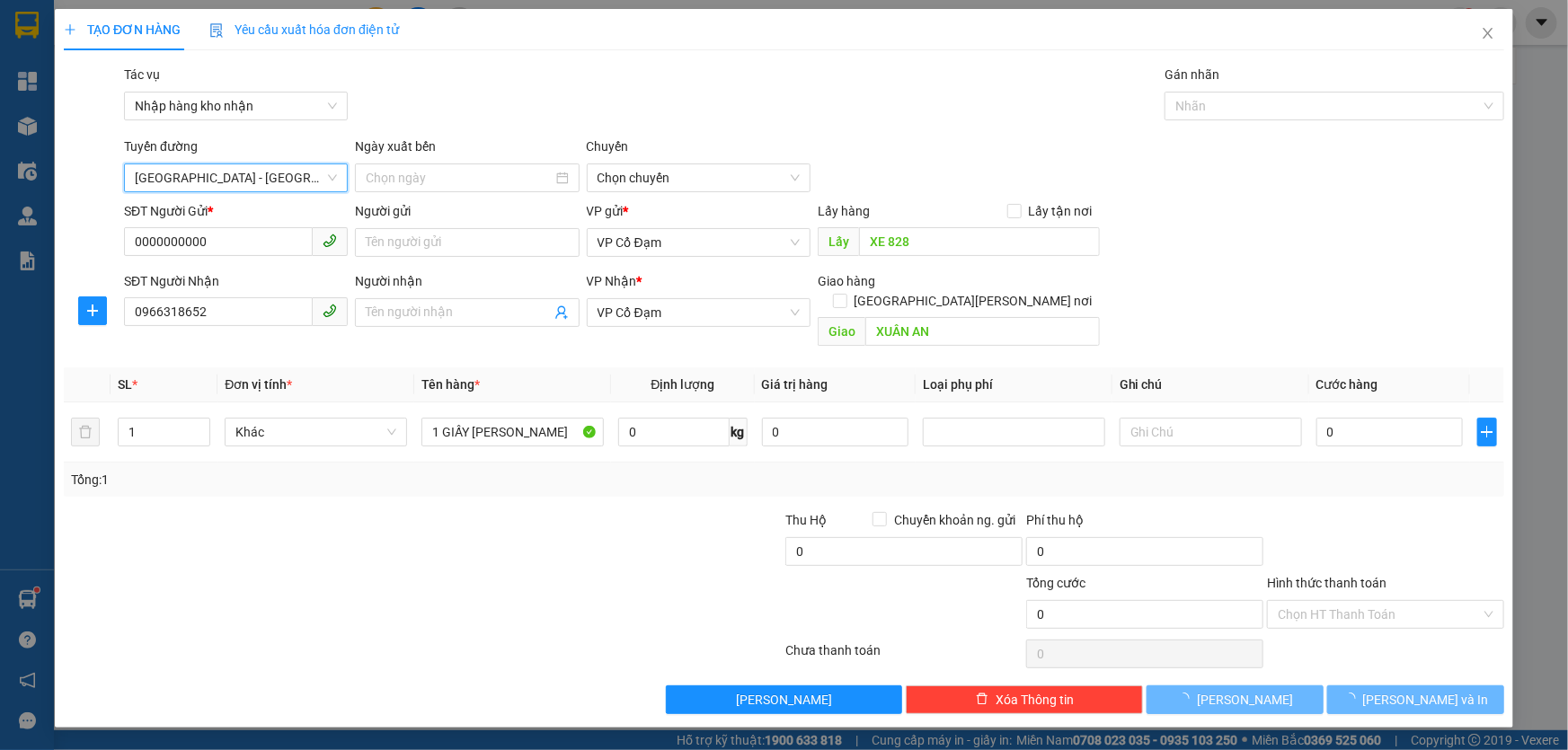
type input "13/10/2025"
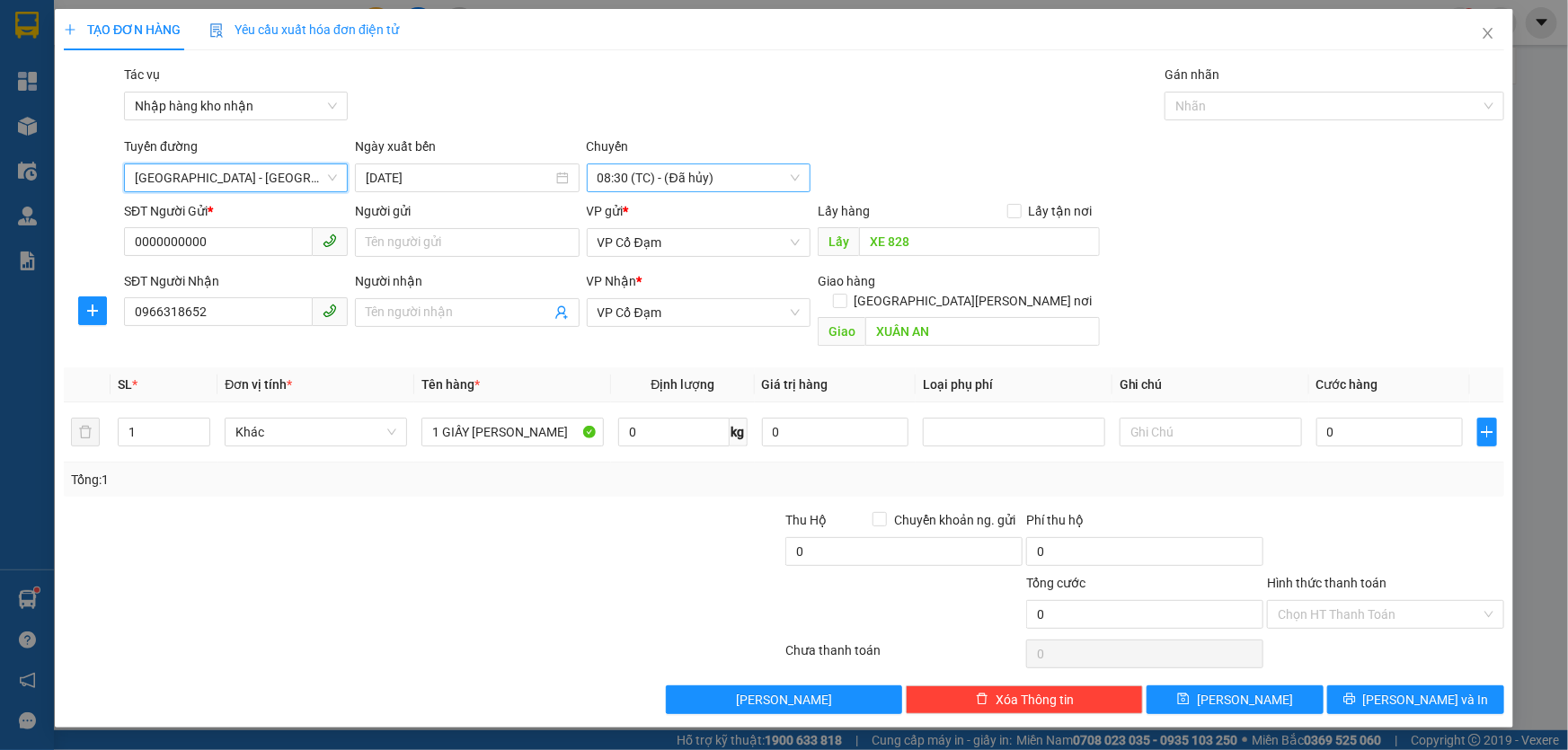
click at [681, 179] on span "08:30 (TC) - (Đã hủy)" at bounding box center [699, 178] width 202 height 27
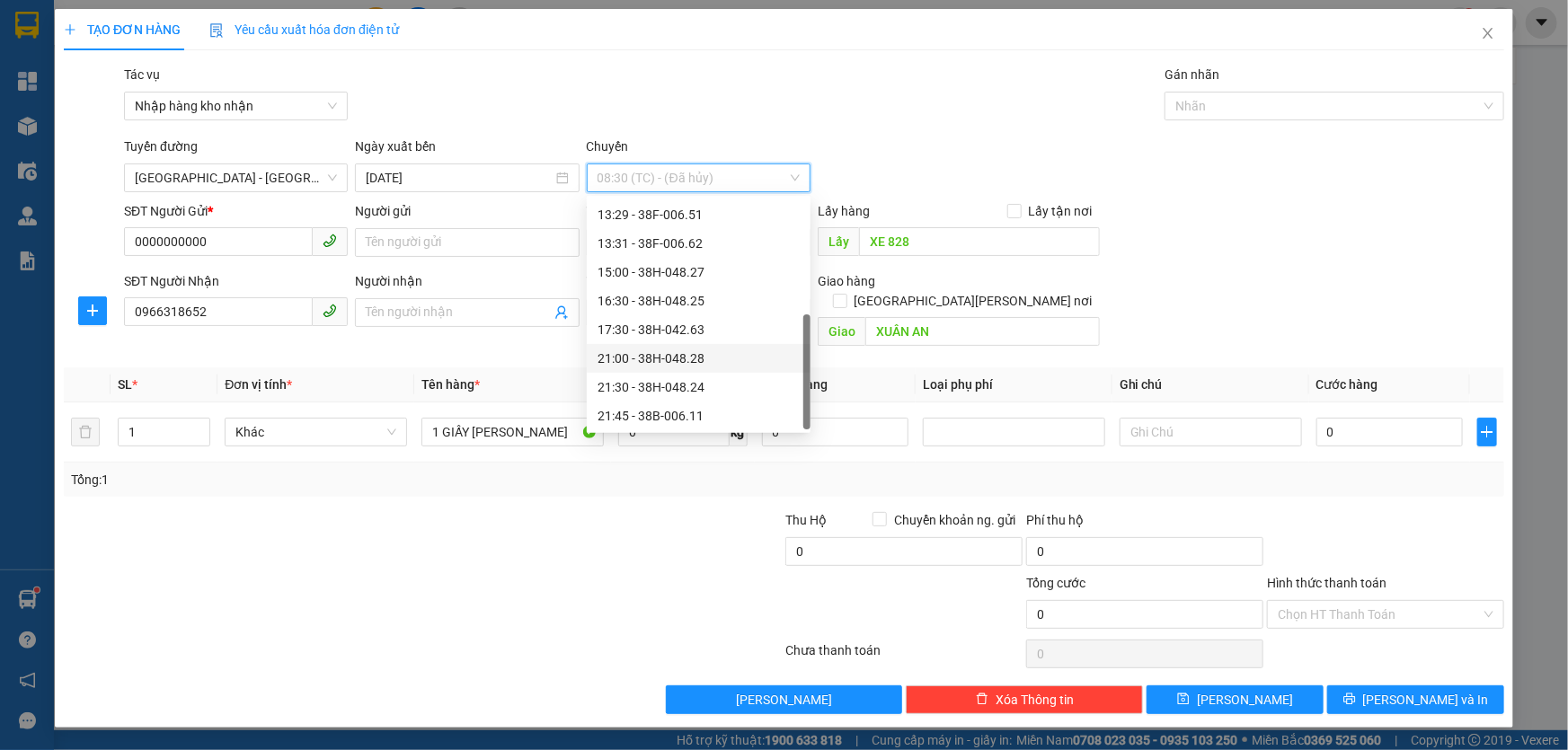
click at [677, 359] on div "21:00 - 38H-048.28" at bounding box center [699, 358] width 202 height 19
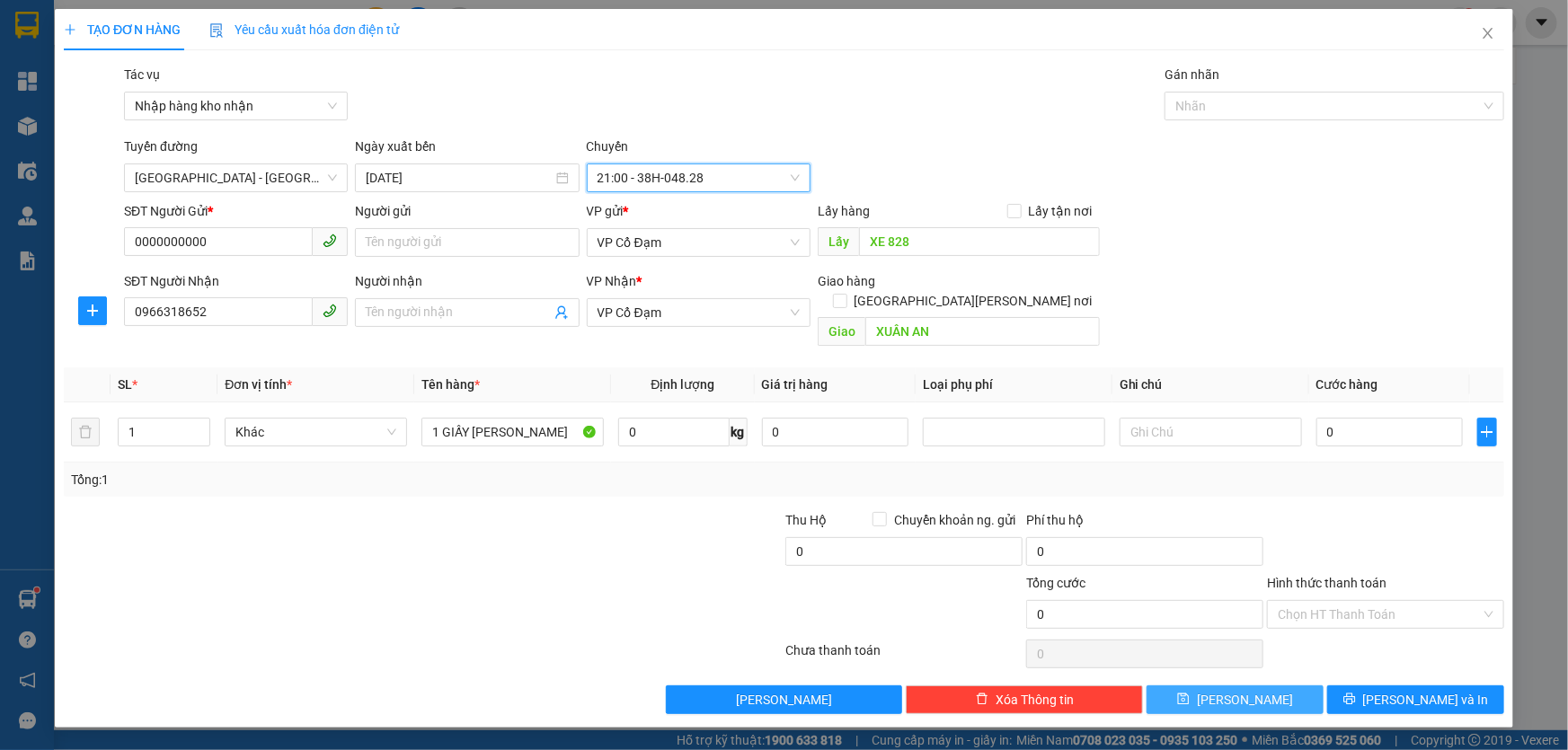
click at [1238, 690] on span "Lưu" at bounding box center [1244, 699] width 96 height 19
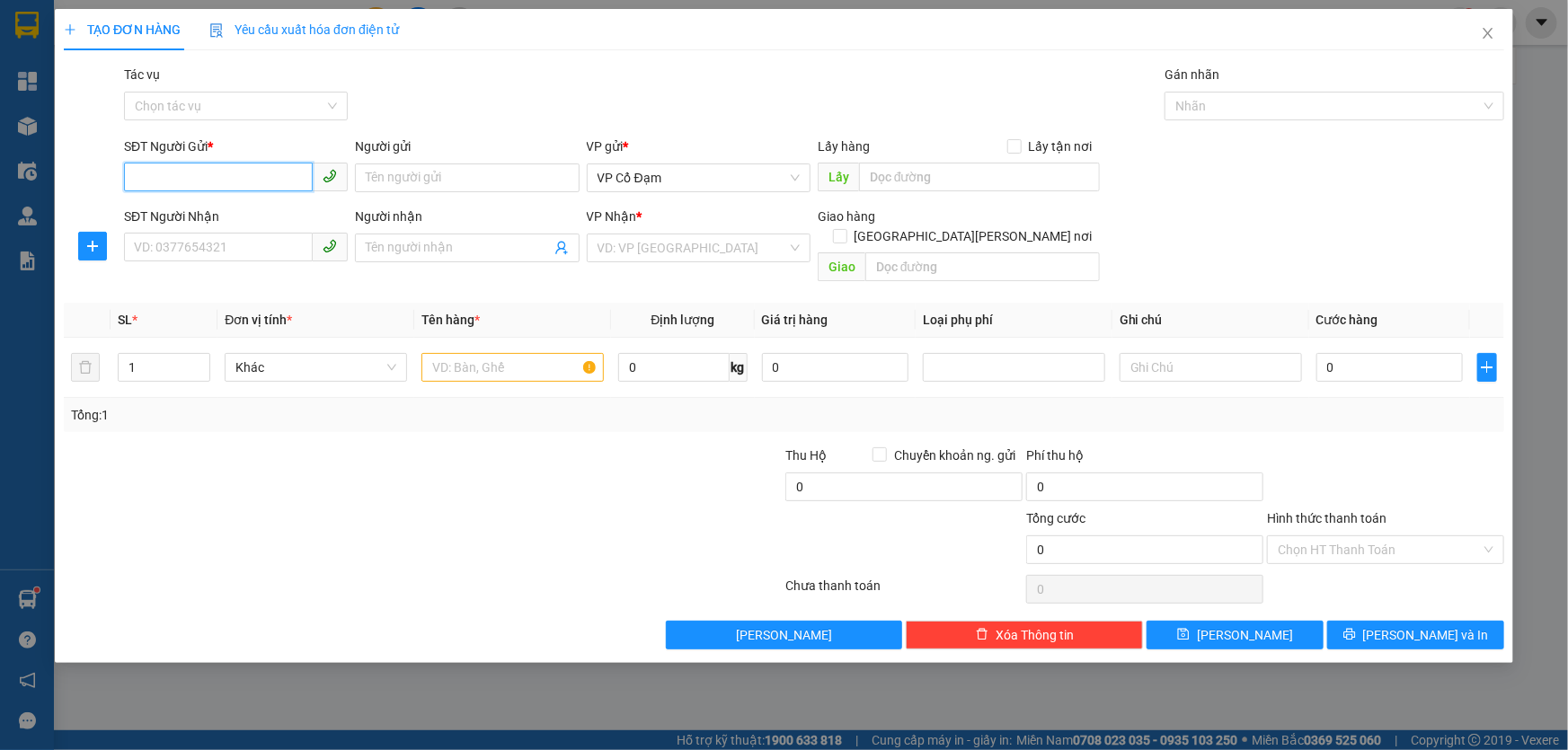
click at [225, 181] on input "SĐT Người Gửi *" at bounding box center [219, 177] width 188 height 29
type input "0000000000"
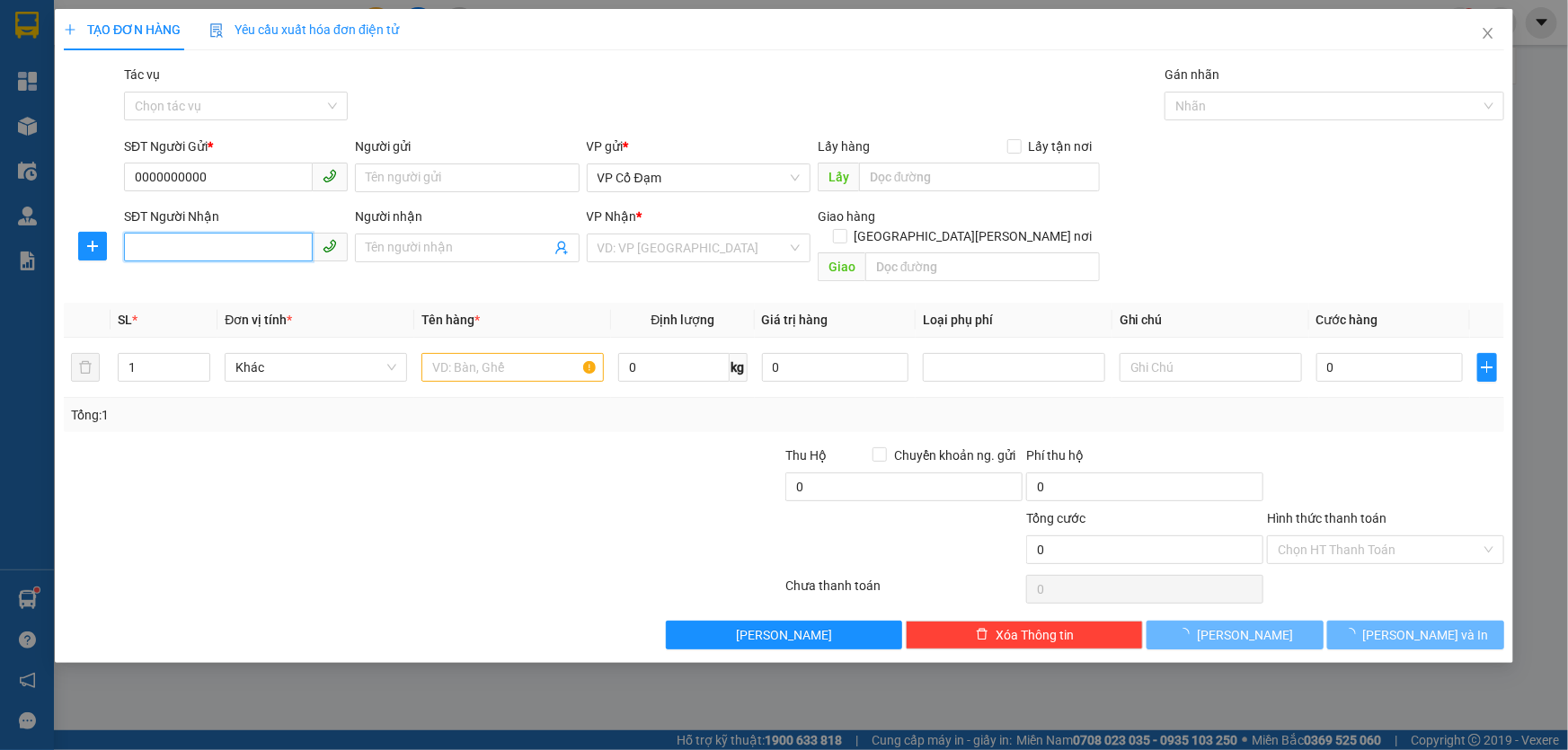
click at [227, 237] on input "SĐT Người Nhận" at bounding box center [219, 248] width 188 height 29
type input "0988366852"
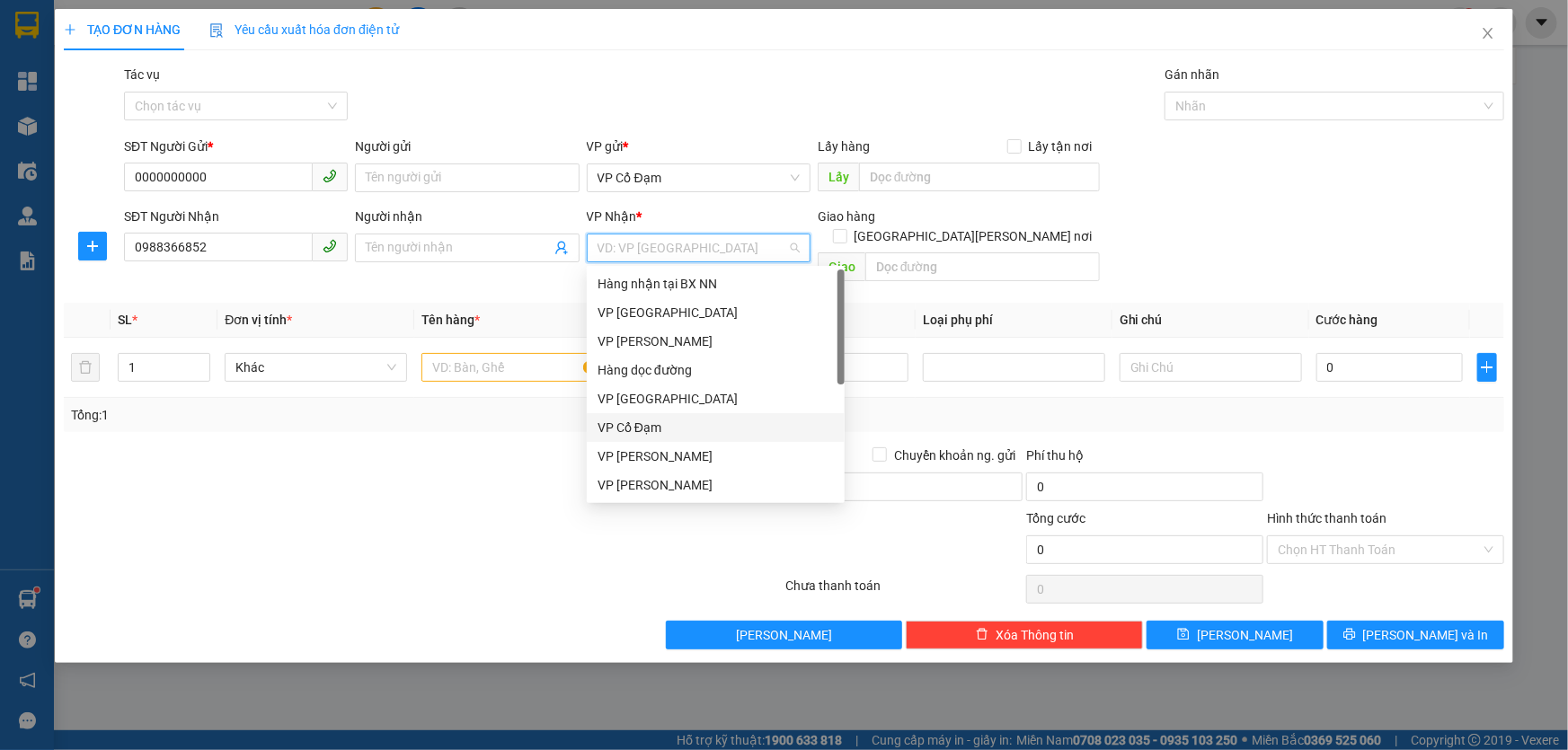
click at [712, 241] on input "search" at bounding box center [692, 248] width 189 height 27
click at [651, 426] on div "VP Cổ Đạm" at bounding box center [715, 427] width 236 height 19
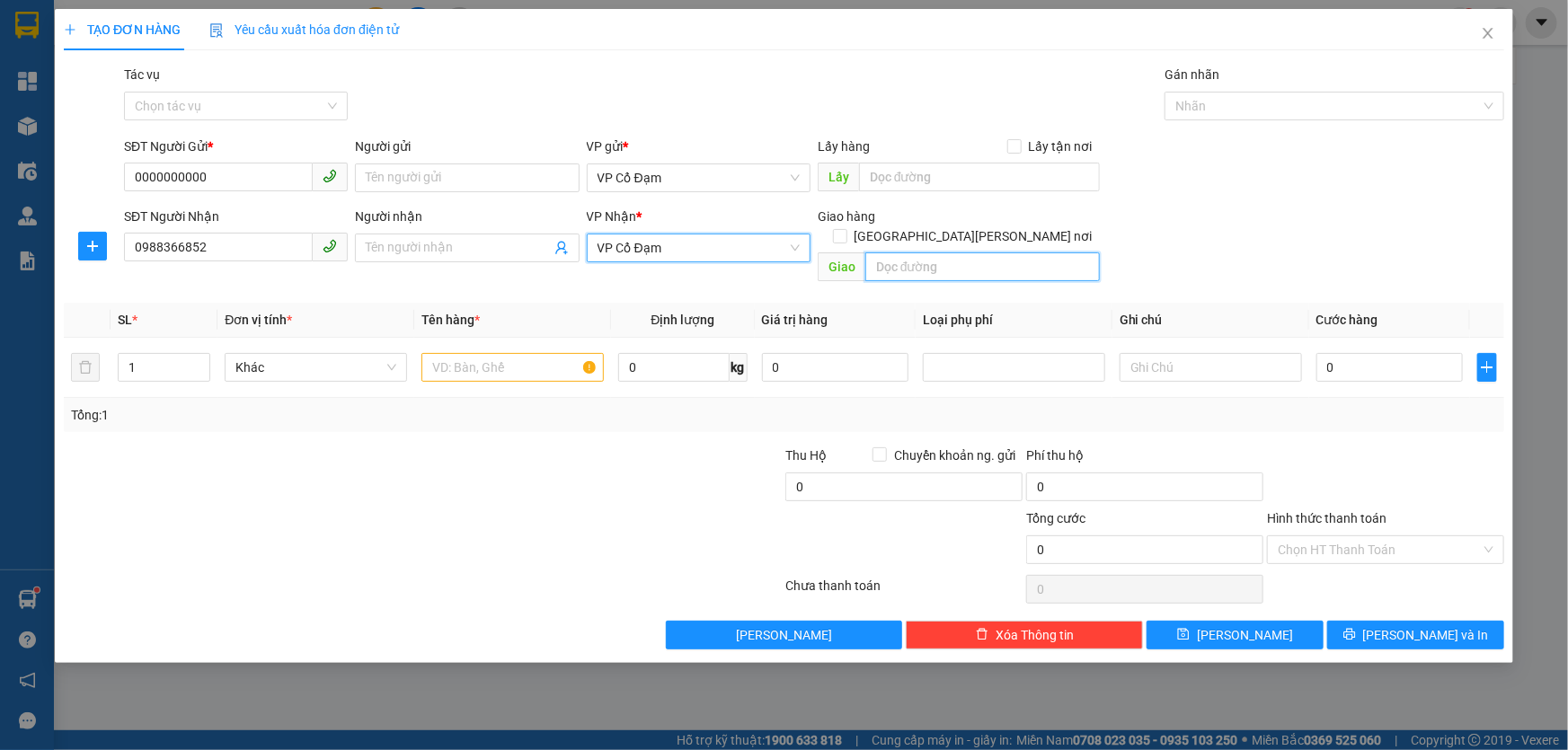
click at [901, 253] on input "text" at bounding box center [982, 267] width 234 height 29
type input "BÌNH LỘC"
click at [532, 353] on input "text" at bounding box center [513, 367] width 183 height 29
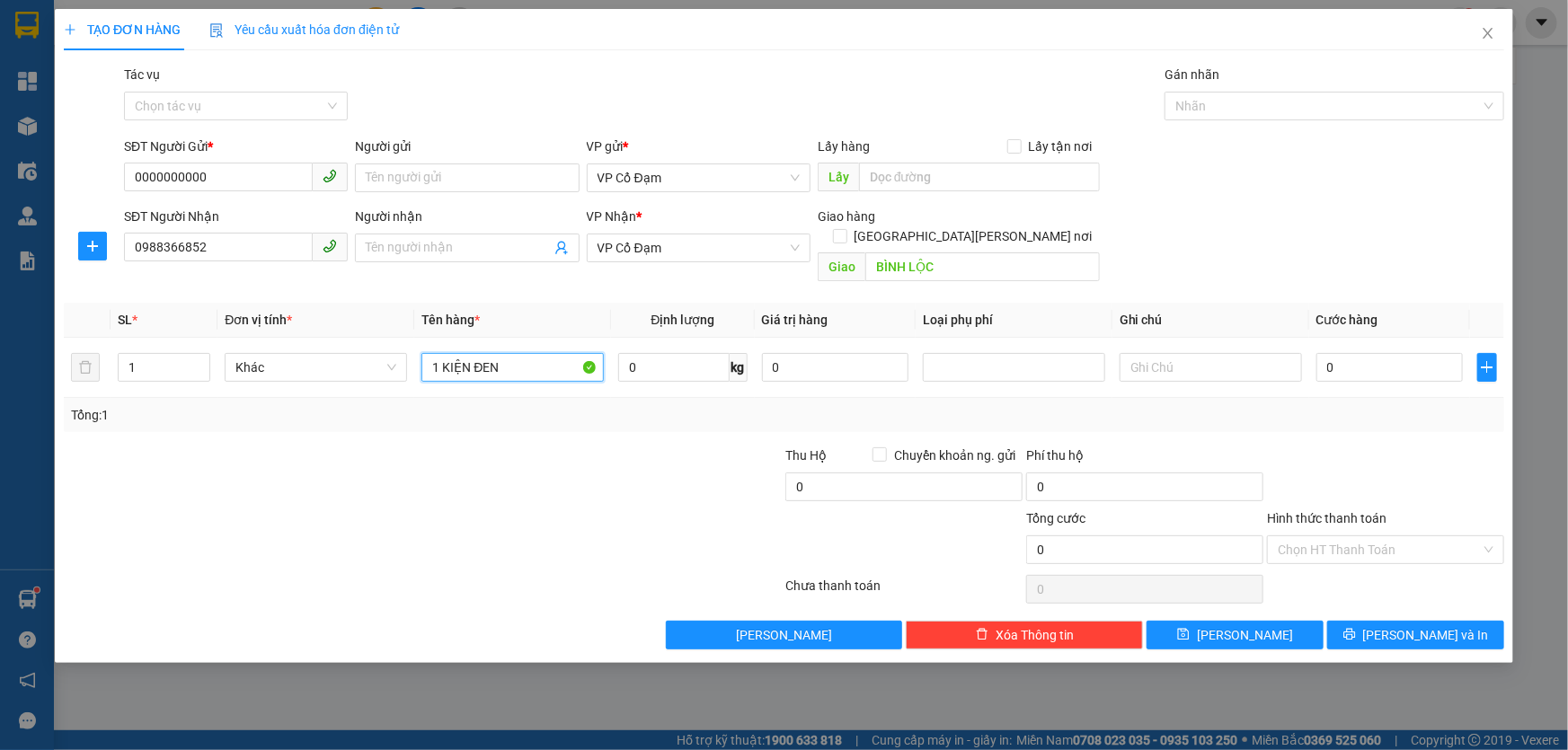
type input "1 KIỆN ĐEN"
click at [520, 446] on div at bounding box center [303, 477] width 482 height 63
click at [1368, 353] on input "0" at bounding box center [1389, 367] width 147 height 29
type input "7"
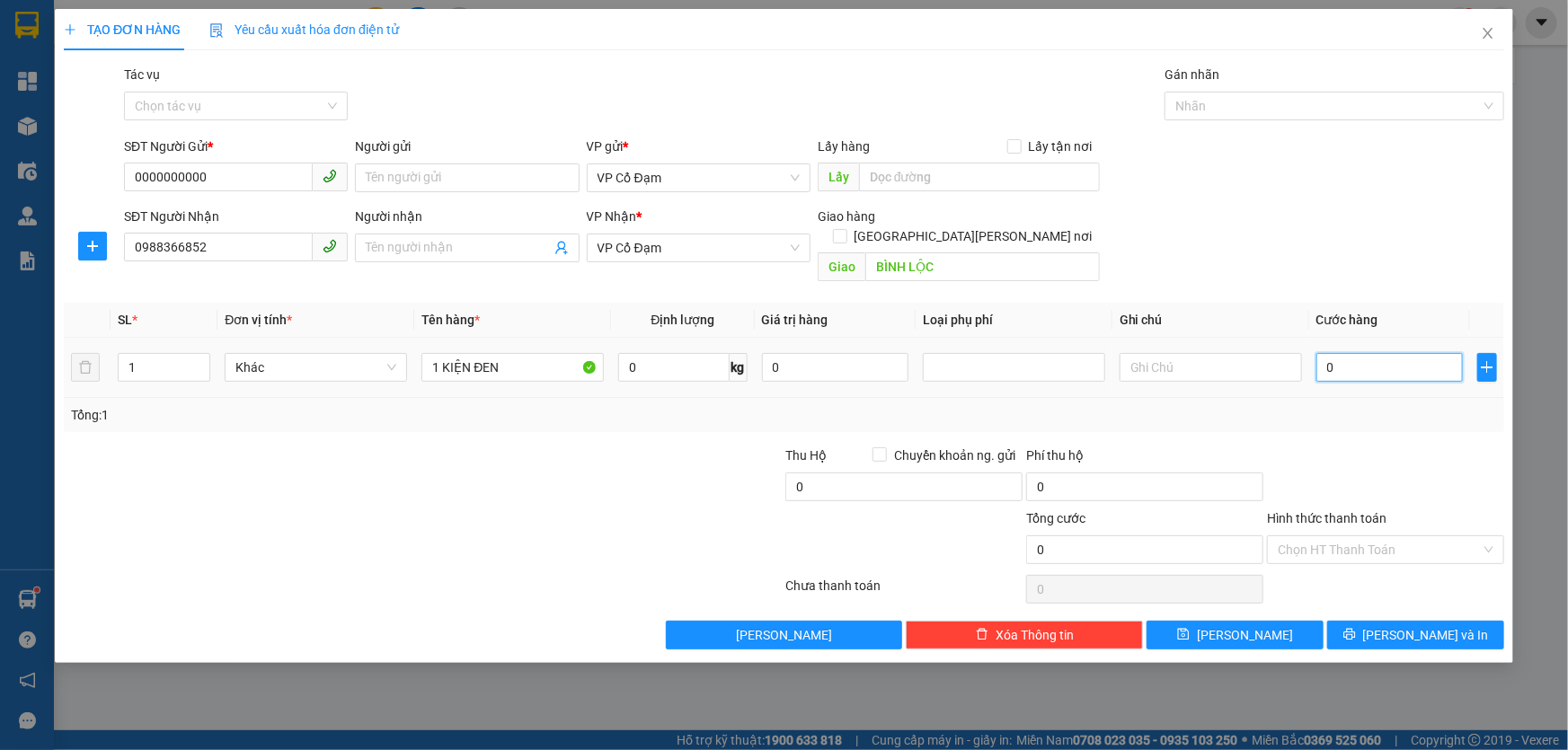
type input "7"
type input "70"
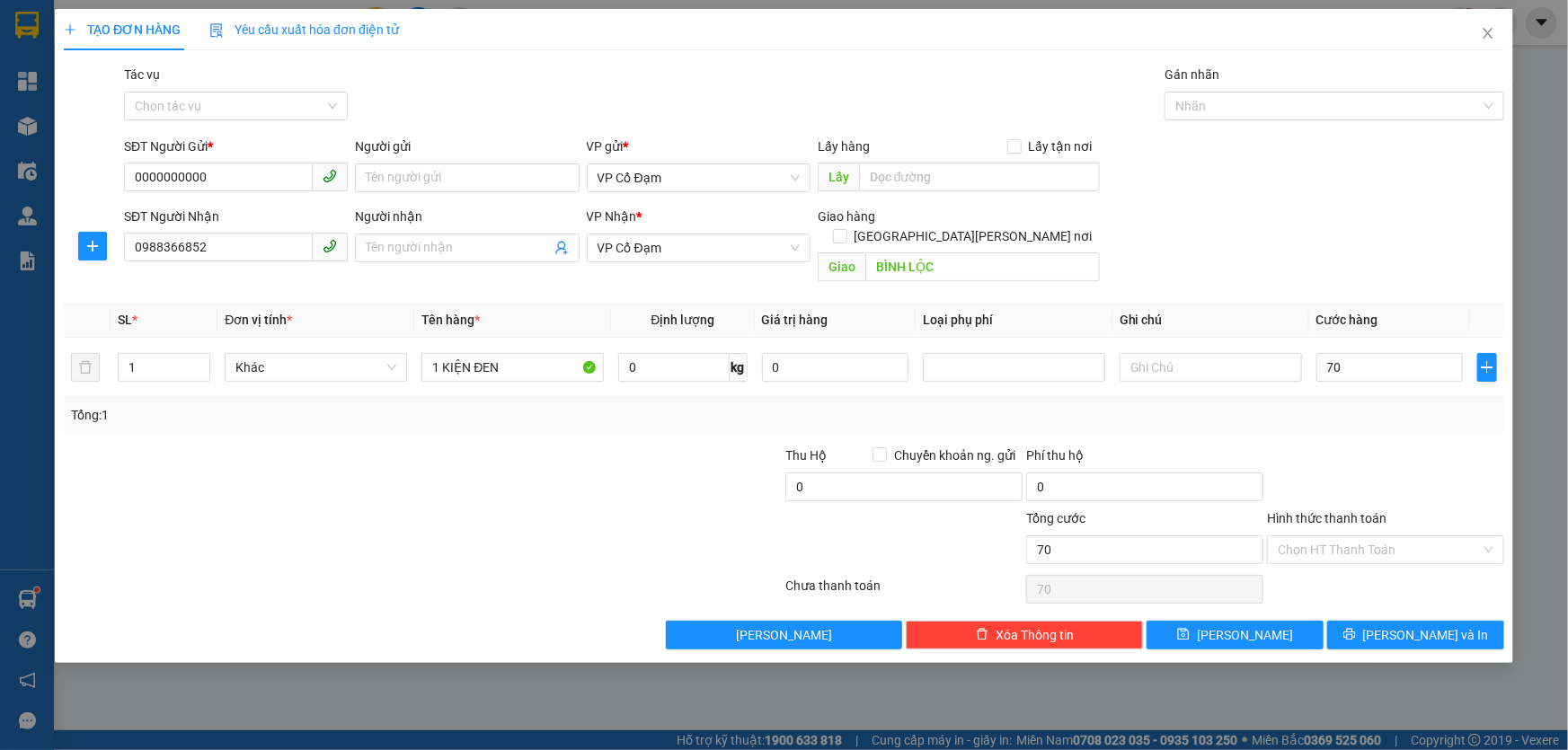
type input "70.000"
click at [1335, 409] on div "Tổng: 1" at bounding box center [784, 415] width 1440 height 34
click at [1334, 536] on input "Hình thức thanh toán" at bounding box center [1379, 550] width 203 height 27
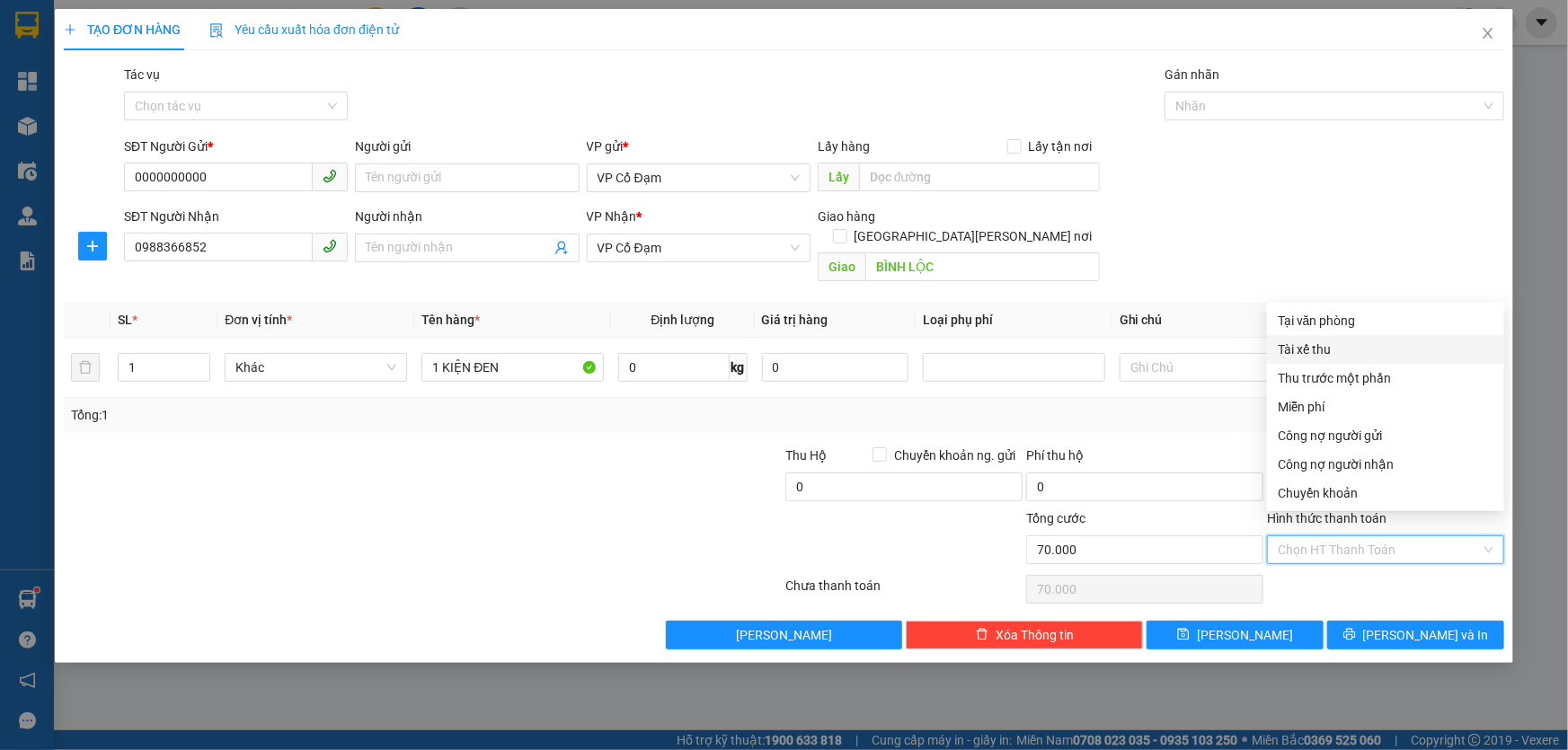
click at [1319, 347] on div "Tài xế thu" at bounding box center [1385, 350] width 216 height 19
type input "0"
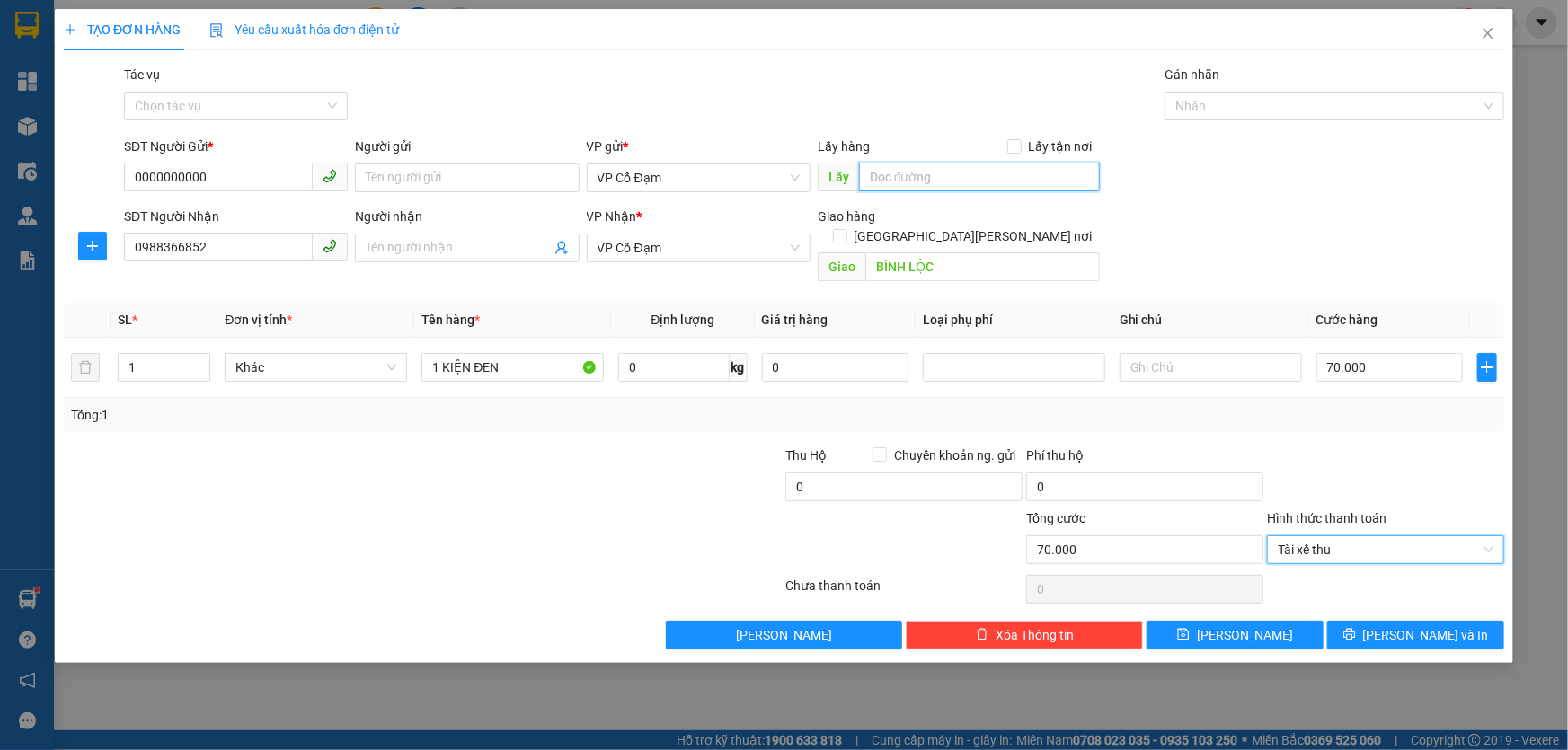
click at [947, 176] on input "text" at bounding box center [979, 177] width 241 height 29
type input "KO BIẾT XE MÔ NHẬN"
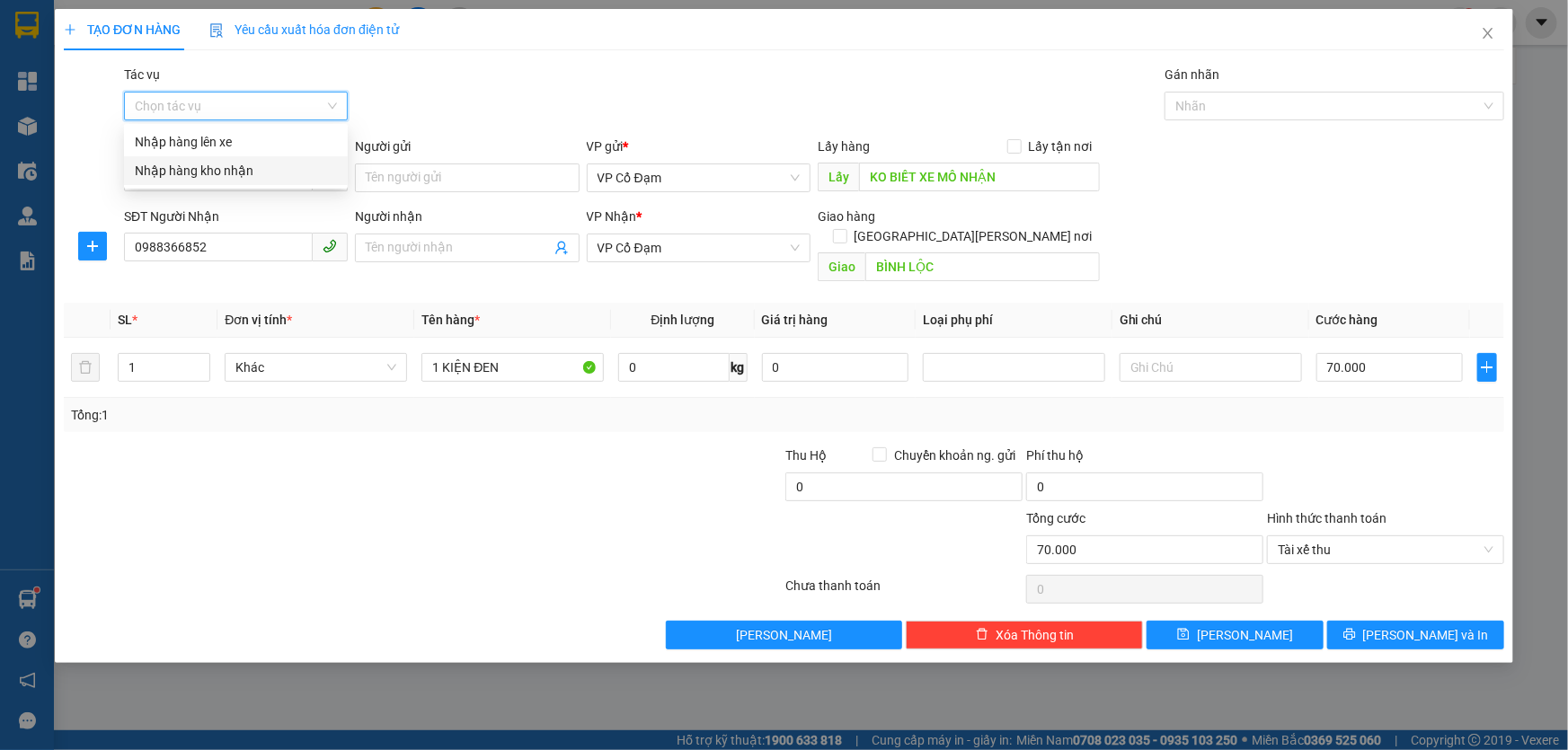
click at [261, 96] on input "Tác vụ" at bounding box center [229, 106] width 189 height 27
click at [241, 173] on div "Nhập hàng kho nhận" at bounding box center [236, 171] width 202 height 19
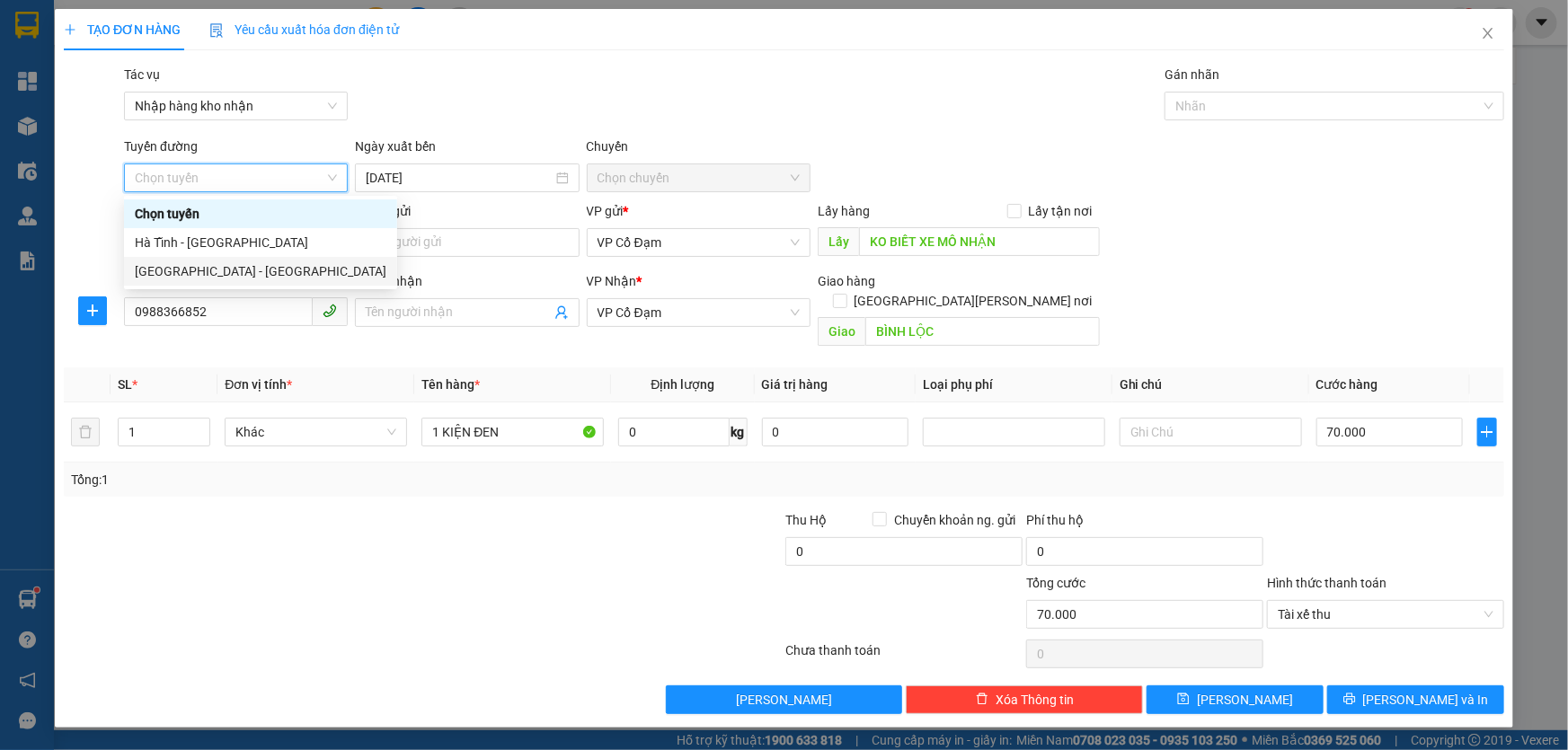
click at [212, 268] on div "Hà Nội - Hà Tĩnh" at bounding box center [260, 271] width 252 height 19
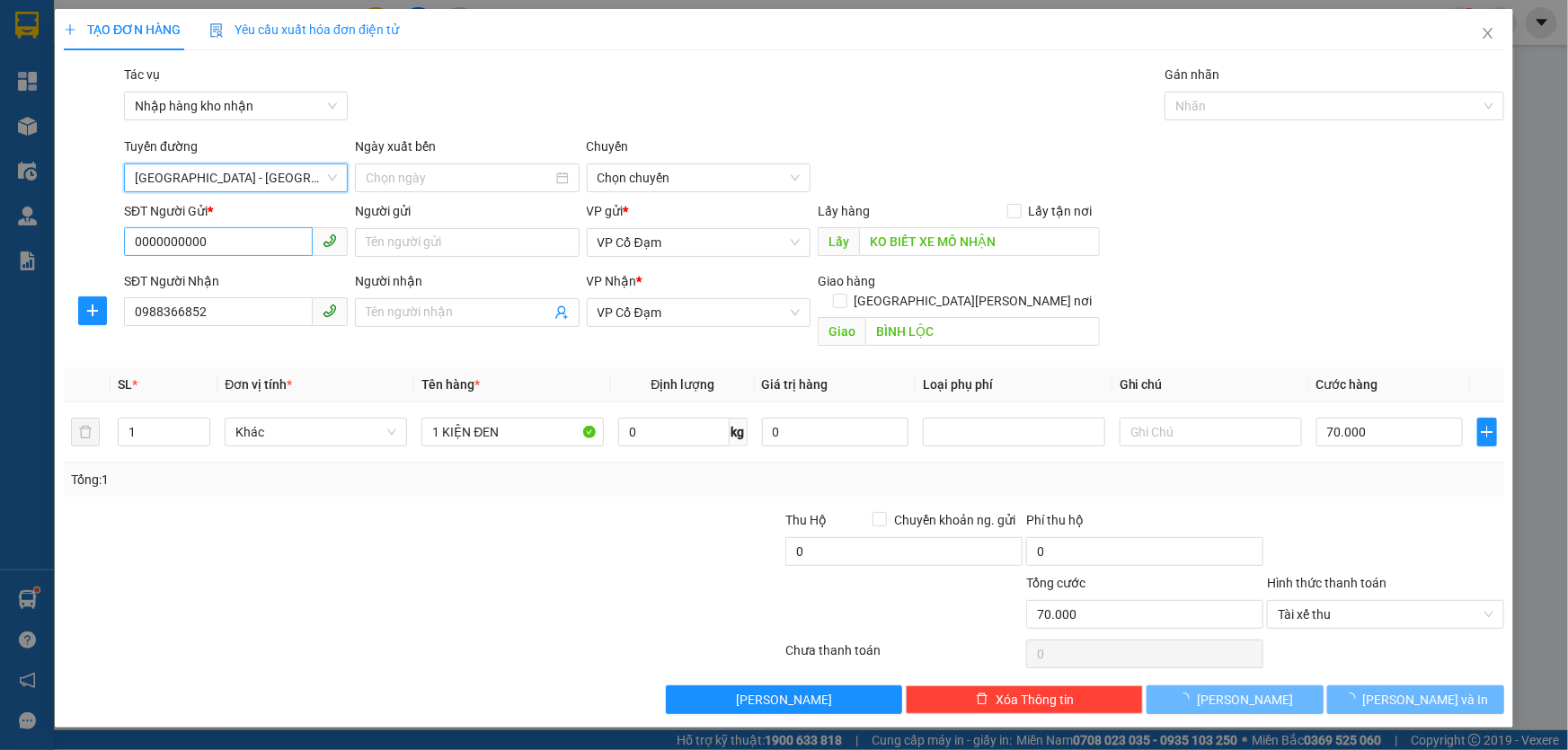
type input "13/10/2025"
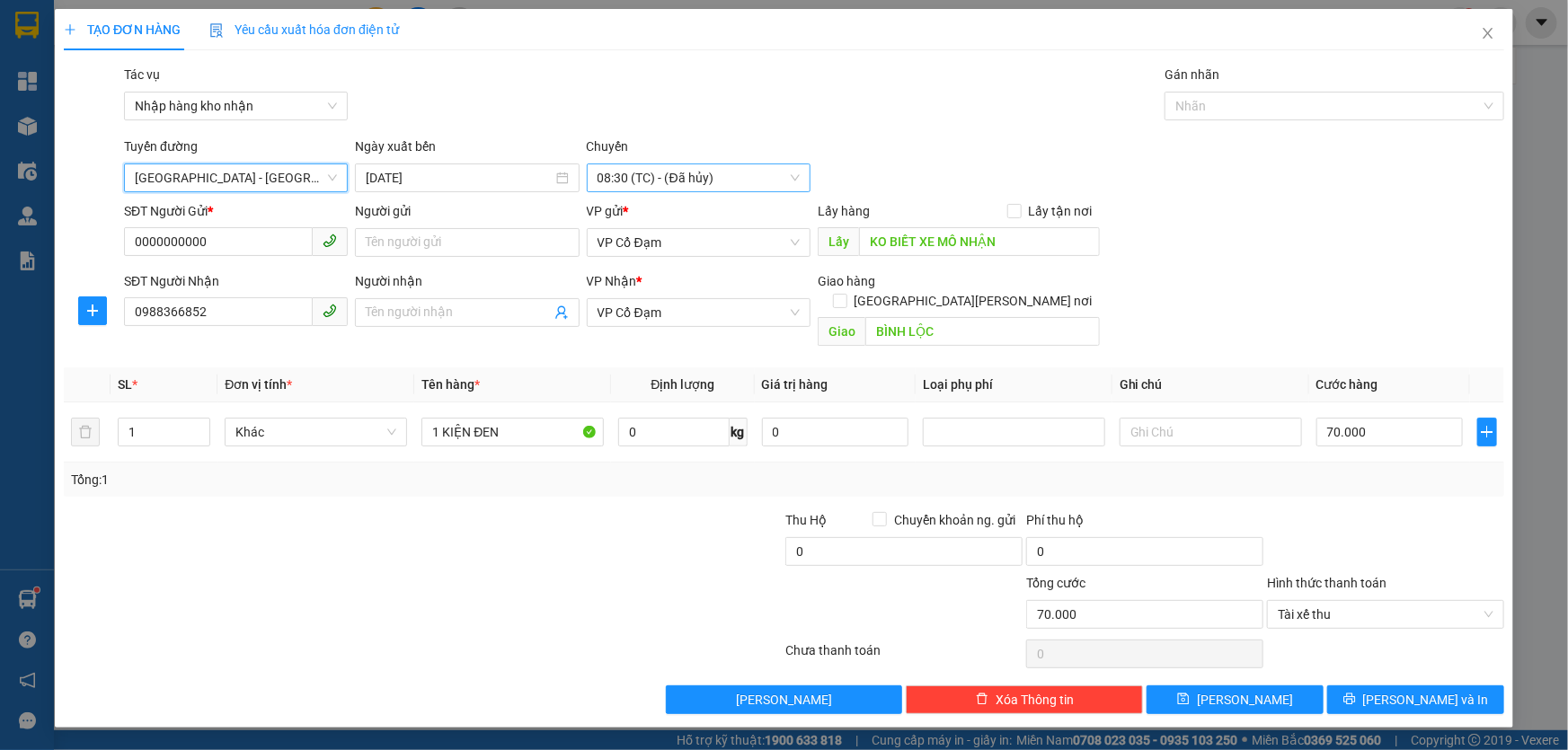
click at [673, 178] on span "08:30 (TC) - (Đã hủy)" at bounding box center [699, 178] width 202 height 27
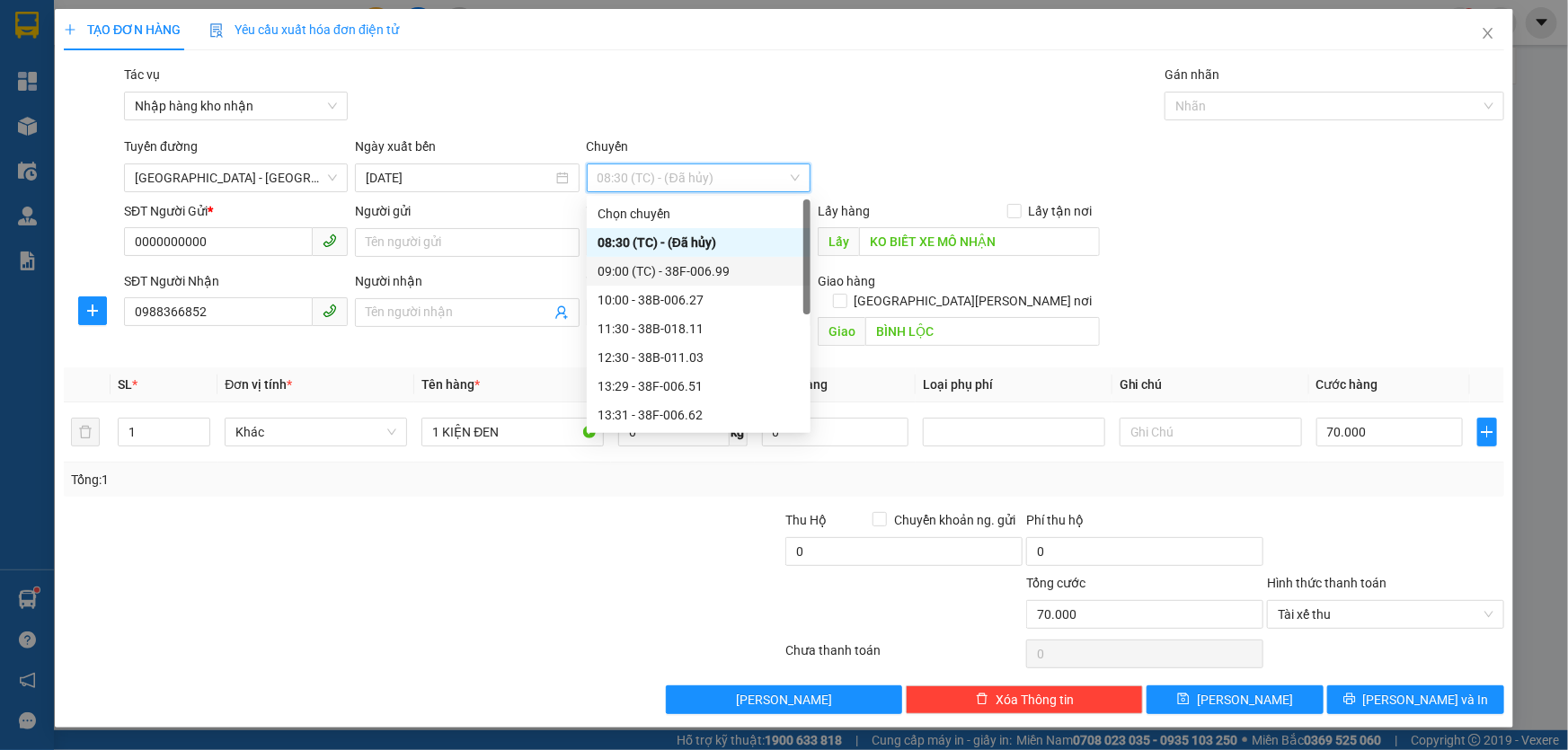
click at [668, 270] on div "09:00 (TC) - 38F-006.99" at bounding box center [699, 271] width 202 height 19
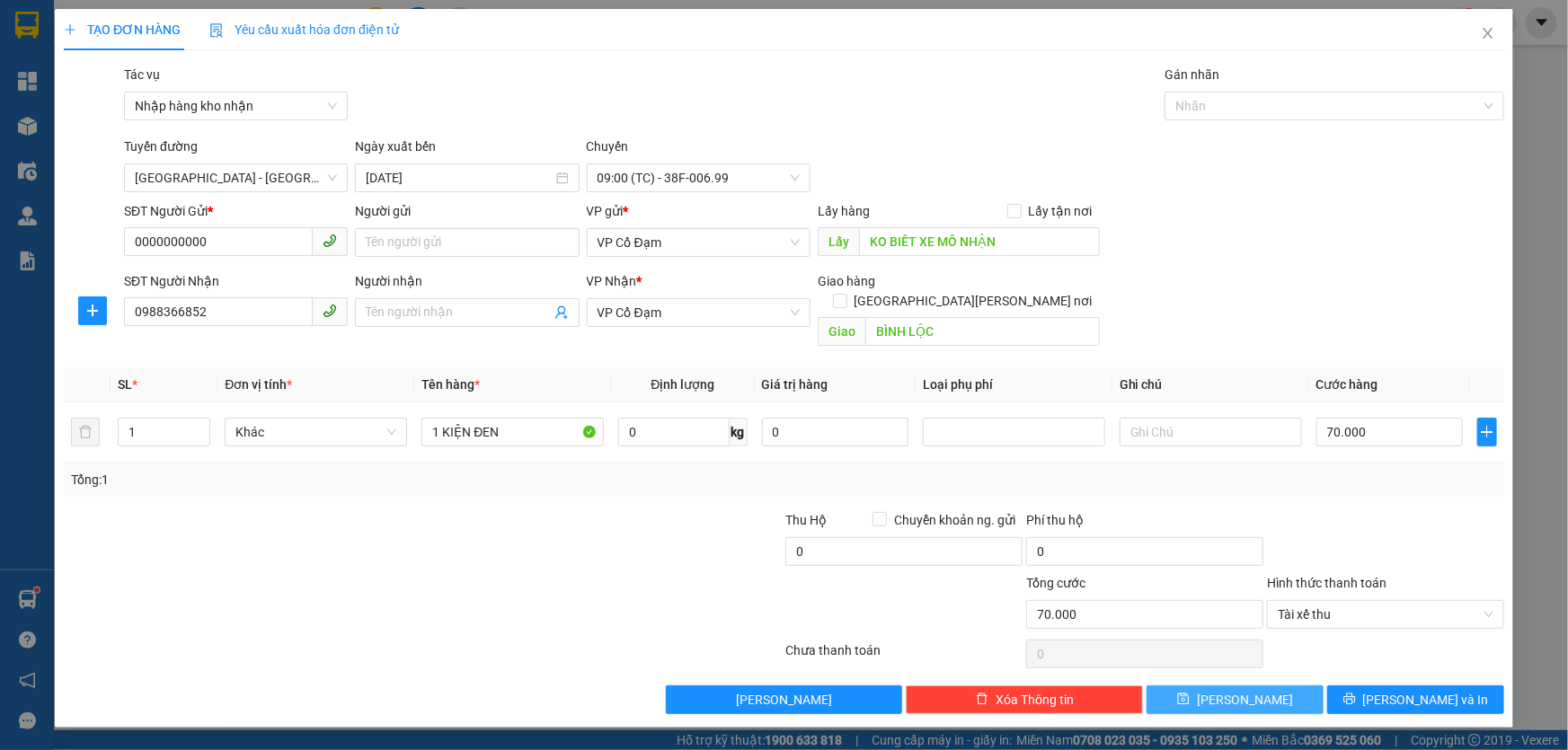
click at [1251, 690] on span "Lưu" at bounding box center [1244, 699] width 96 height 19
type input "0"
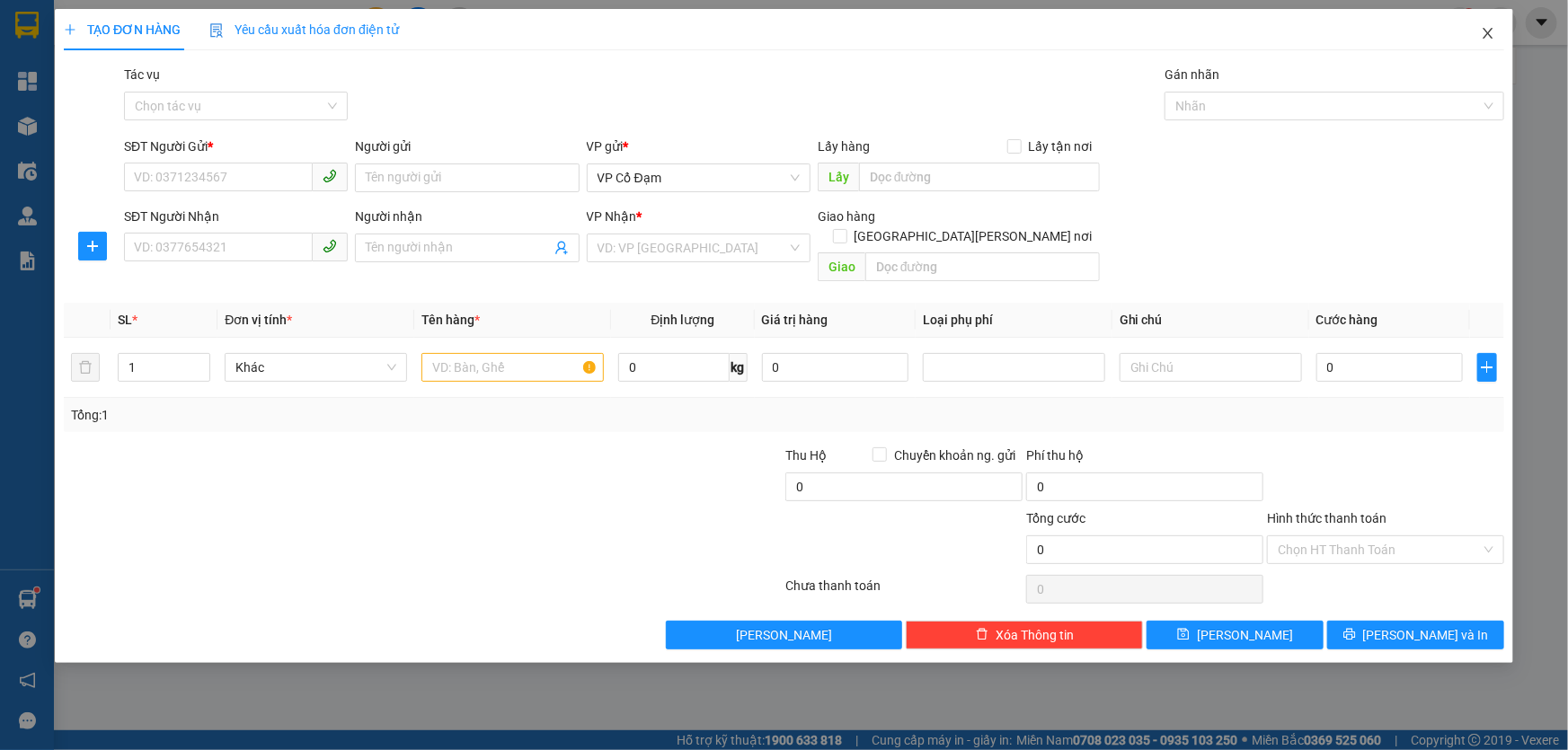
click at [1486, 33] on icon "close" at bounding box center [1487, 33] width 10 height 11
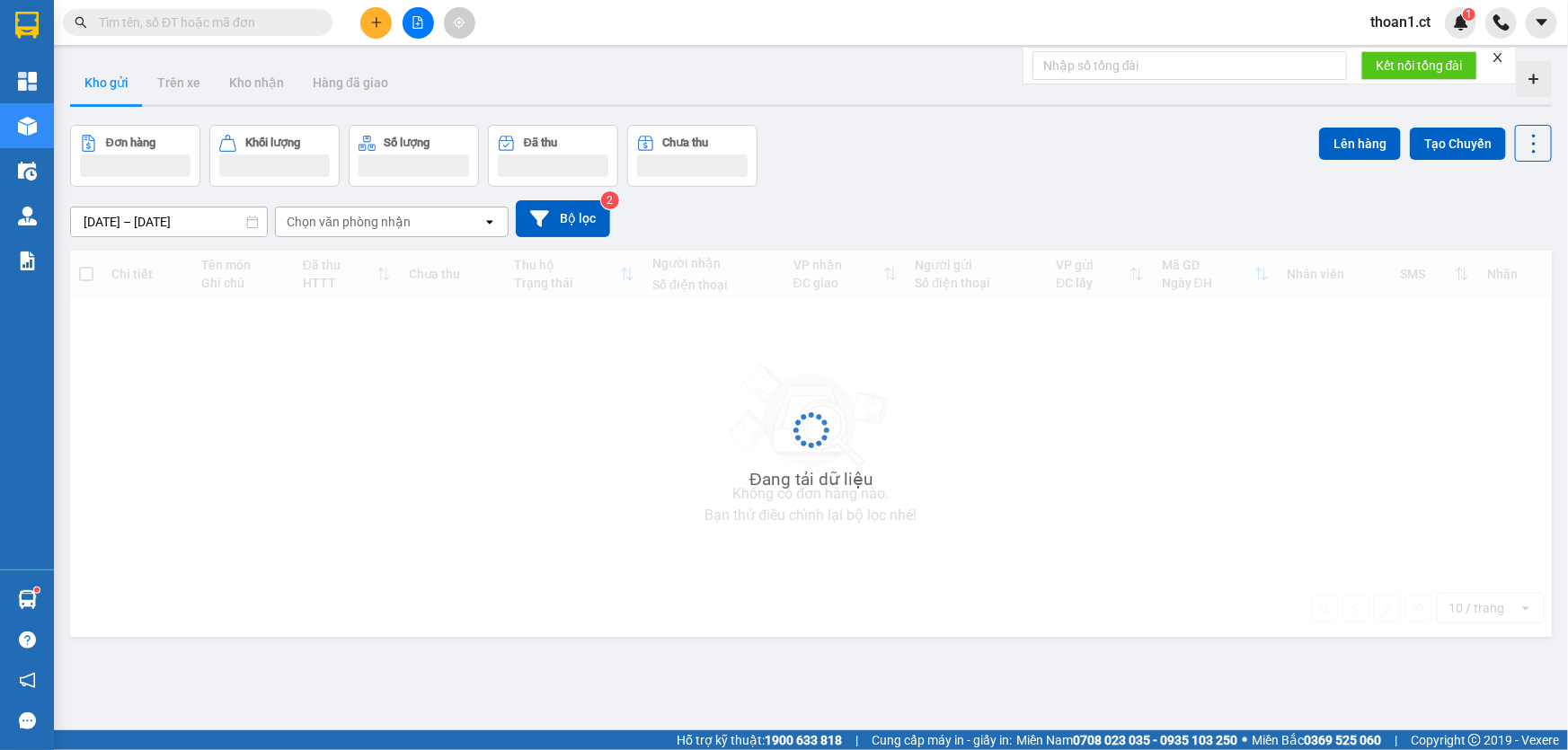
click at [170, 17] on input "text" at bounding box center [205, 22] width 212 height 19
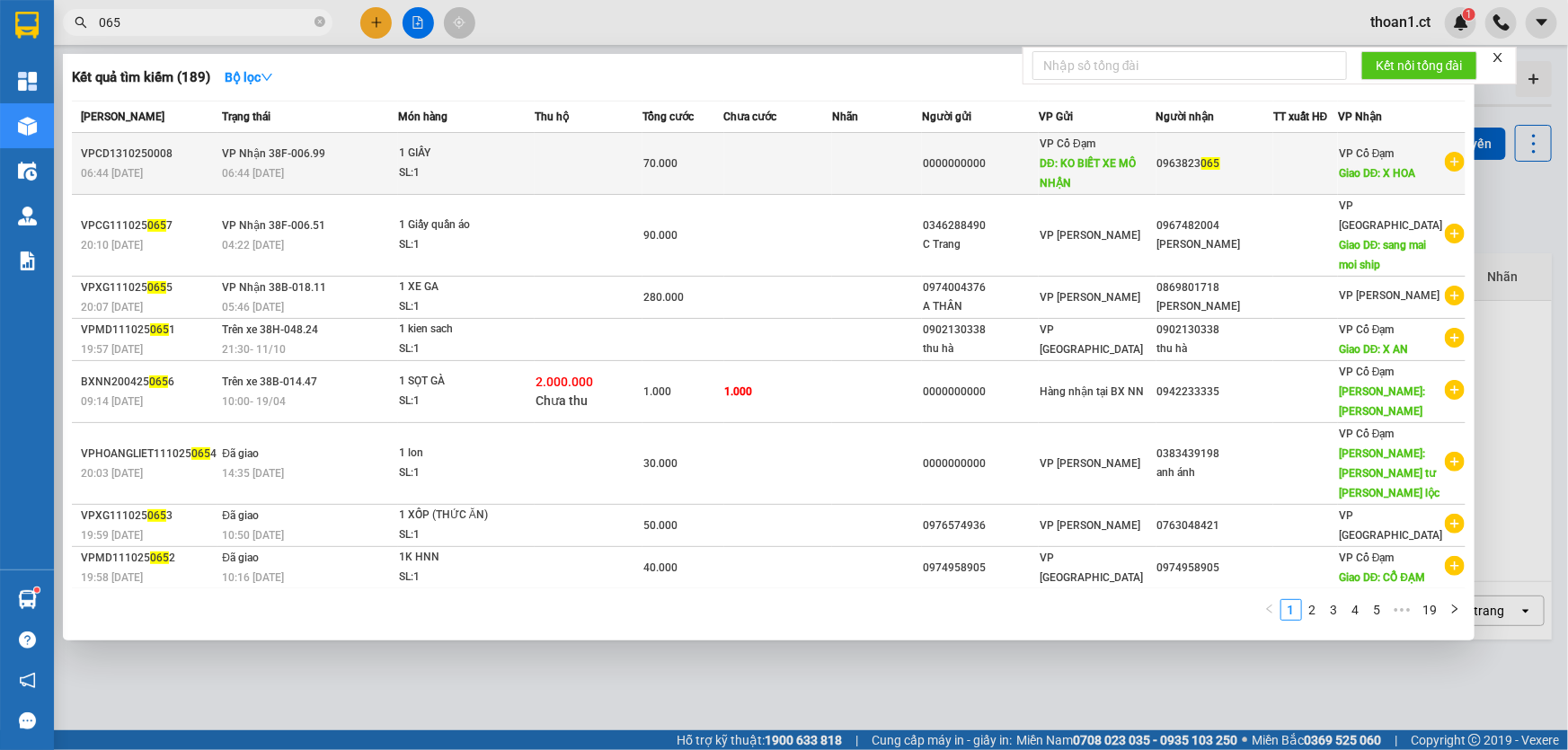
type input "065"
click at [427, 152] on div "1 GIẤY" at bounding box center [466, 153] width 135 height 19
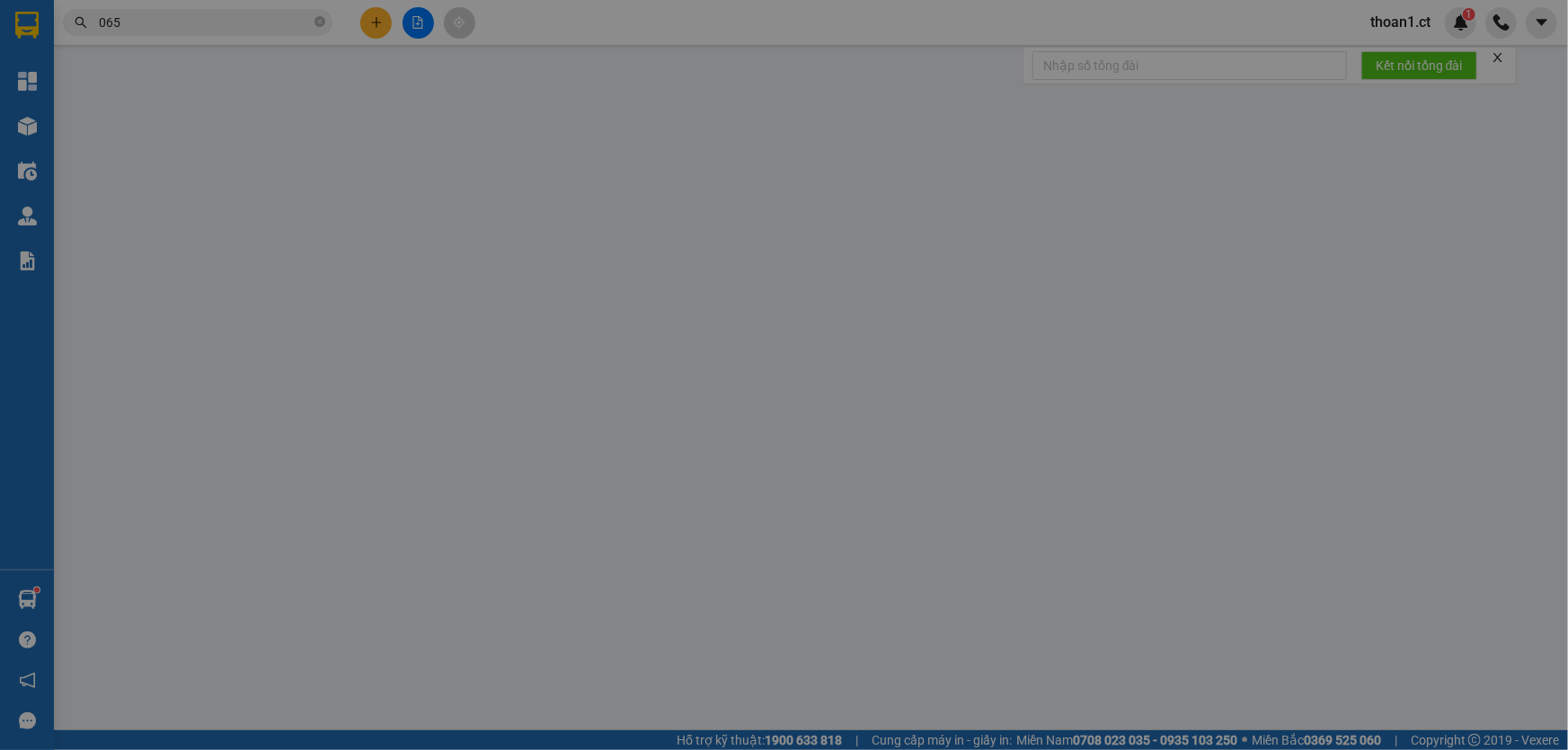
type input "0000000000"
type input "KO BIẾT XE MÔ NHẬN"
type input "0963823065"
type input "X HOA"
type input "0"
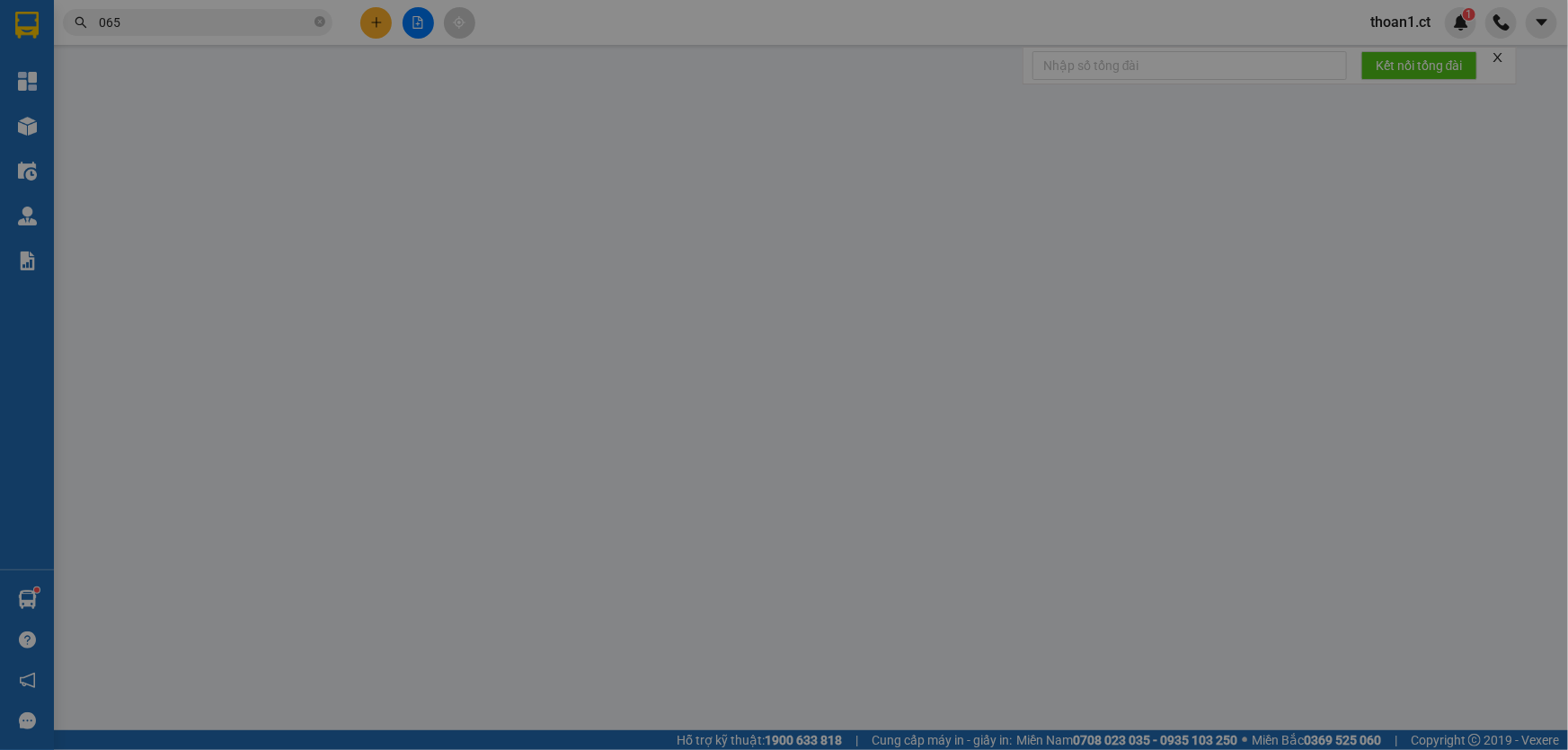
type input "70.000"
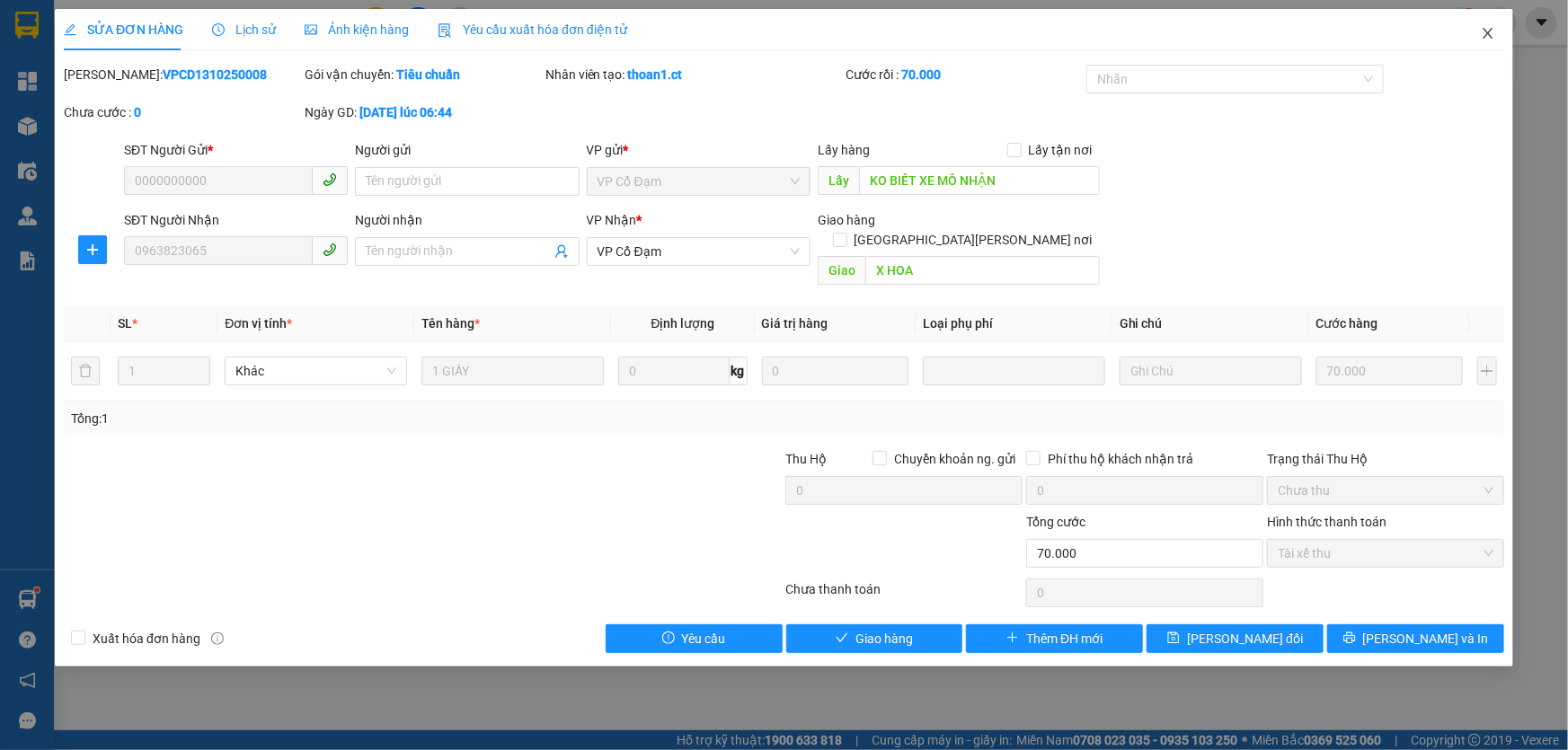
click at [1488, 30] on icon "close" at bounding box center [1487, 33] width 15 height 15
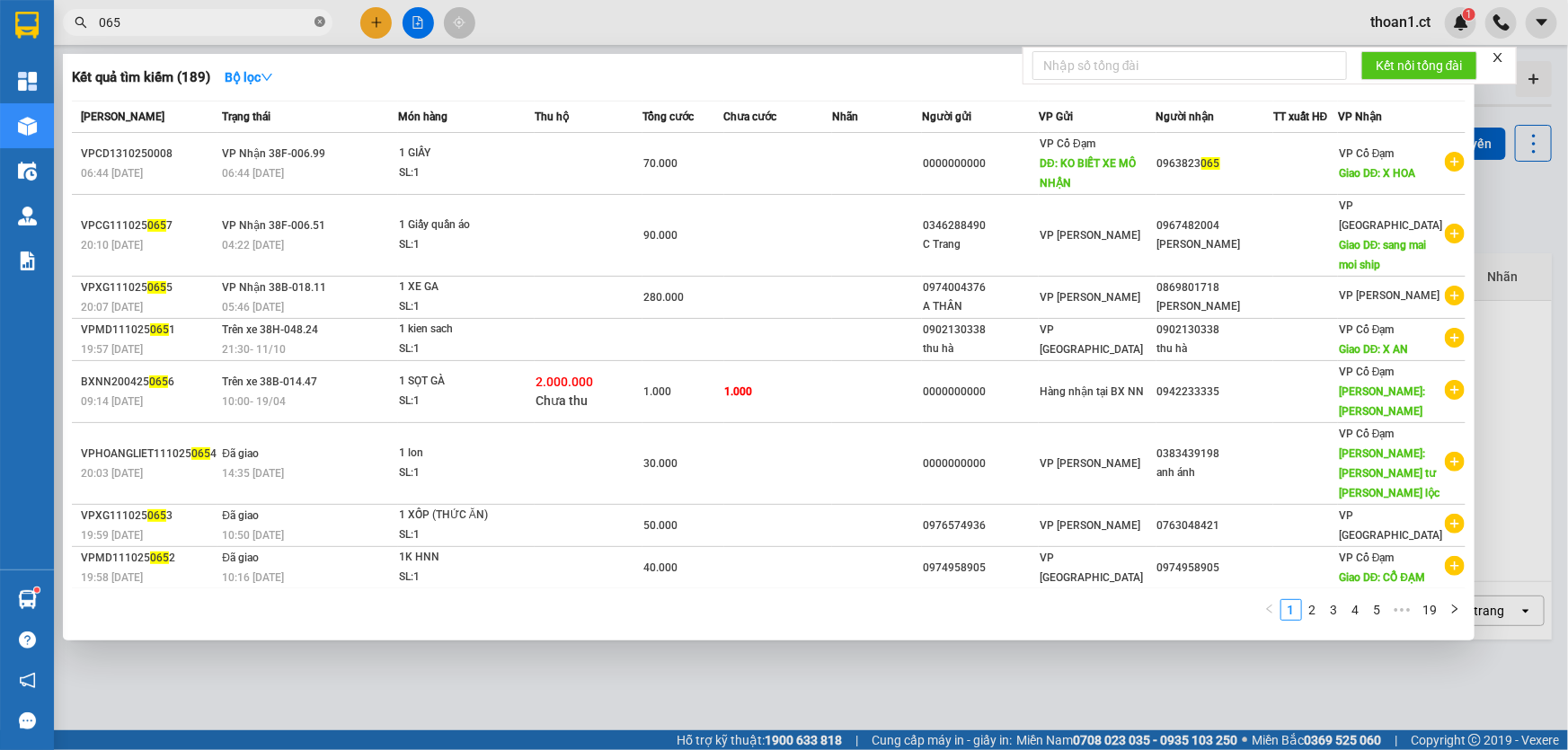
click at [324, 22] on icon "close-circle" at bounding box center [320, 21] width 11 height 11
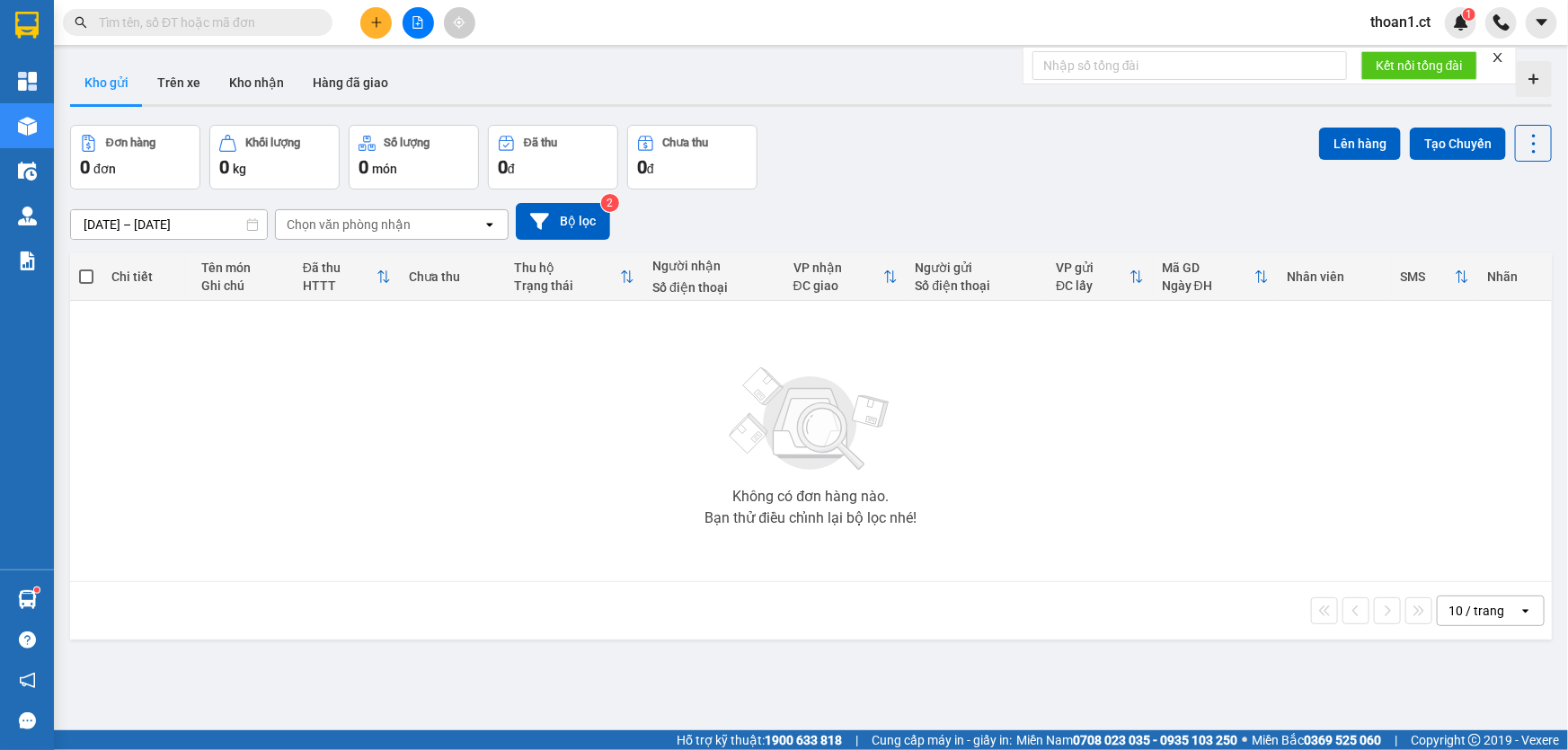
click at [218, 17] on input "text" at bounding box center [205, 22] width 212 height 19
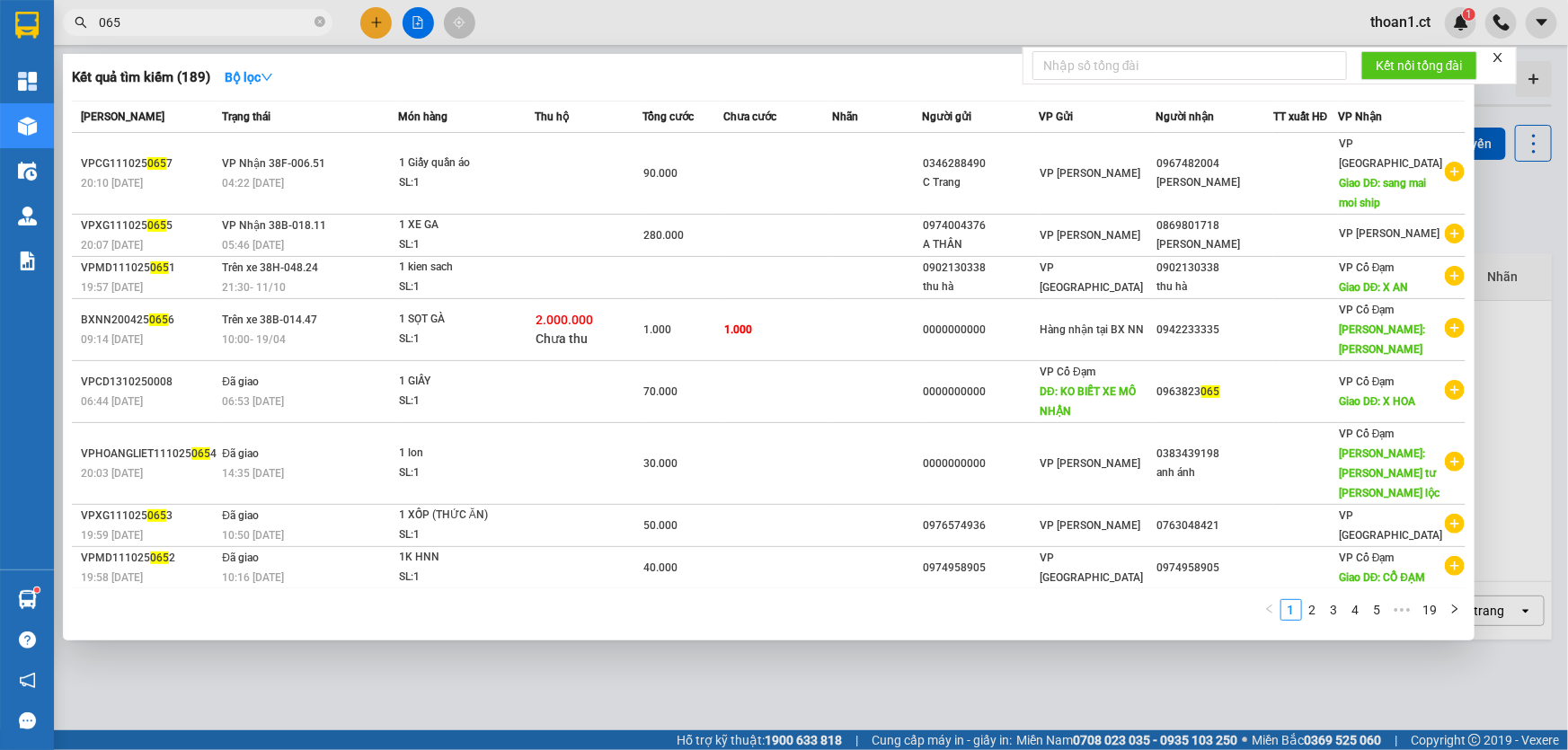
click at [196, 18] on input "065" at bounding box center [205, 22] width 212 height 19
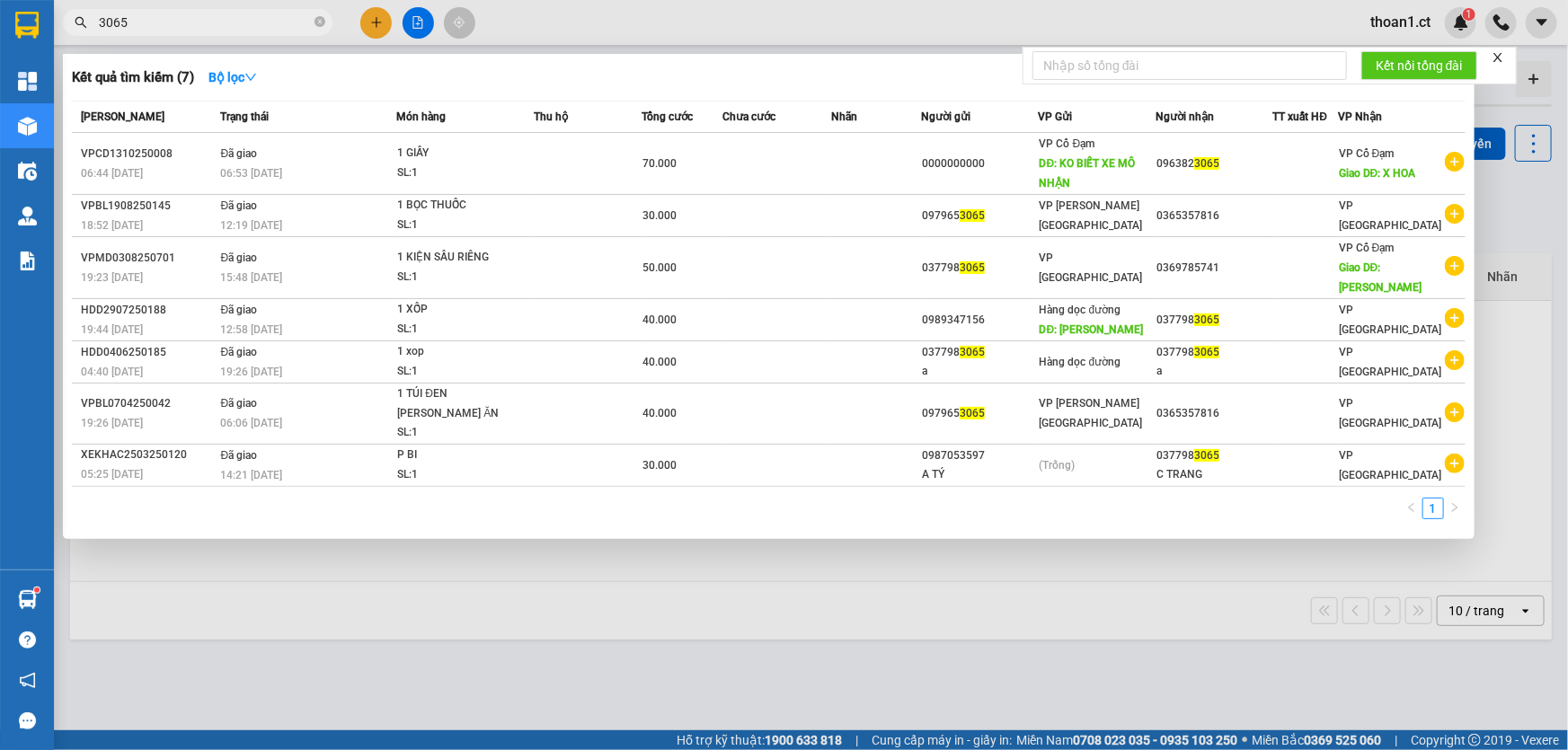
type input "3065"
click at [1499, 55] on icon "close" at bounding box center [1497, 57] width 9 height 9
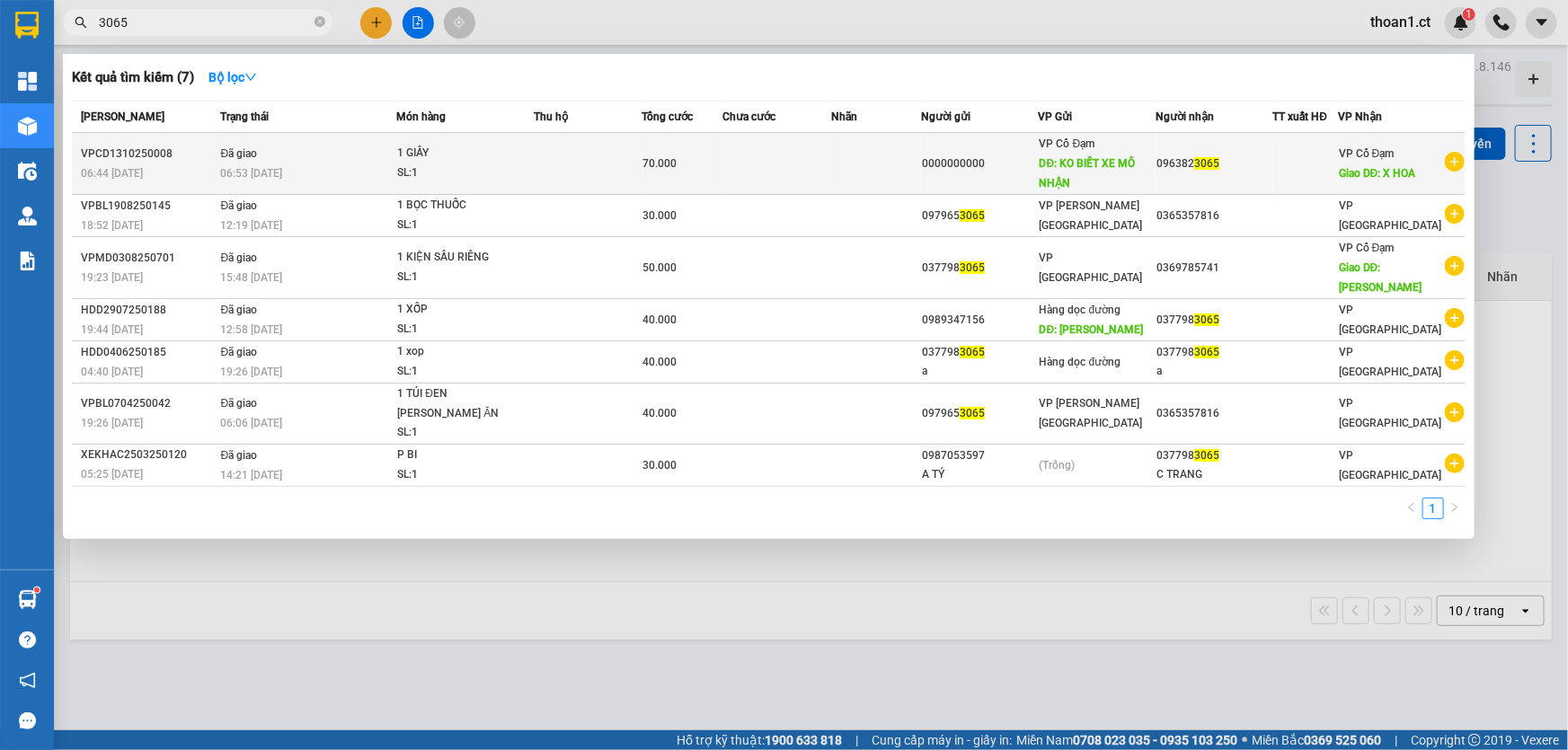
click at [252, 153] on span "Đã giao" at bounding box center [240, 153] width 37 height 13
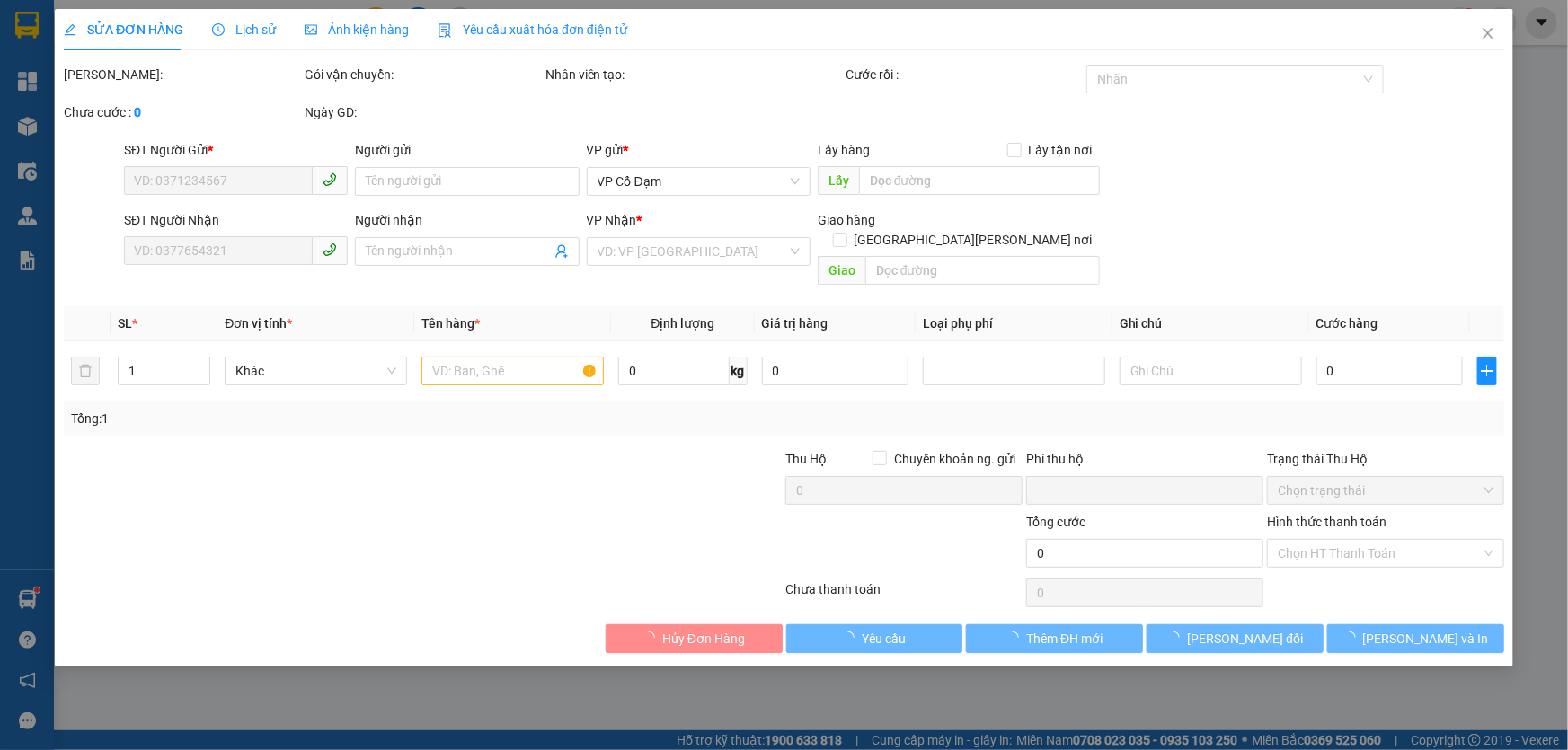
type input "0000000000"
type input "KO BIẾT XE MÔ NHẬN"
type input "0963823065"
type input "X HOA"
type input "0"
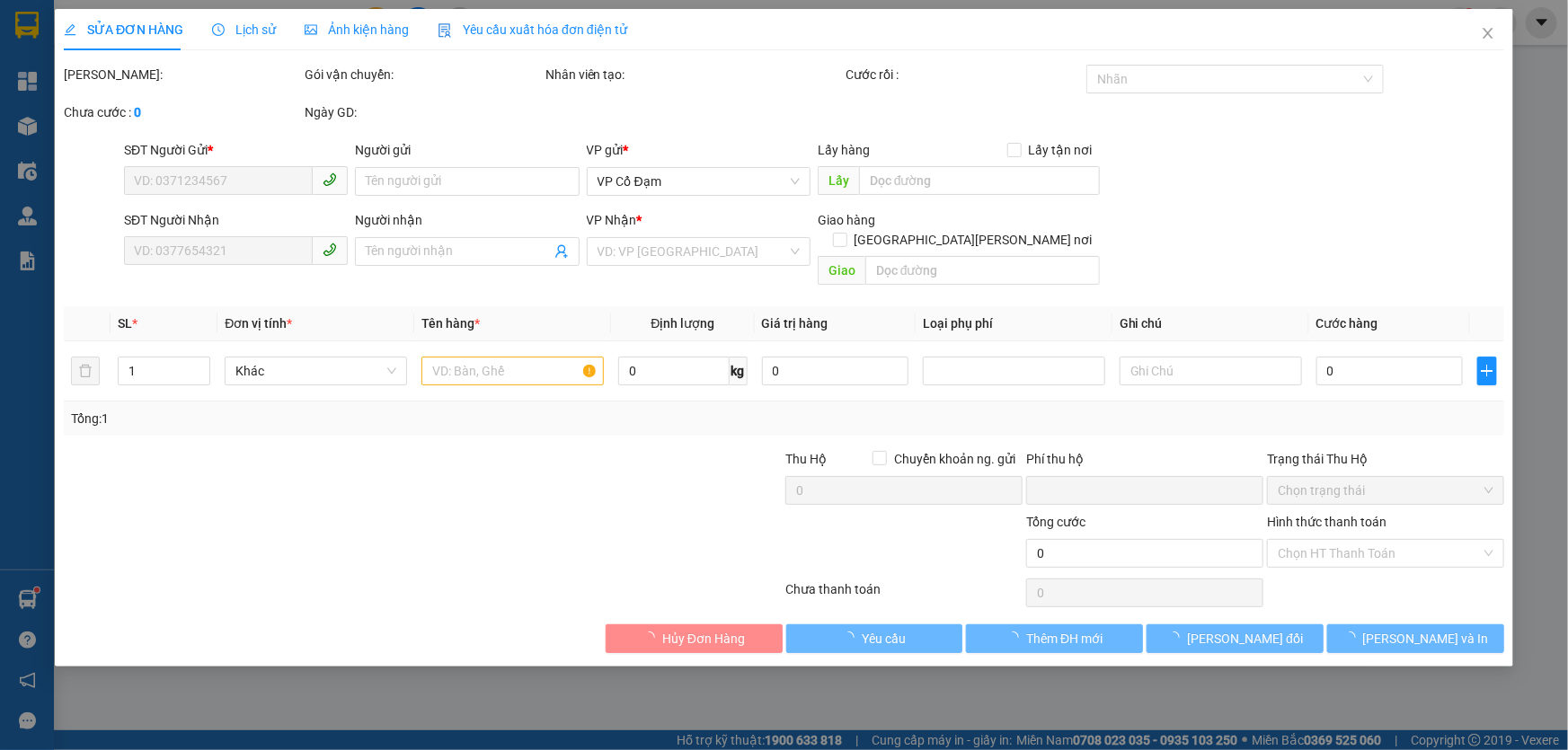
type input "70.000"
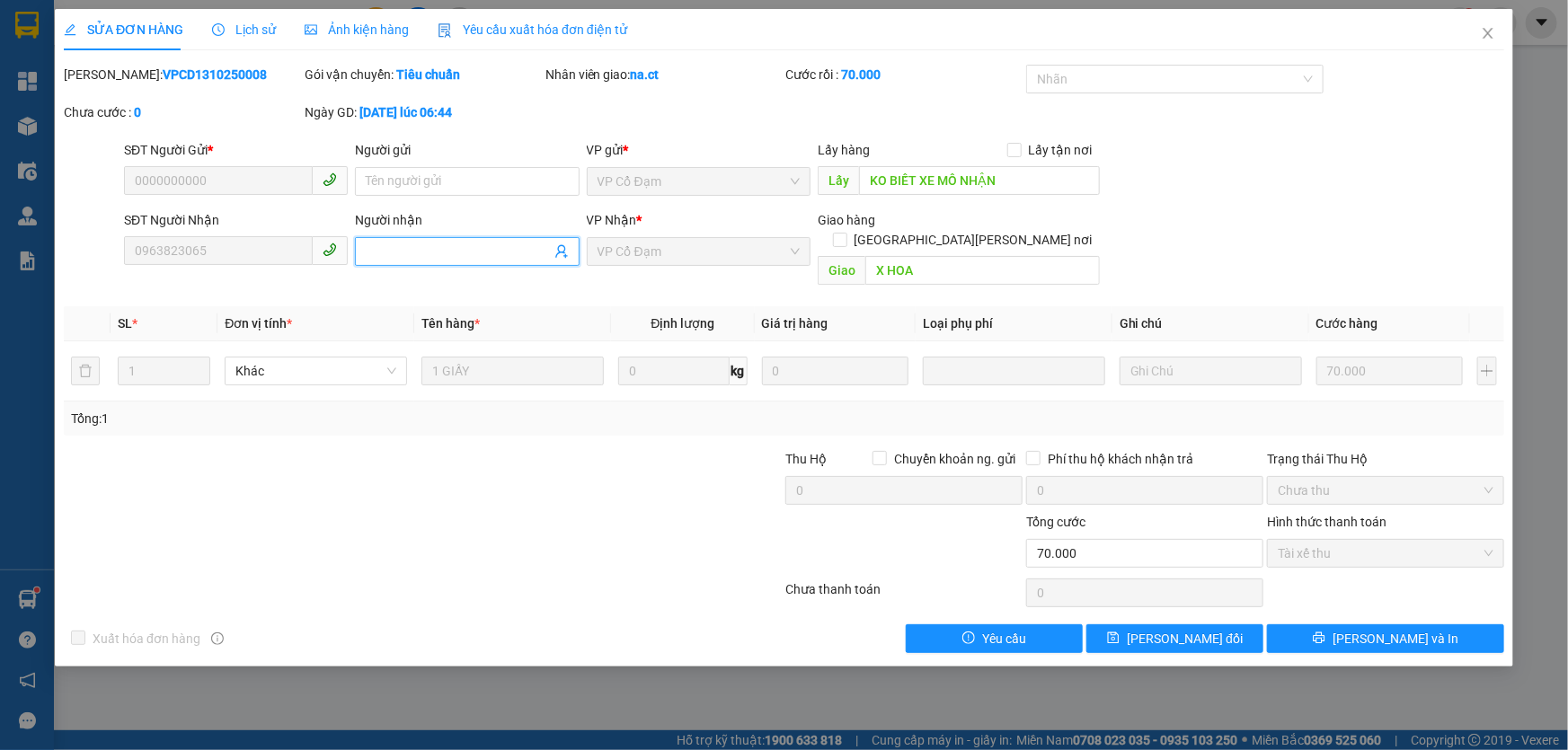
click at [435, 253] on input "Người nhận" at bounding box center [458, 252] width 185 height 19
type input "THÊM 2 CỘT LOA NỮA CỦA CẬU HÙNG"
click at [1022, 187] on input "KO BIẾT XE MÔ NHẬN" at bounding box center [979, 181] width 241 height 29
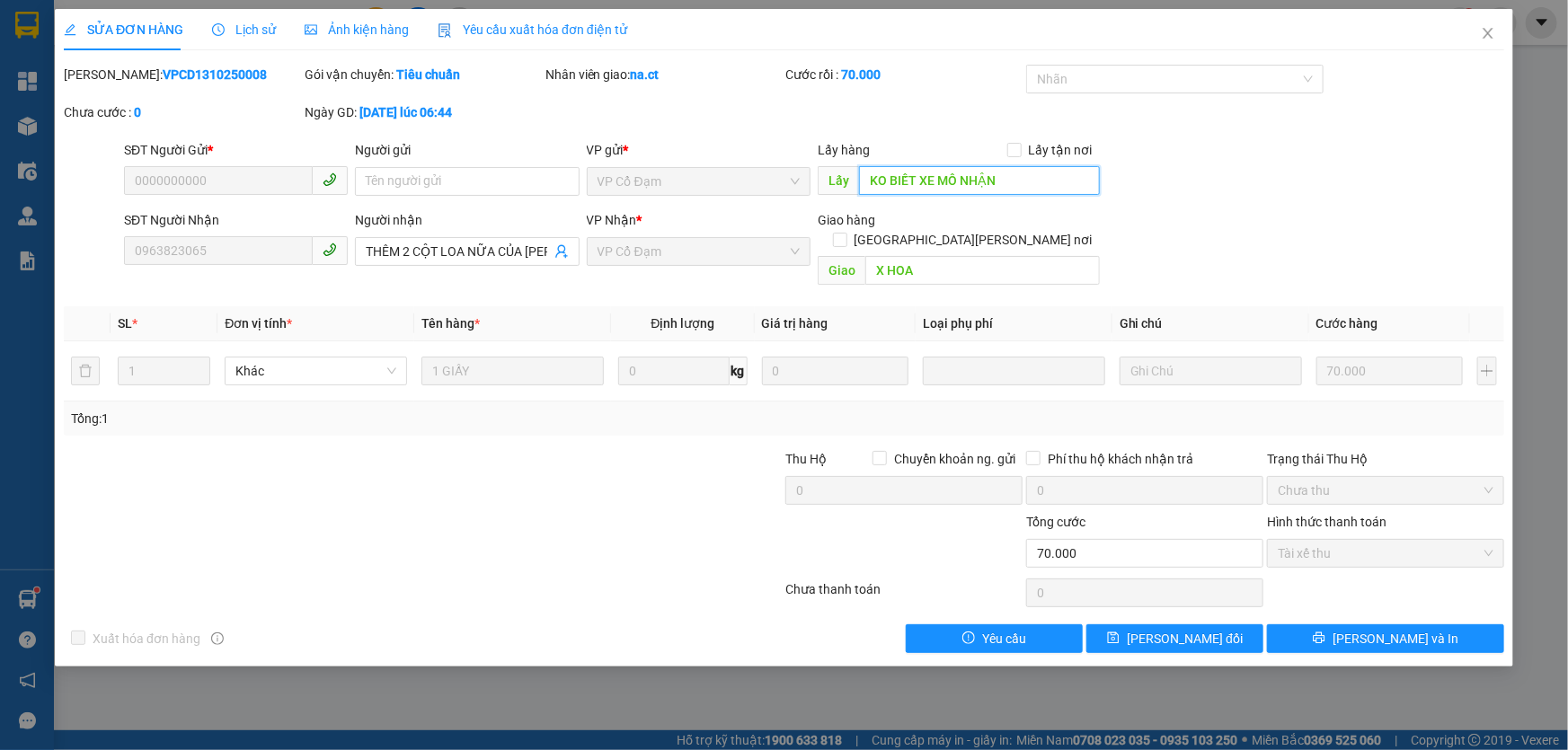
click at [1022, 187] on input "KO BIẾT XE MÔ NHẬN" at bounding box center [979, 181] width 241 height 29
type input "XE 828"
click at [674, 109] on div "Mã ĐH: VPCD1310250008 Gói vận chuyển: Tiêu chuẩn Nhân viên giao: na.ct Cước rồi…" at bounding box center [784, 103] width 1444 height 76
click at [1174, 629] on span "Lưu thay đổi" at bounding box center [1184, 638] width 116 height 19
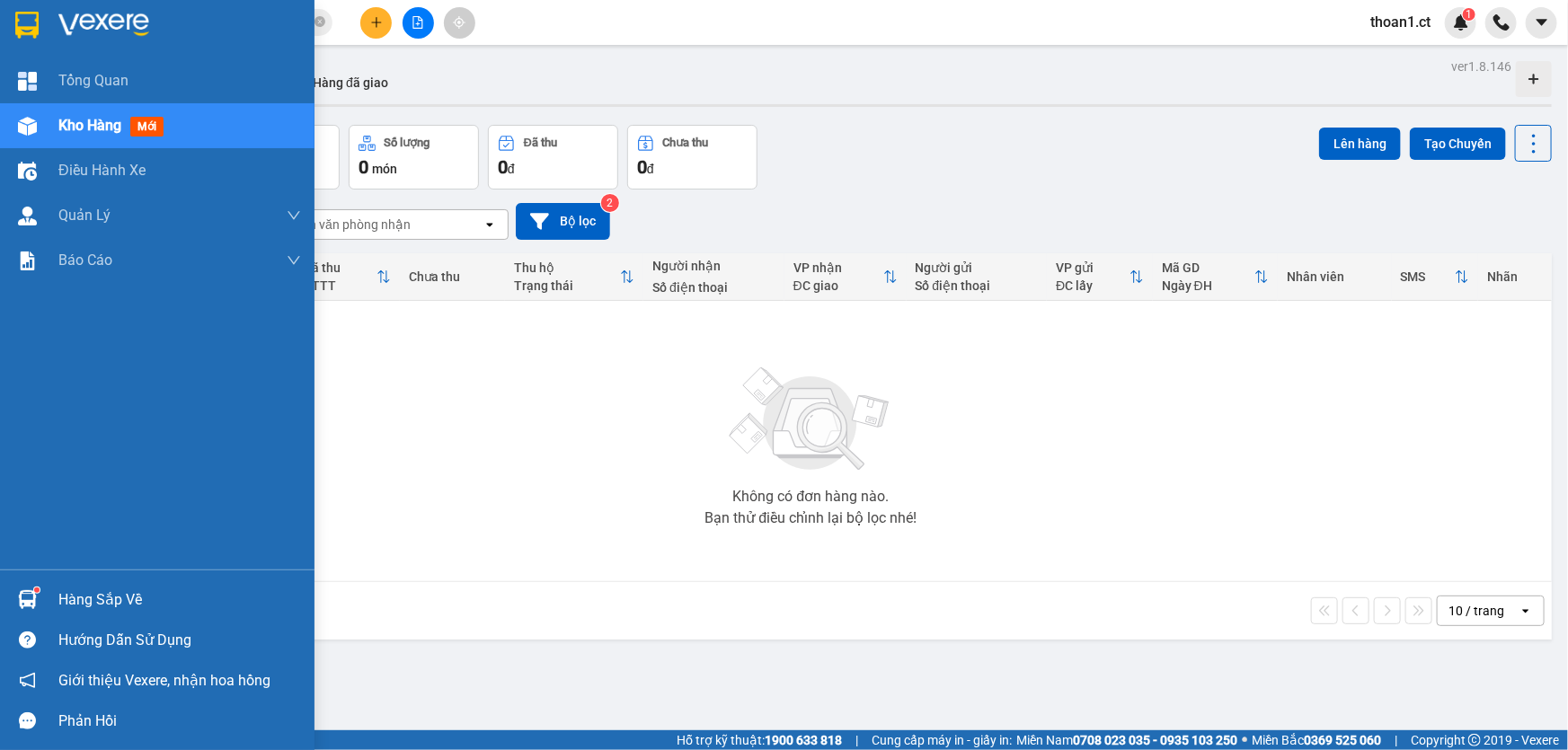
click at [146, 126] on span "mới" at bounding box center [147, 126] width 33 height 19
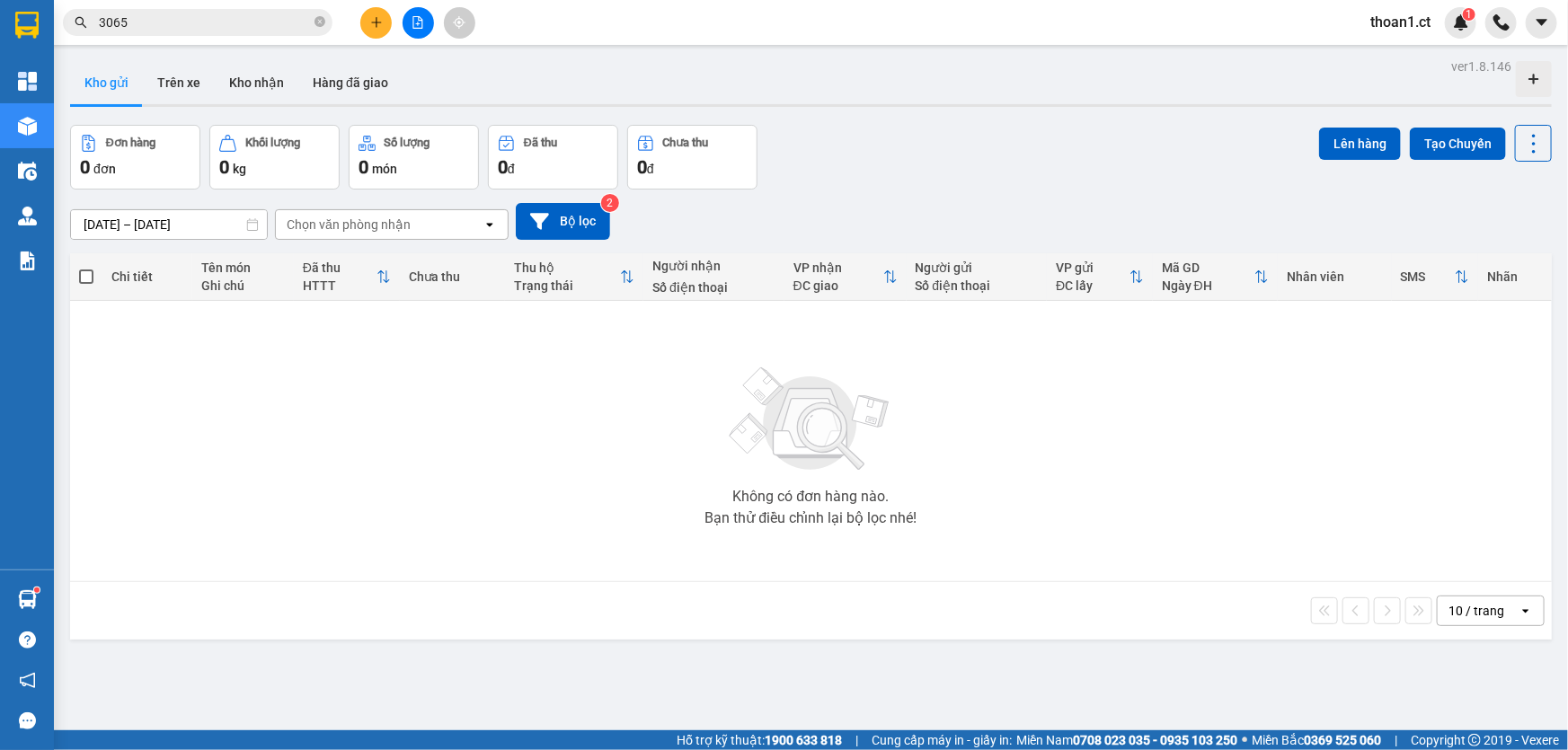
click at [147, 125] on button "Đơn hàng 0 đơn" at bounding box center [135, 157] width 130 height 65
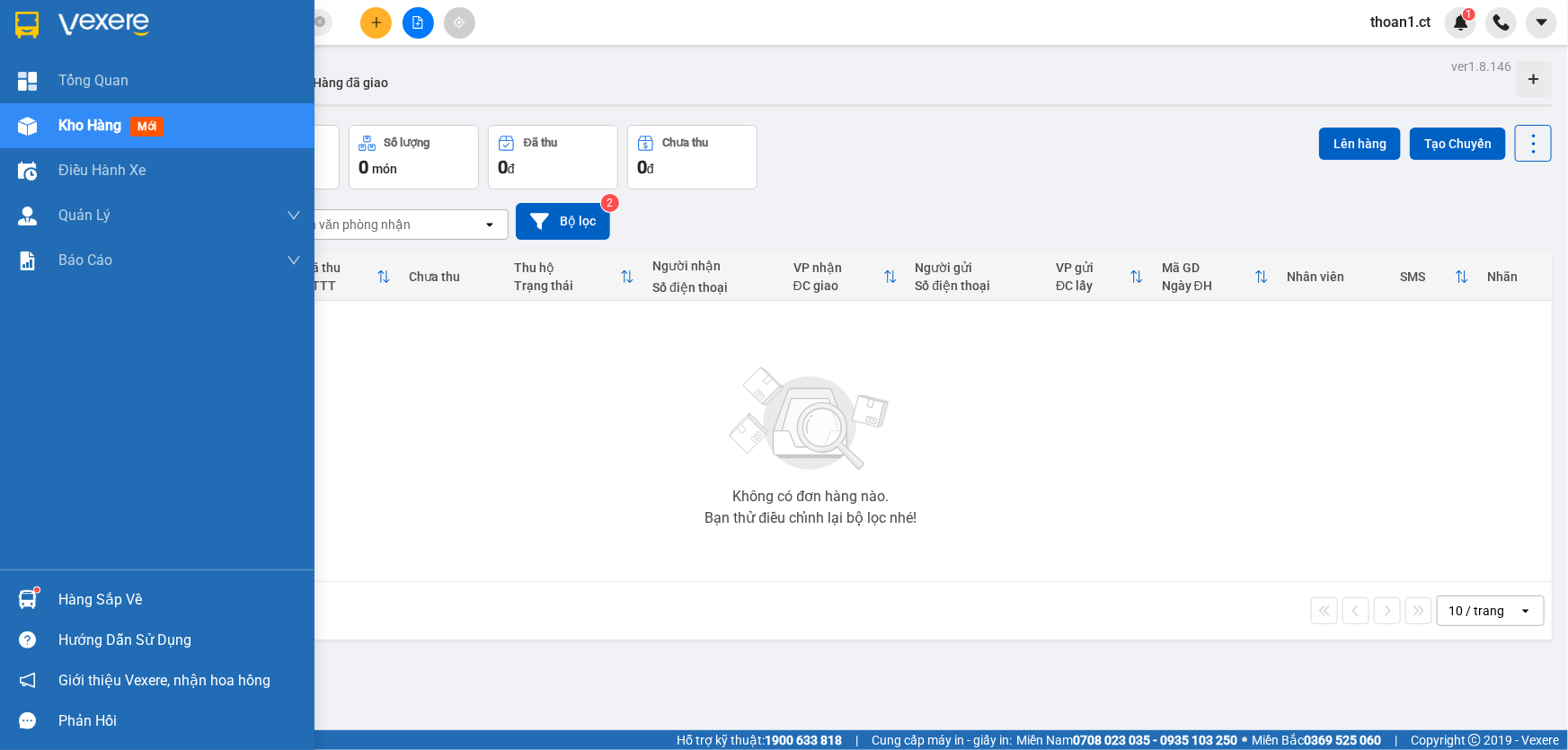
click at [144, 125] on span "mới" at bounding box center [147, 126] width 33 height 19
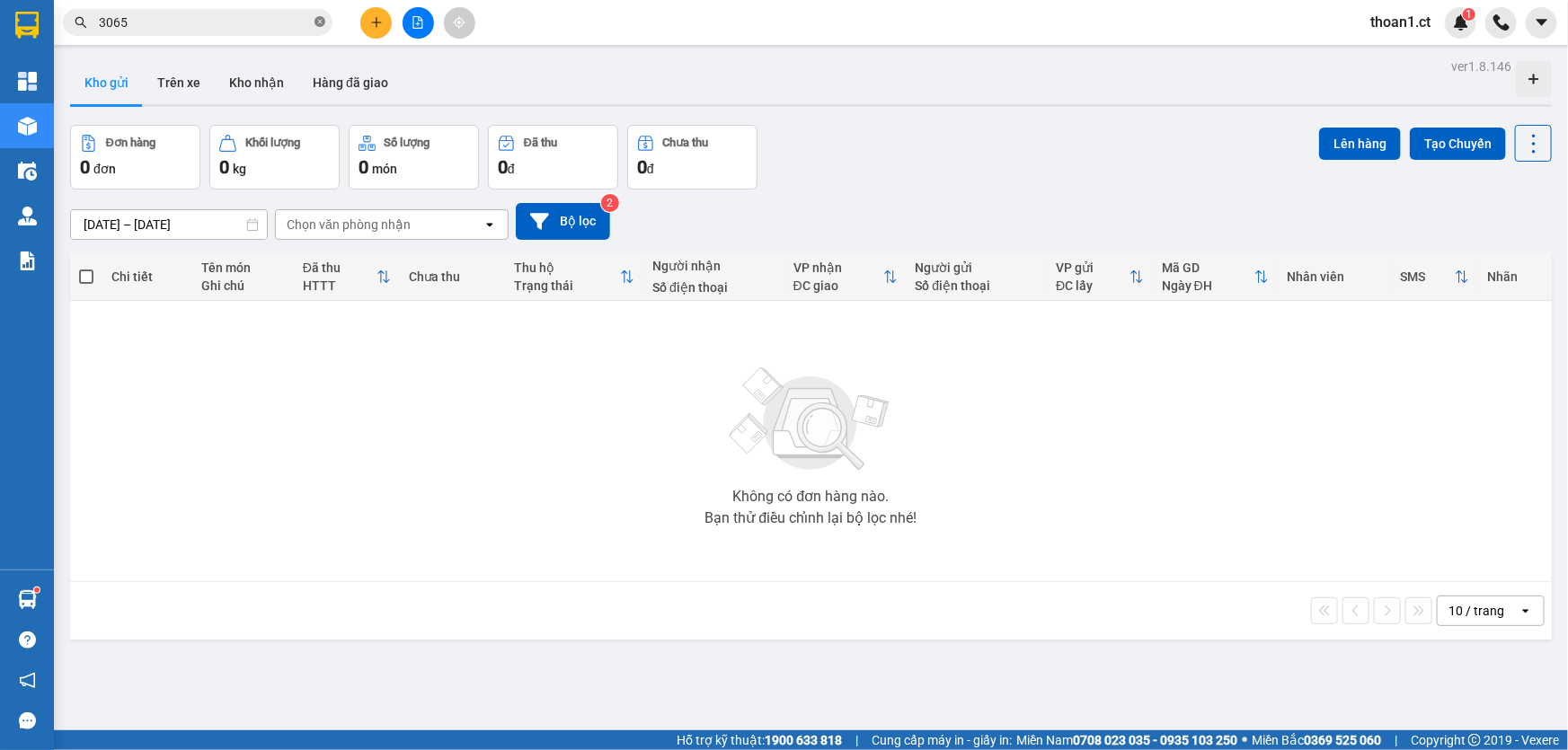
click at [323, 22] on icon "close-circle" at bounding box center [320, 21] width 11 height 11
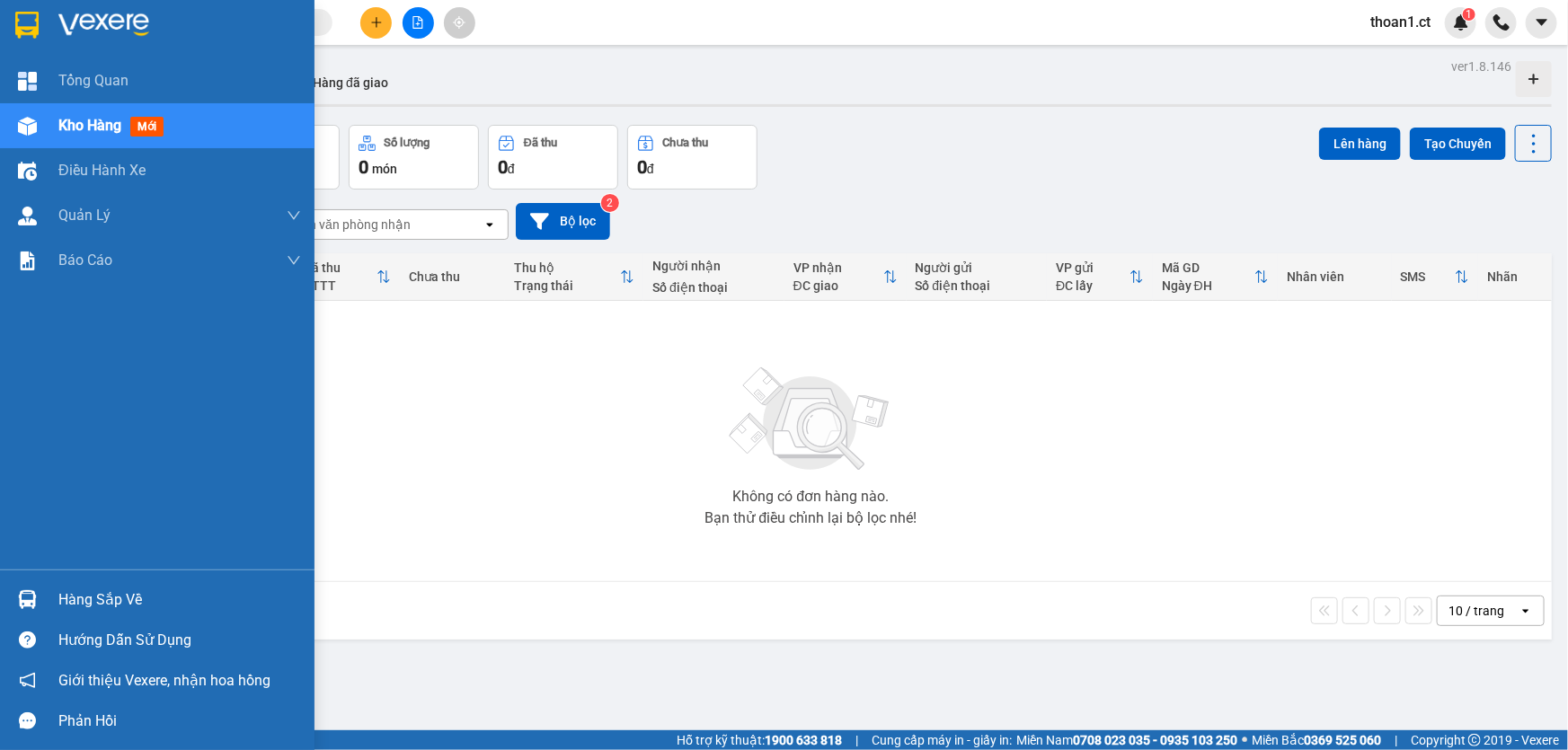
click at [153, 126] on span "mới" at bounding box center [147, 126] width 33 height 19
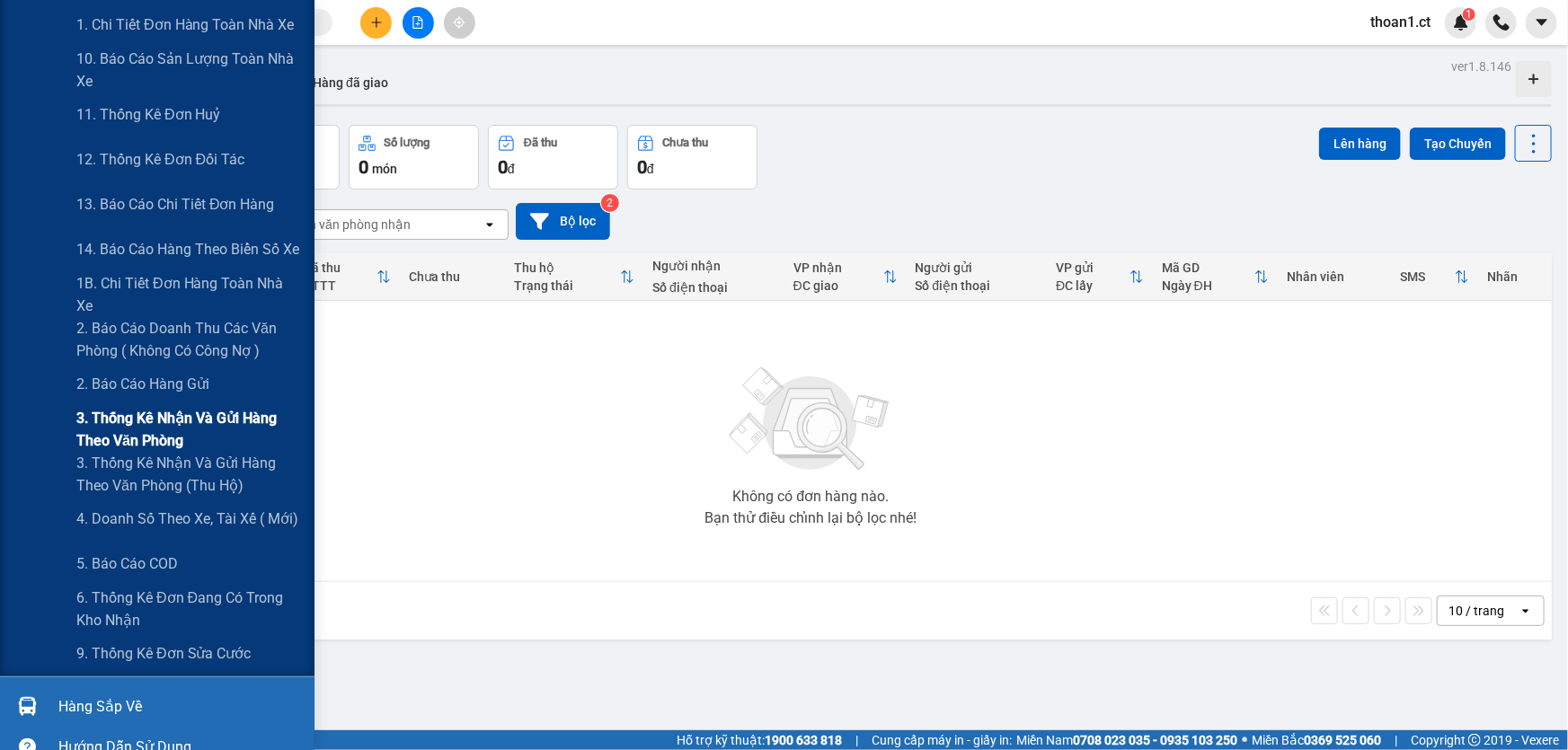
scroll to position [326, 0]
click at [106, 593] on span "6. Thống kê đơn đang có trong kho nhận" at bounding box center [188, 608] width 224 height 45
